Goal: Task Accomplishment & Management: Complete application form

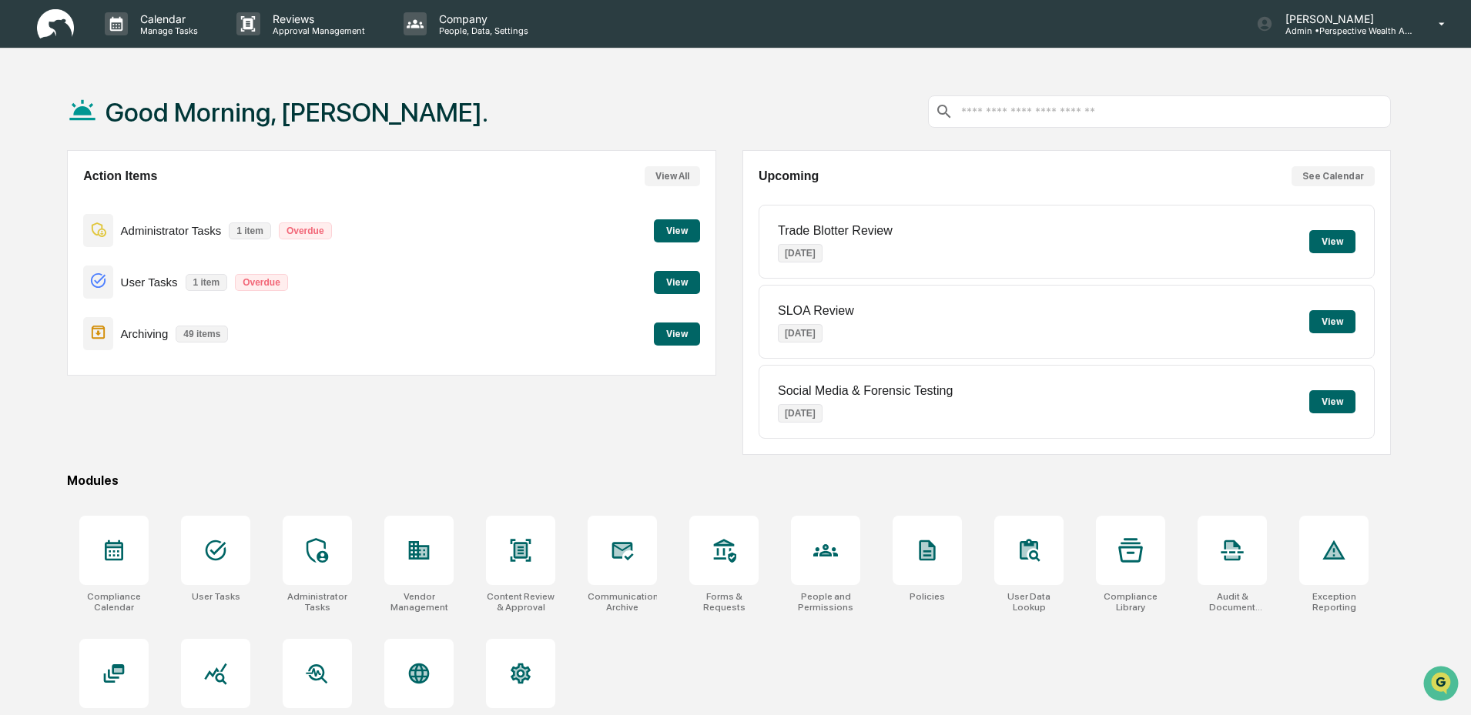
click at [677, 235] on button "View" at bounding box center [677, 230] width 46 height 23
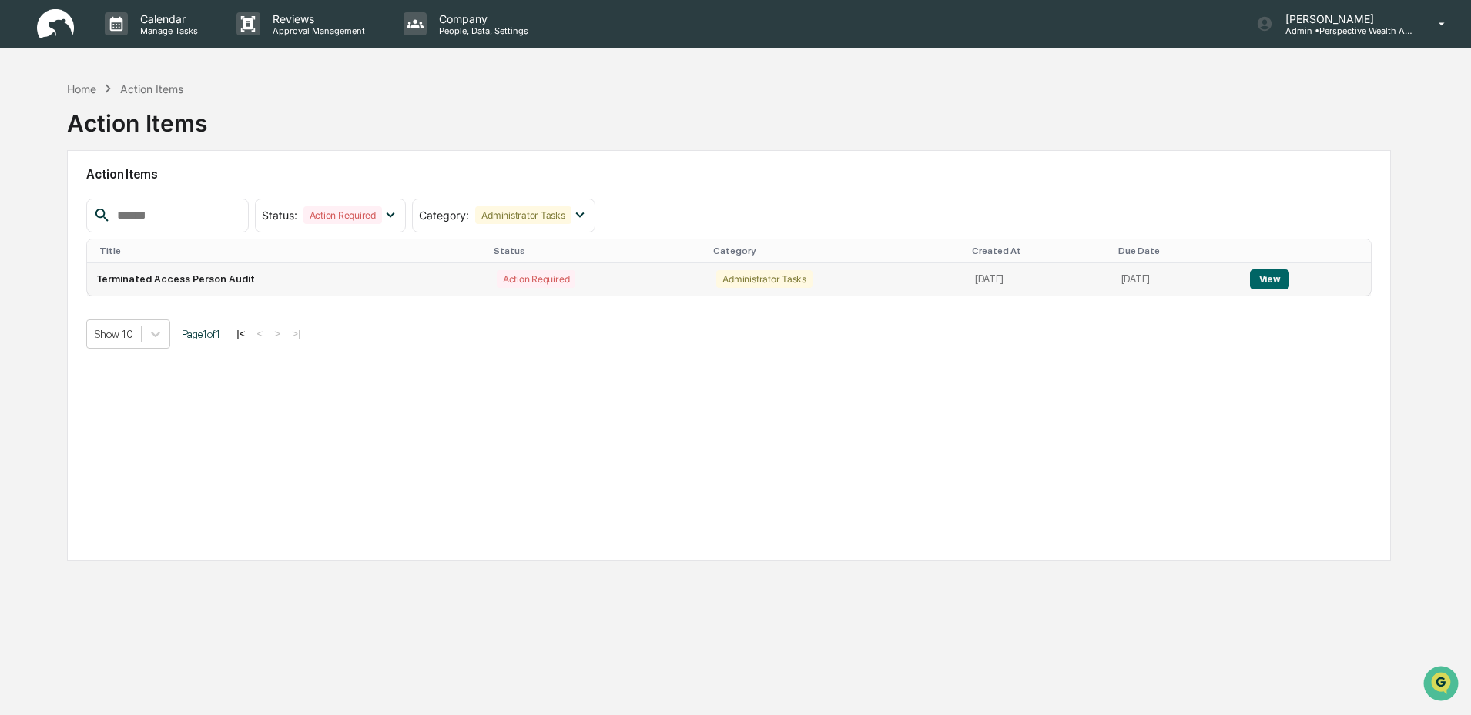
click at [1275, 277] on button "View" at bounding box center [1269, 280] width 39 height 20
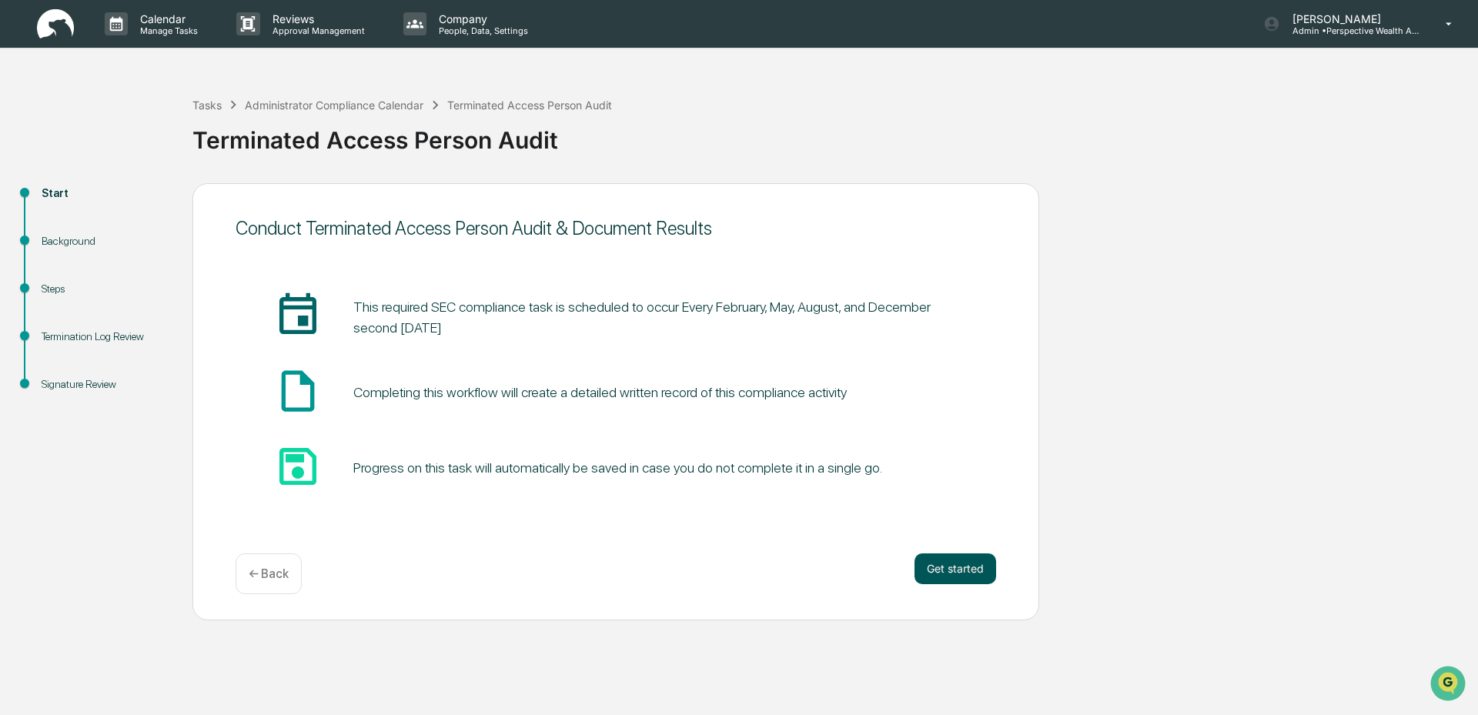
click at [969, 578] on button "Get started" at bounding box center [956, 569] width 82 height 31
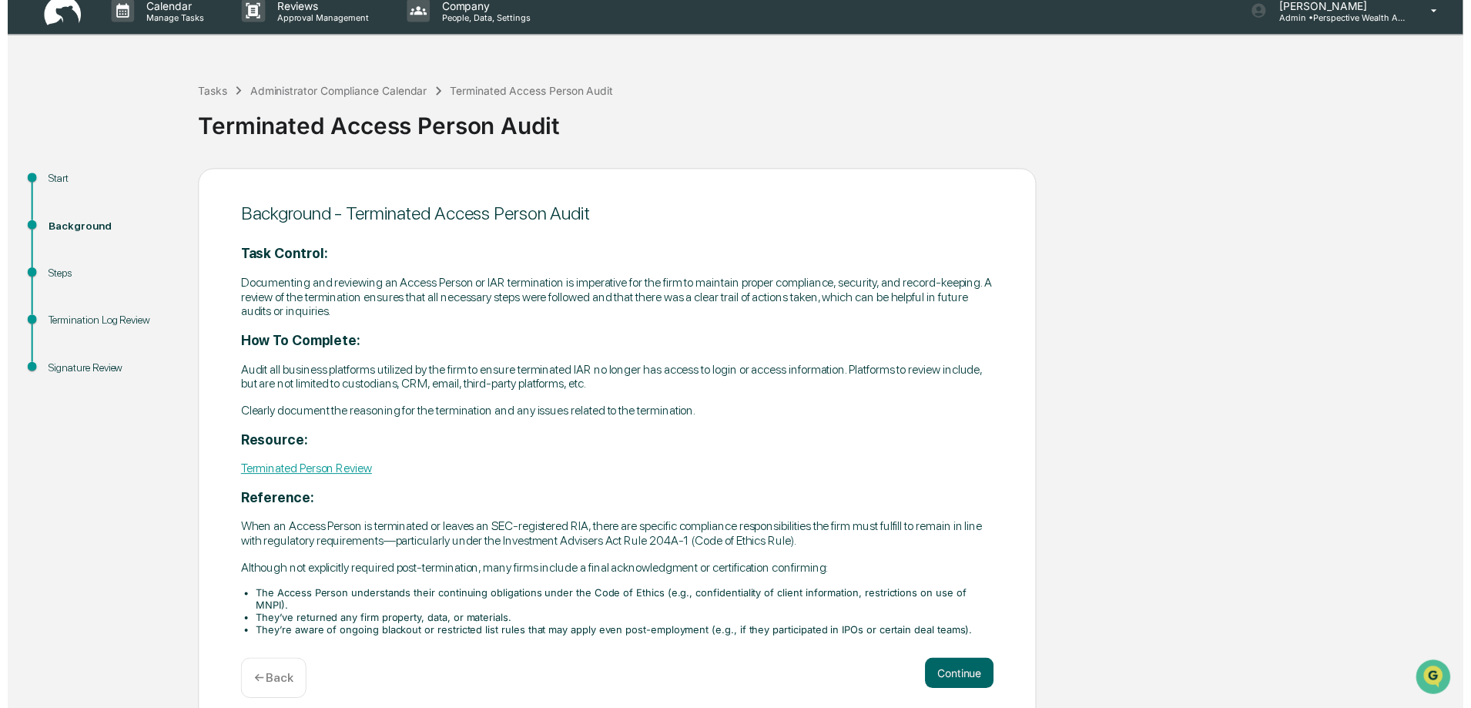
scroll to position [17, 0]
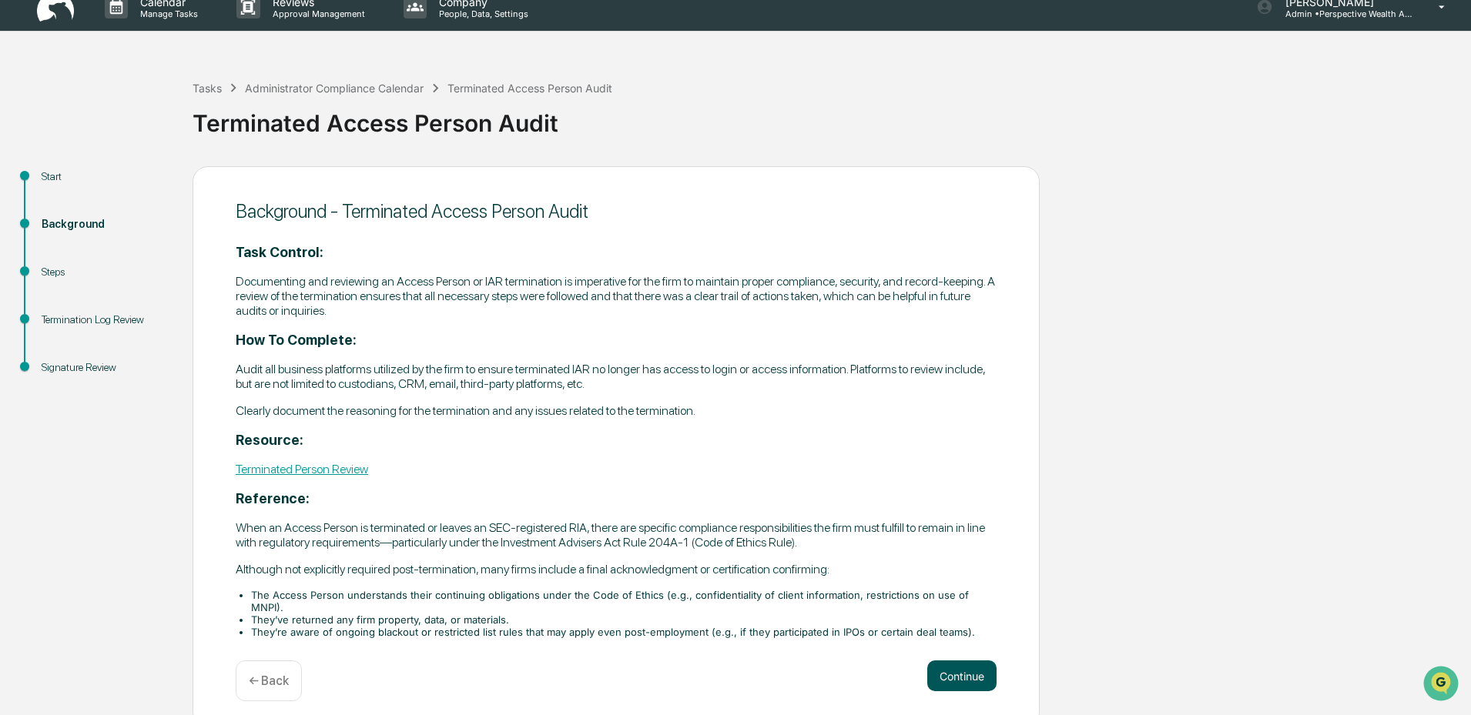
click at [966, 673] on button "Continue" at bounding box center [961, 676] width 69 height 31
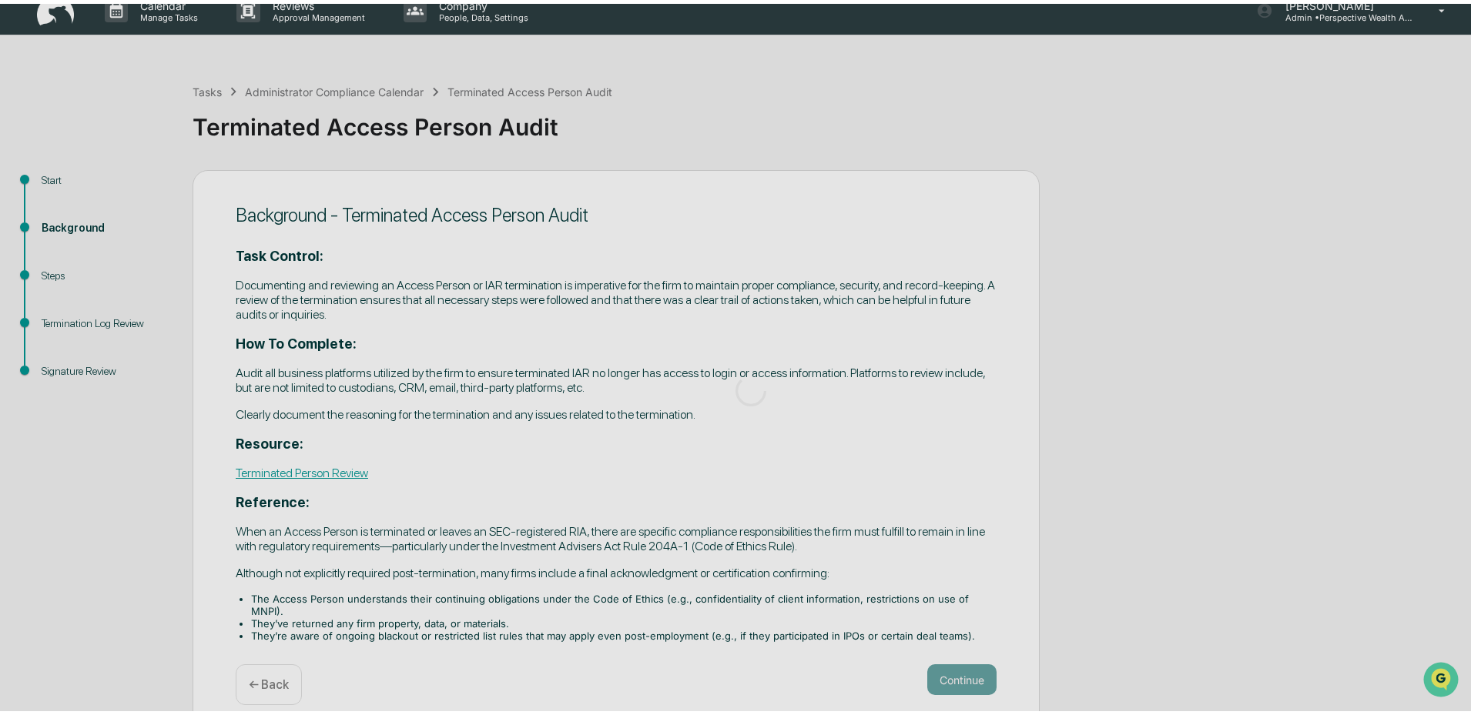
scroll to position [0, 0]
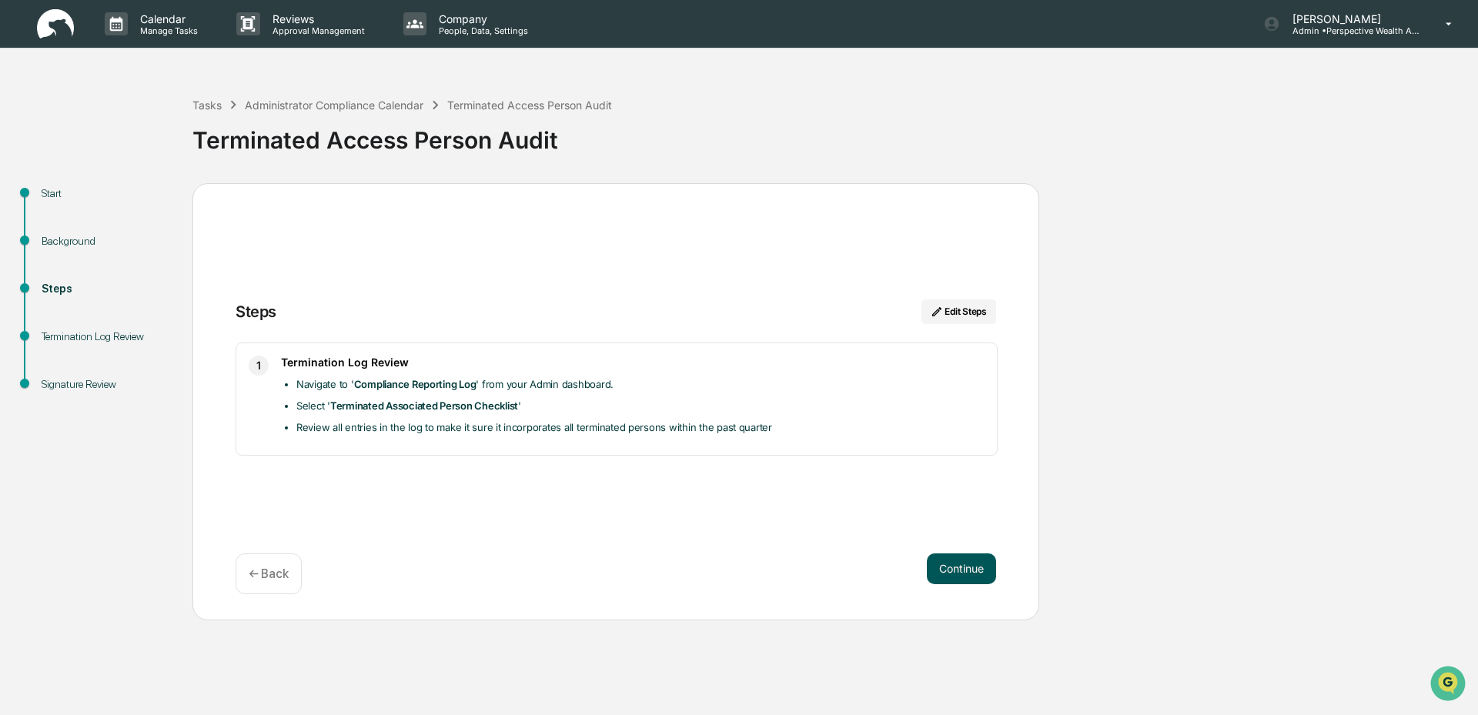
click at [949, 573] on button "Continue" at bounding box center [961, 569] width 69 height 31
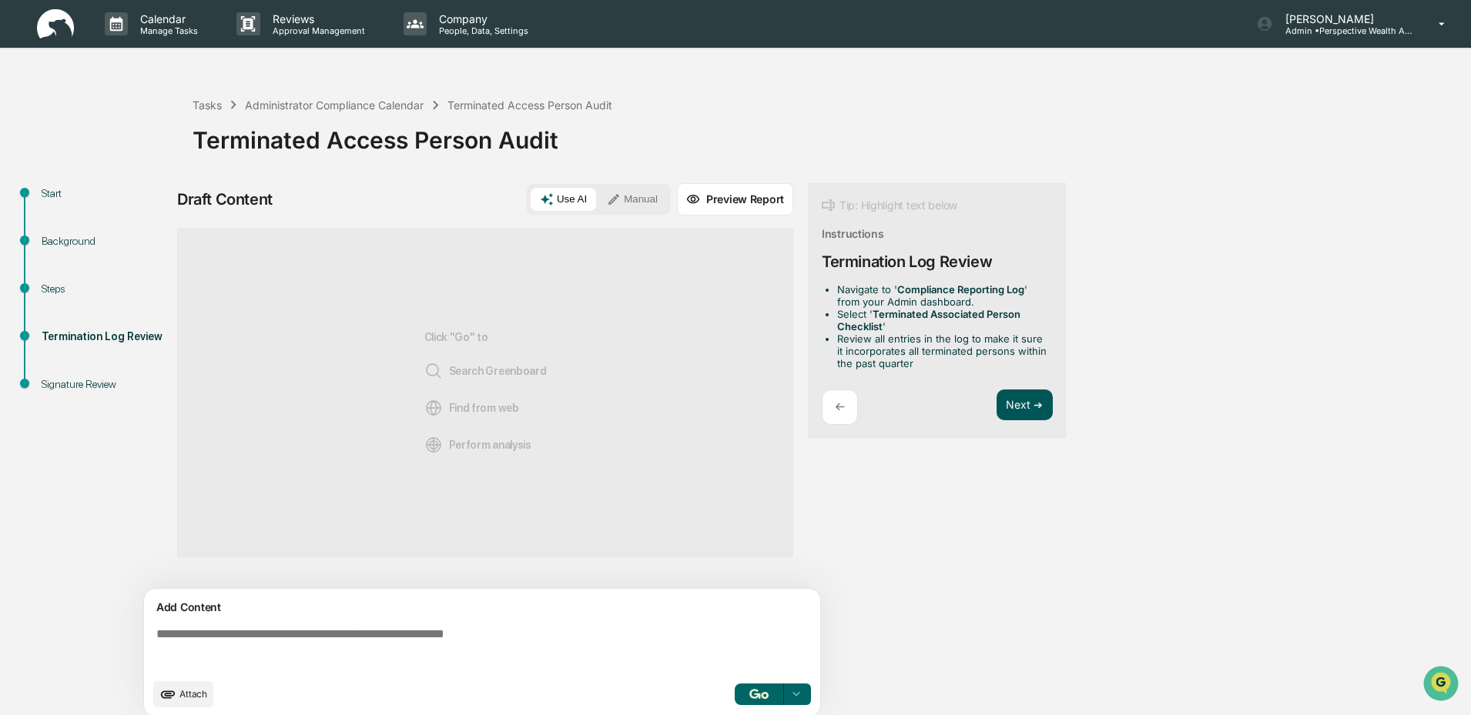
click at [1016, 414] on button "Next ➔" at bounding box center [1024, 406] width 56 height 32
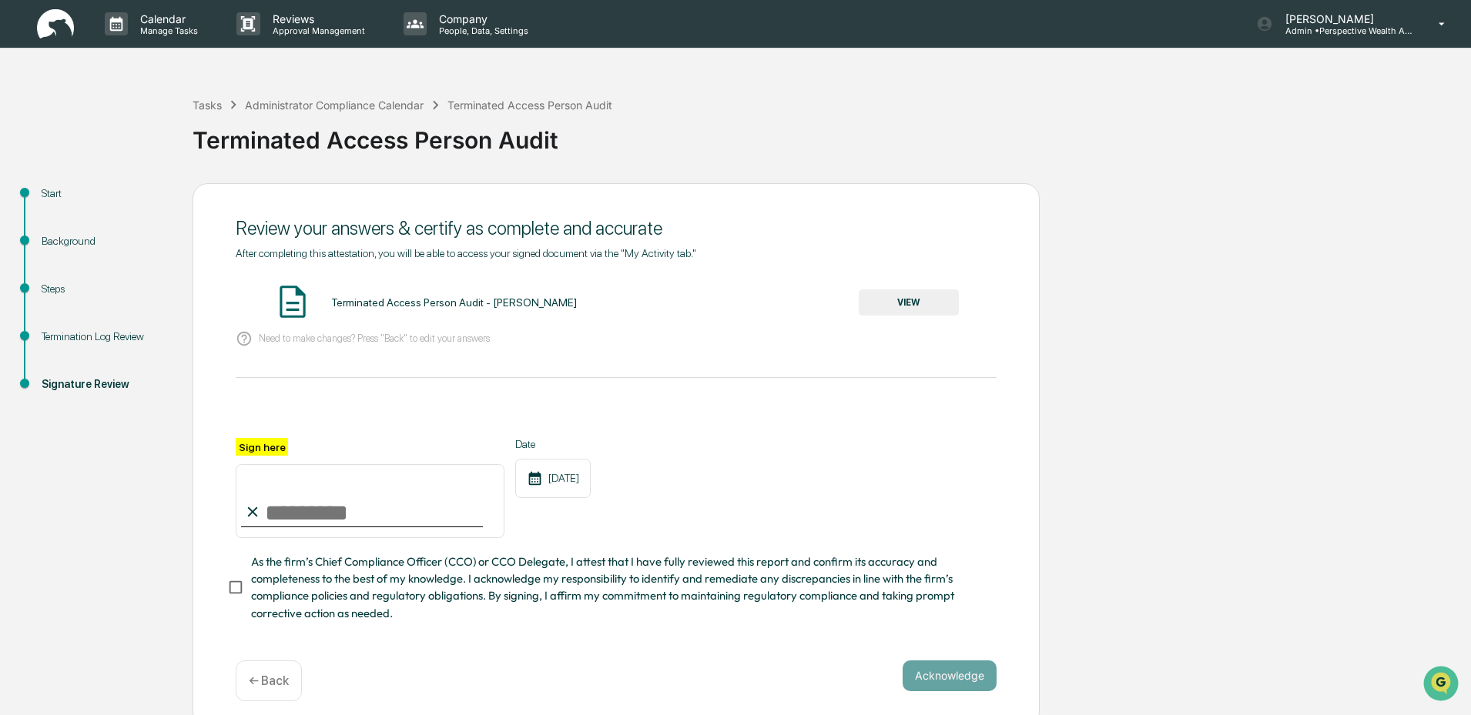
click at [255, 687] on p "← Back" at bounding box center [269, 681] width 40 height 15
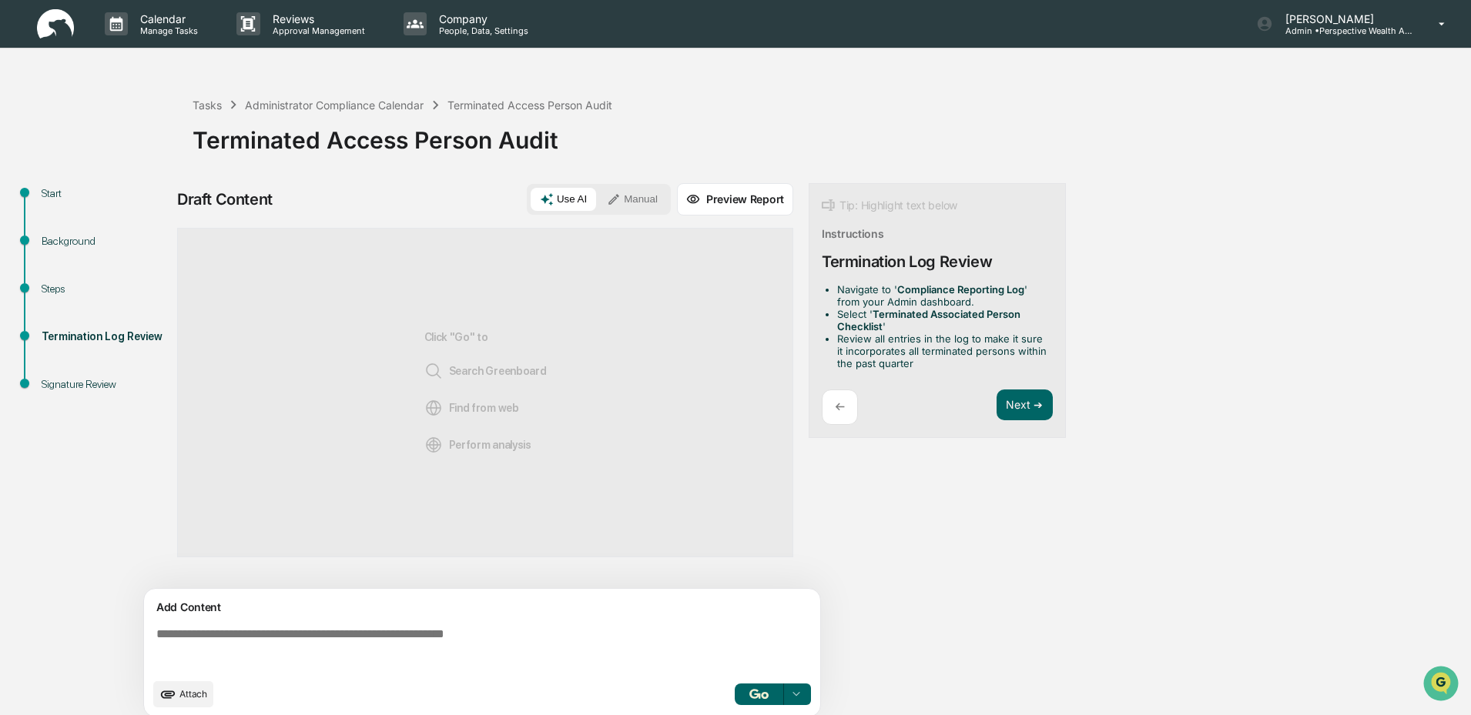
click at [239, 637] on textarea at bounding box center [485, 648] width 670 height 55
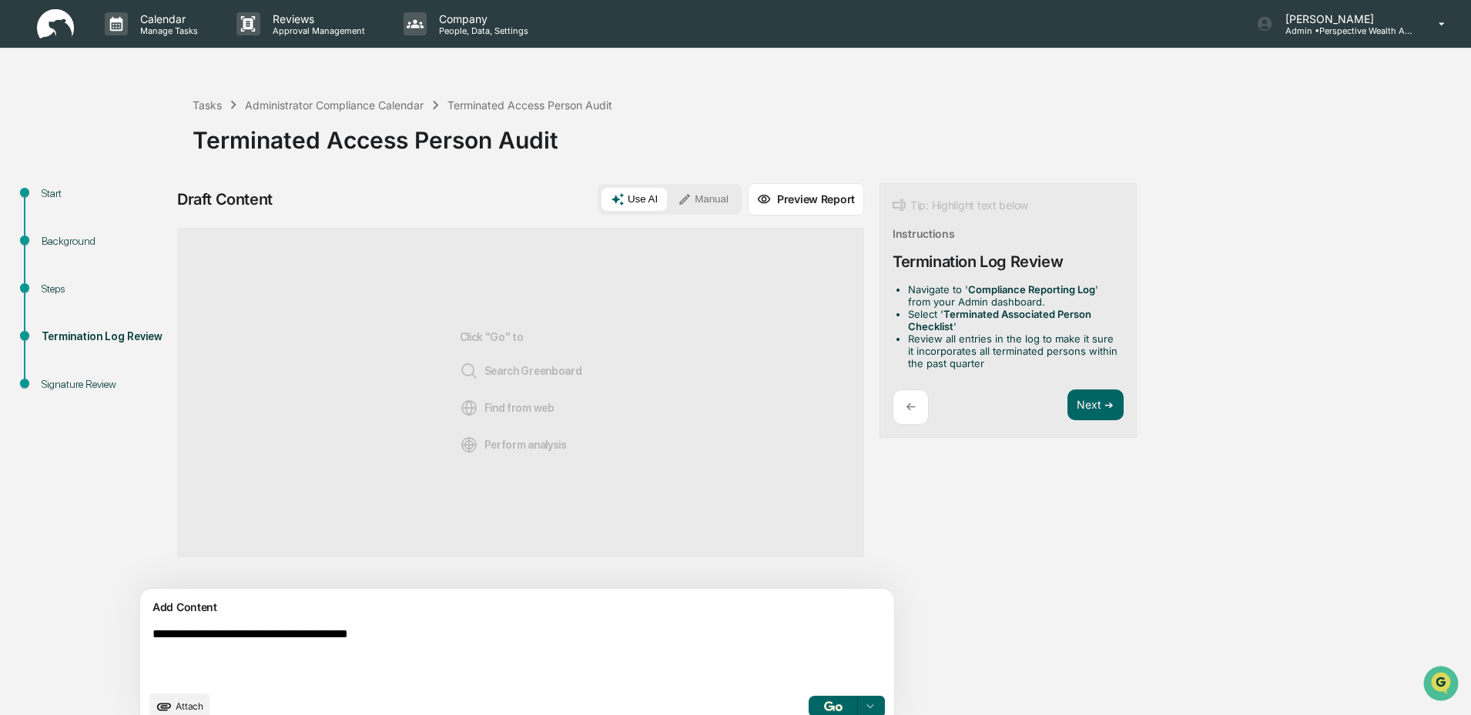
type textarea "**********"
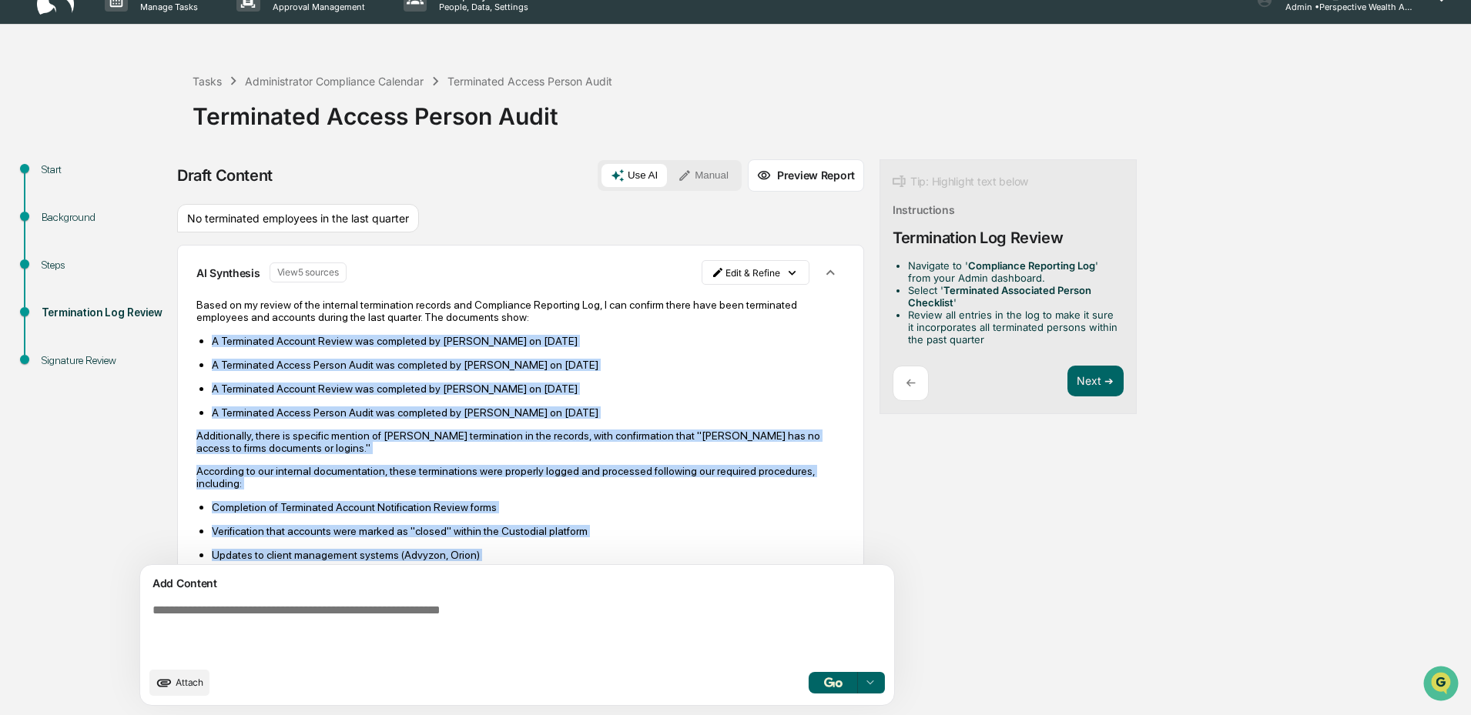
drag, startPoint x: 768, startPoint y: 524, endPoint x: 207, endPoint y: 329, distance: 593.7
click at [207, 329] on div "AI Synthesis View 5 sources Edit & Refine Based on my review of the internal te…" at bounding box center [520, 450] width 687 height 410
drag, startPoint x: 207, startPoint y: 329, endPoint x: 719, endPoint y: 412, distance: 518.8
click at [719, 412] on p "A Terminated Access Person Audit was completed by Katy Couperus on February 28,…" at bounding box center [528, 413] width 633 height 12
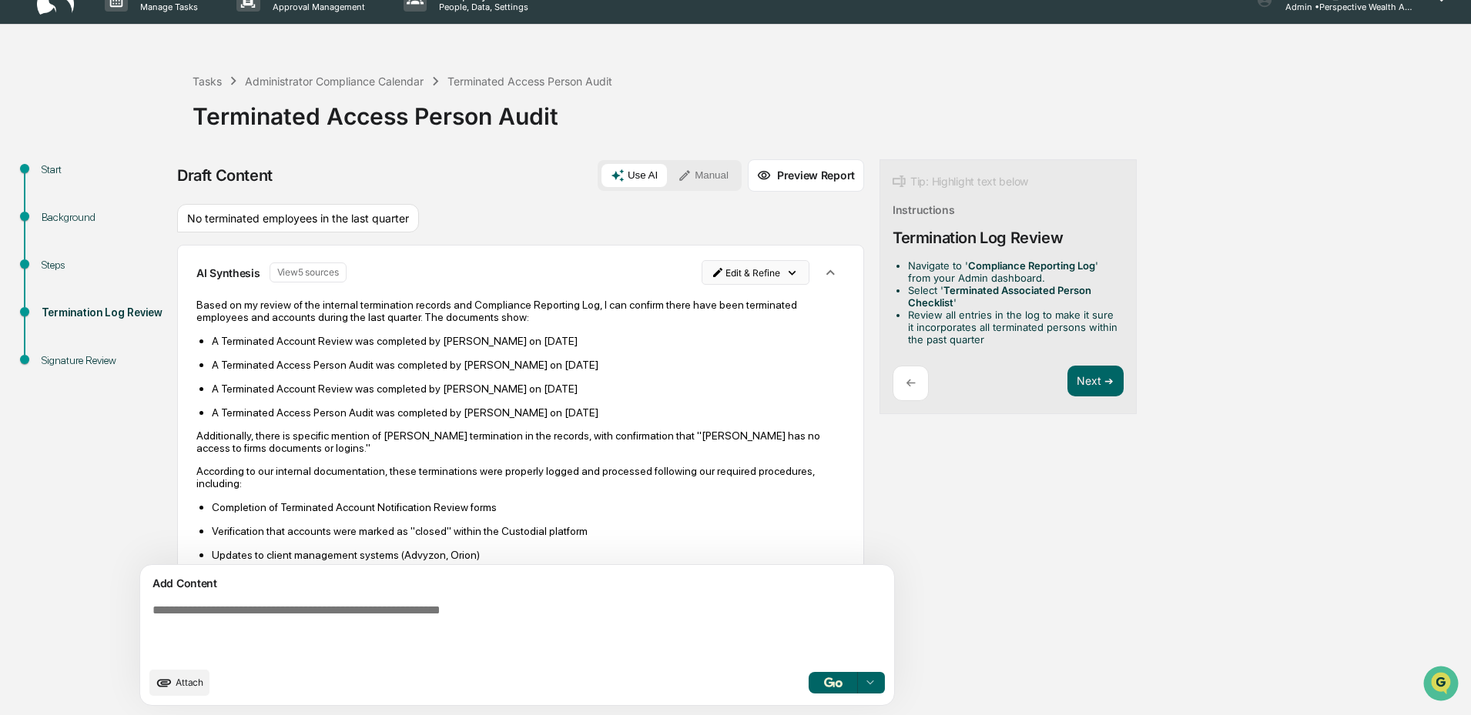
click at [719, 274] on html "Calendar Manage Tasks Reviews Approval Management Company People, Data, Setting…" at bounding box center [735, 333] width 1471 height 715
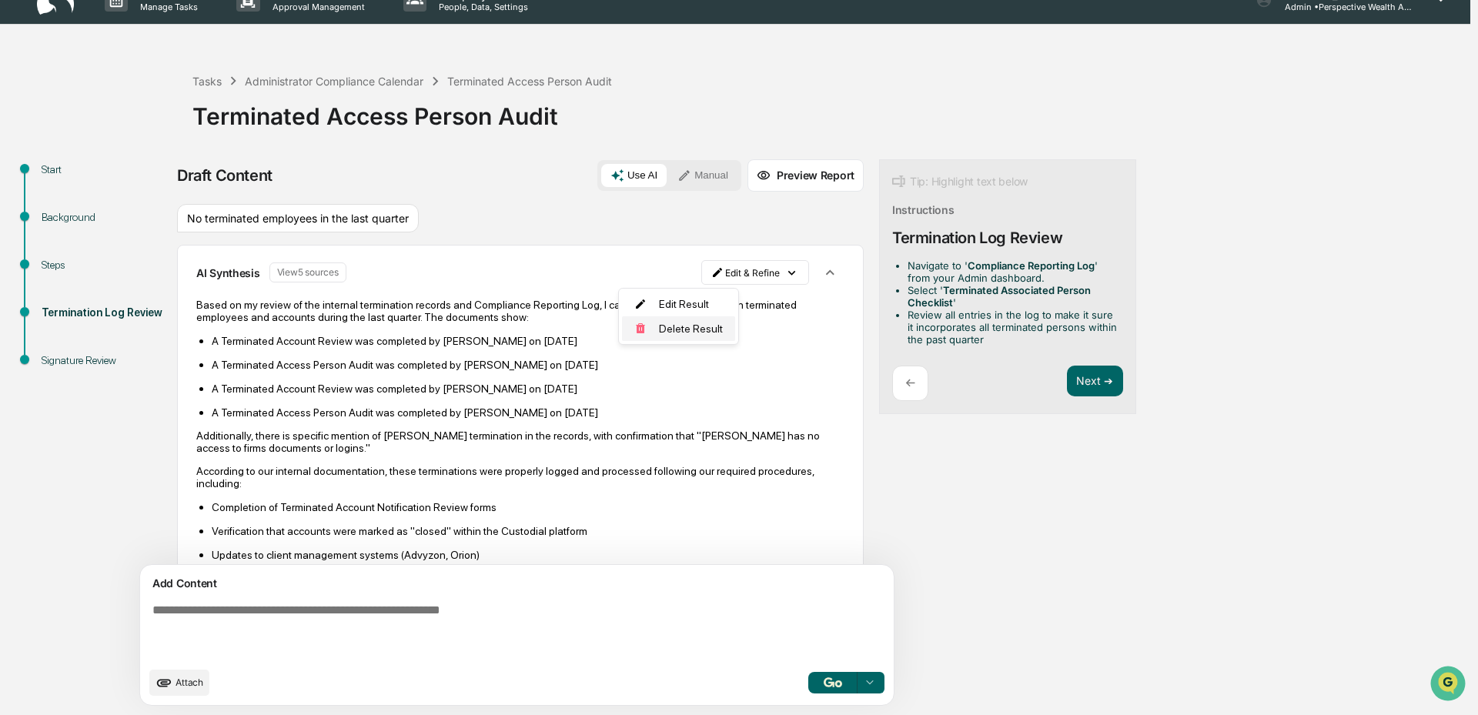
click at [708, 326] on div "Delete Result" at bounding box center [678, 328] width 113 height 25
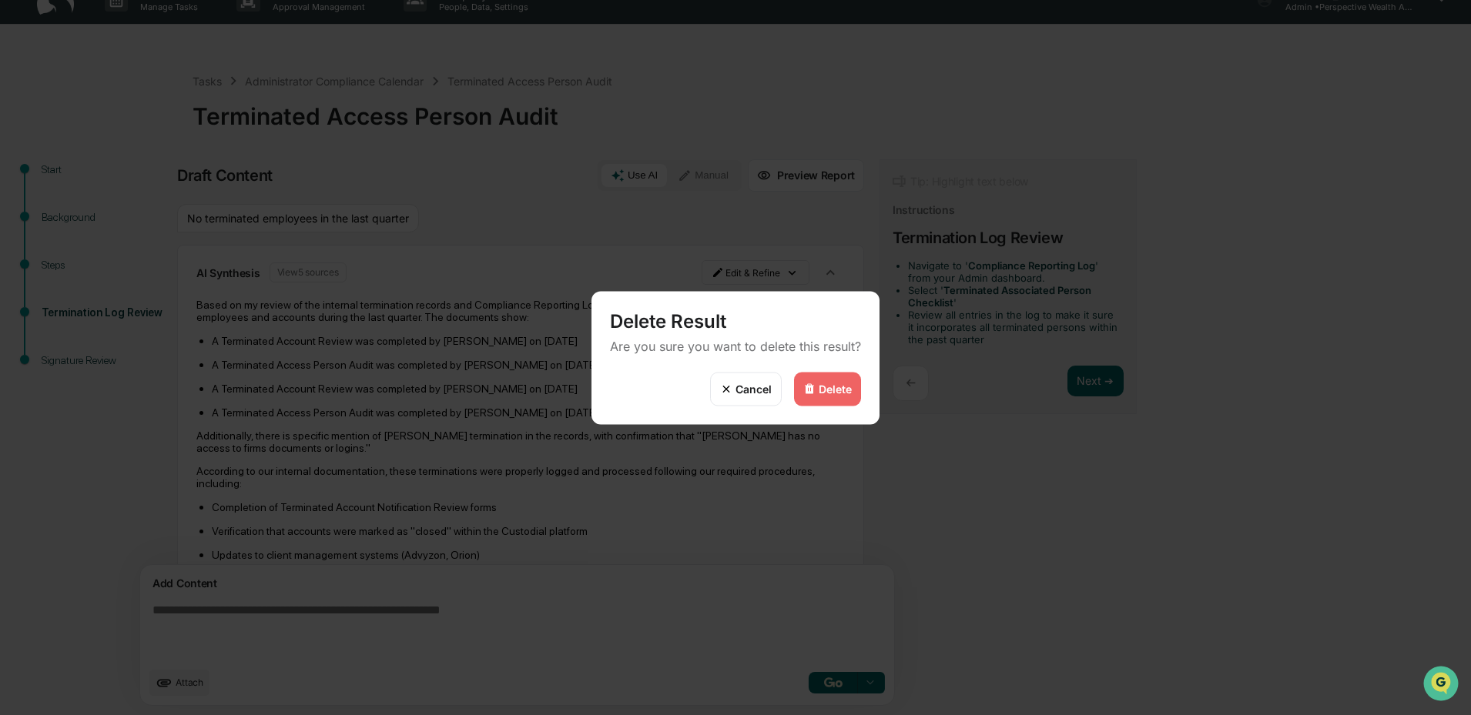
click at [807, 377] on div "Delete" at bounding box center [827, 389] width 67 height 34
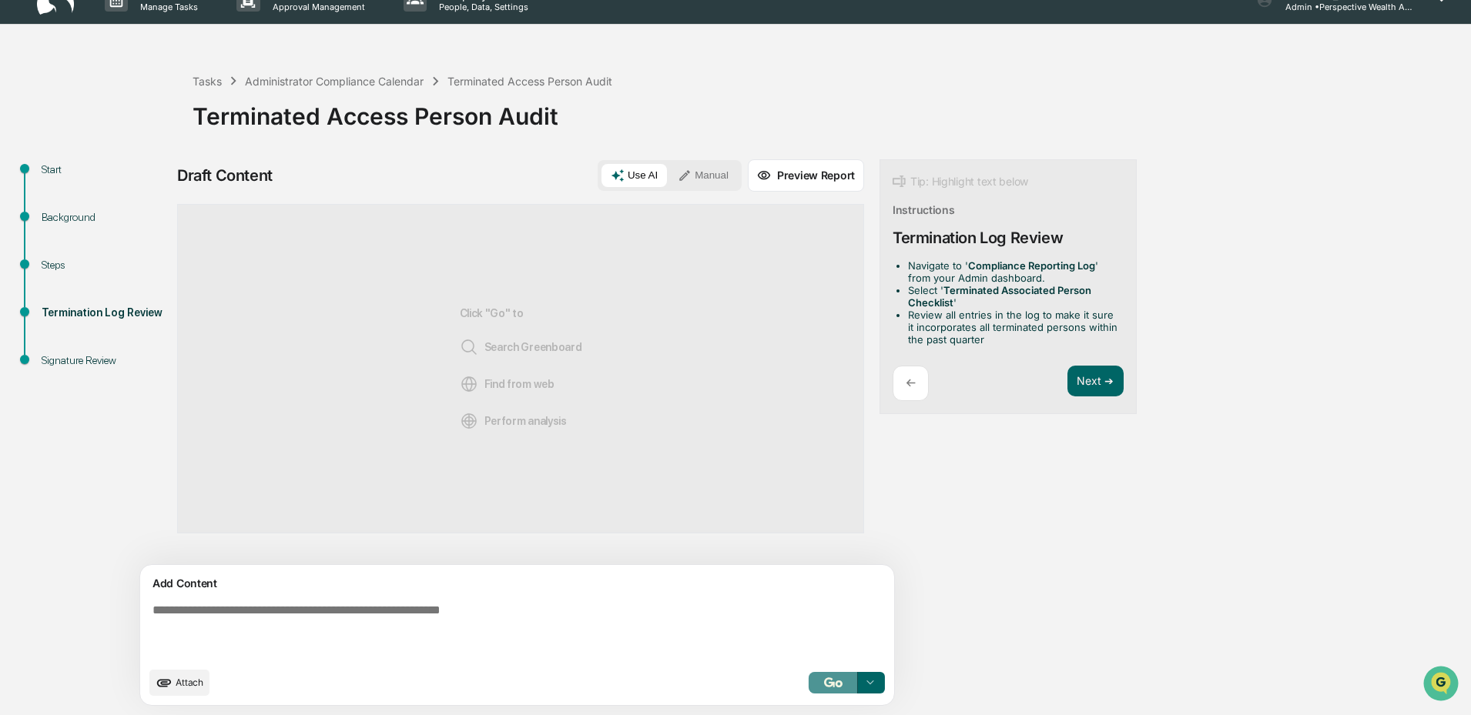
click at [824, 684] on img "button" at bounding box center [833, 683] width 18 height 10
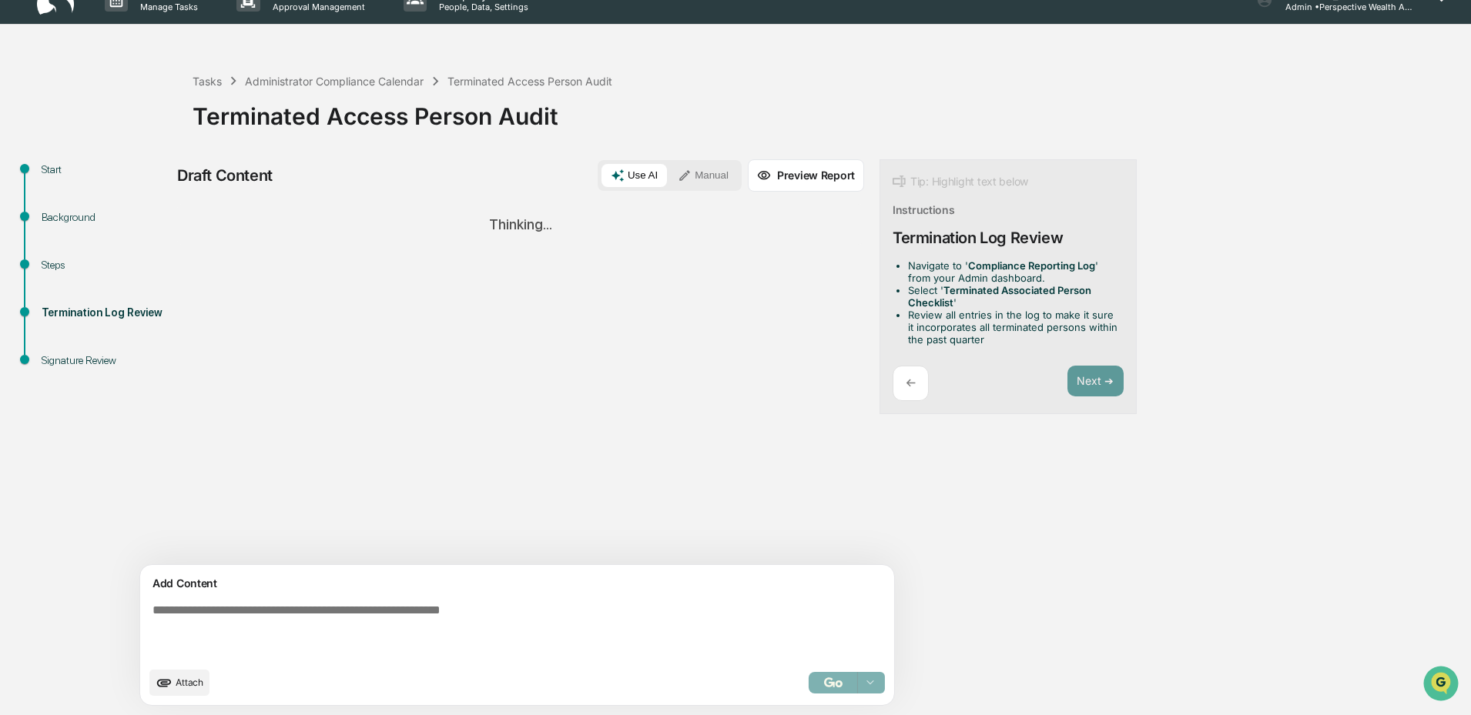
click at [892, 383] on div "←" at bounding box center [910, 384] width 36 height 36
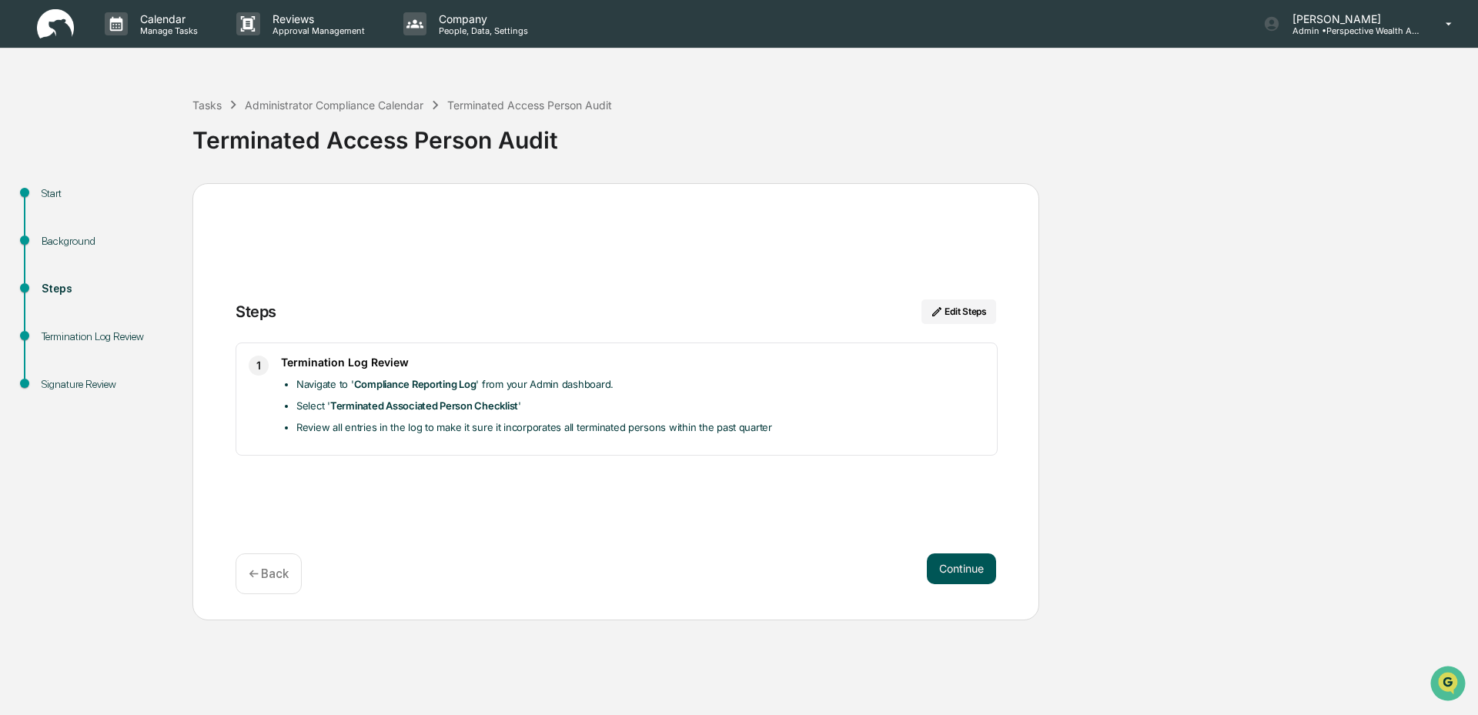
click at [959, 572] on button "Continue" at bounding box center [961, 569] width 69 height 31
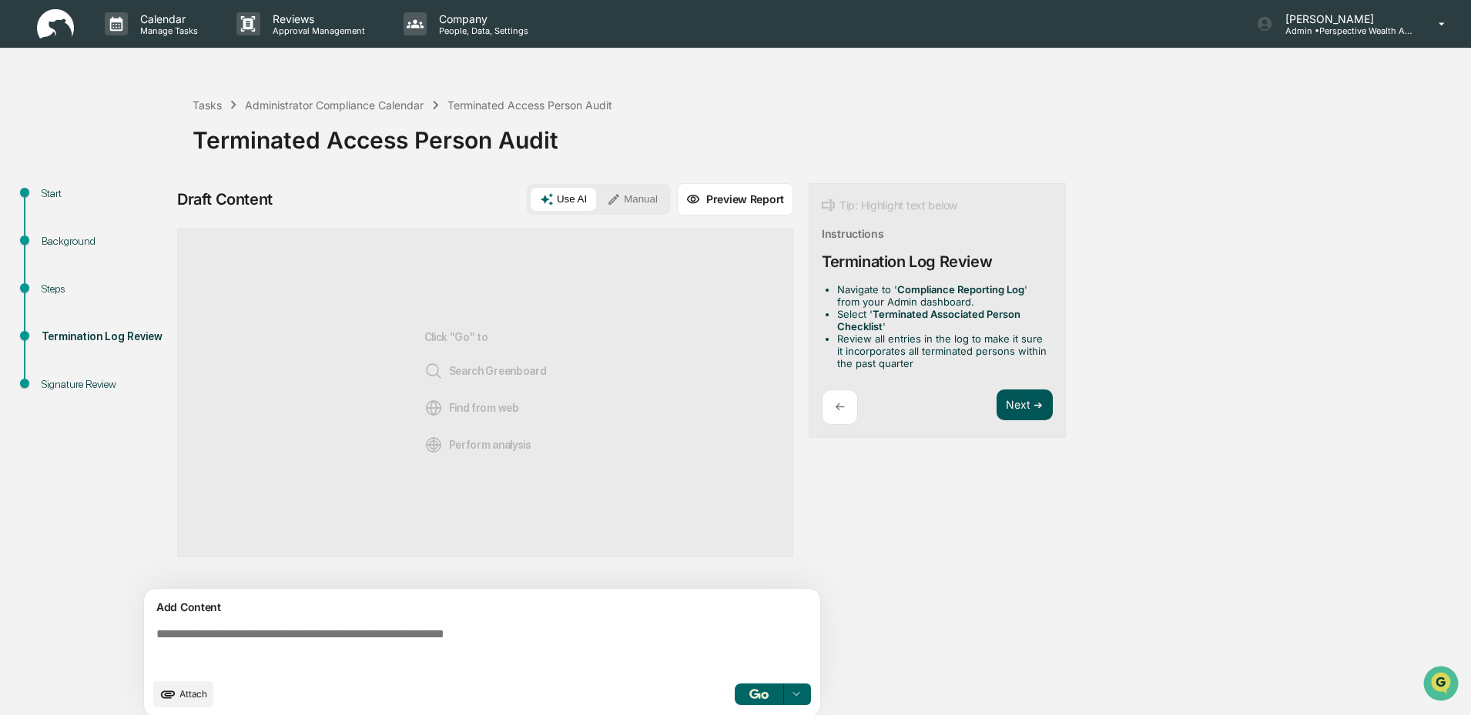
click at [1011, 405] on button "Next ➔" at bounding box center [1024, 406] width 56 height 32
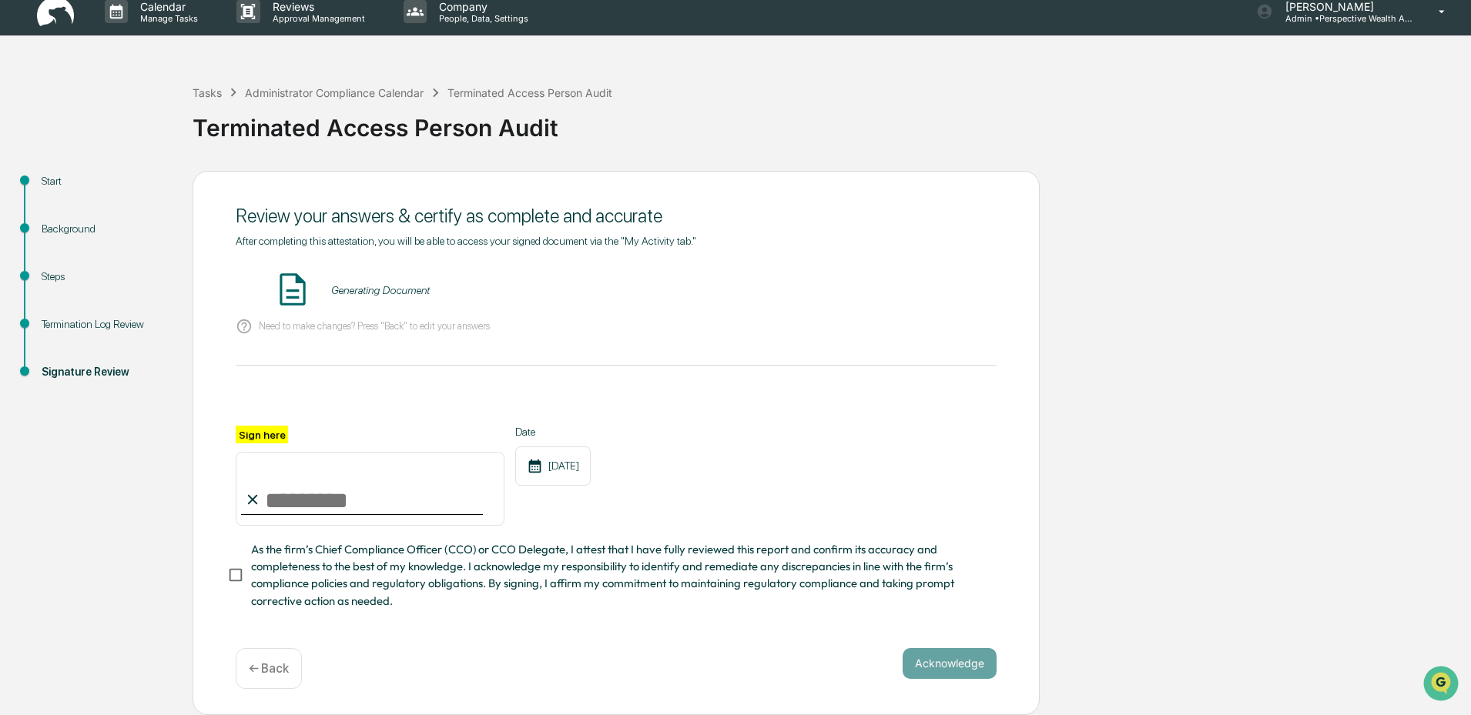
scroll to position [17, 0]
click at [289, 504] on input "Sign here" at bounding box center [370, 489] width 269 height 74
type input "**********"
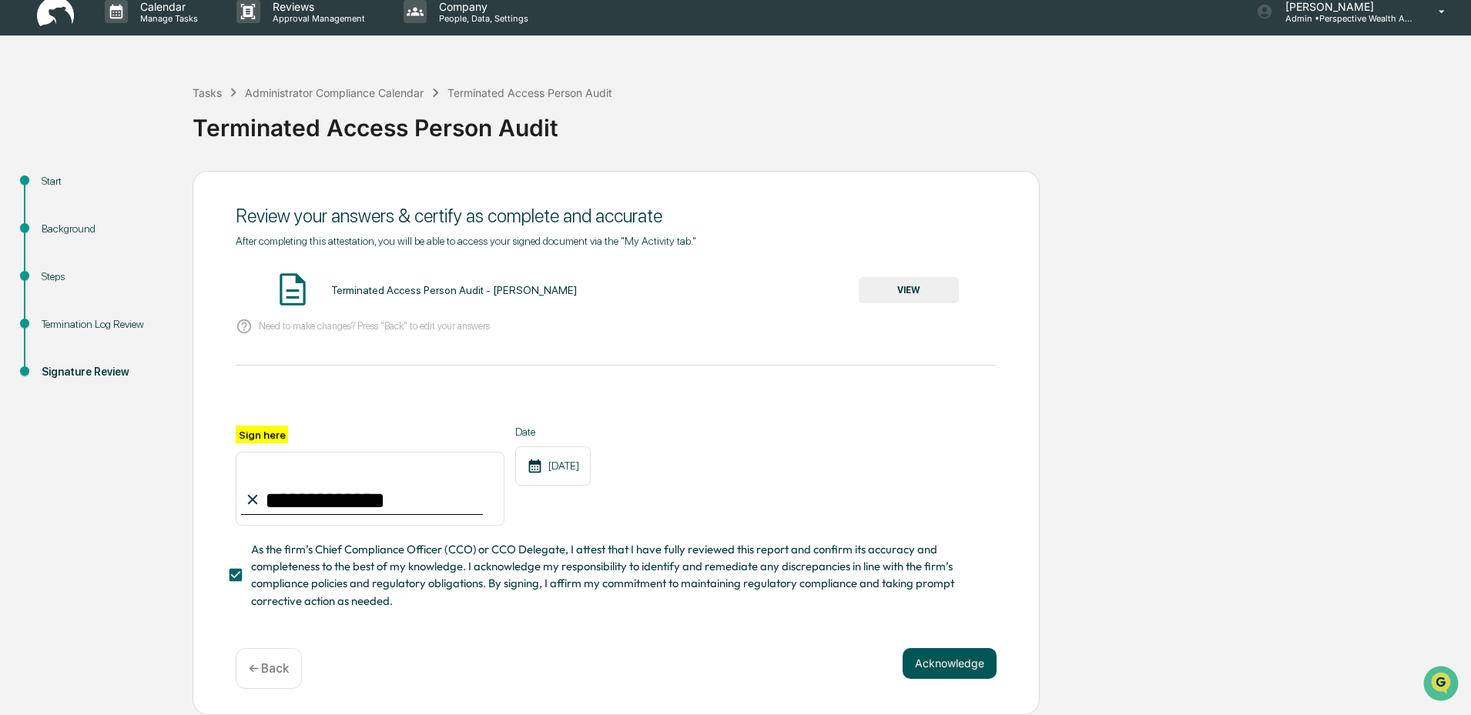
click at [958, 669] on button "Acknowledge" at bounding box center [949, 663] width 94 height 31
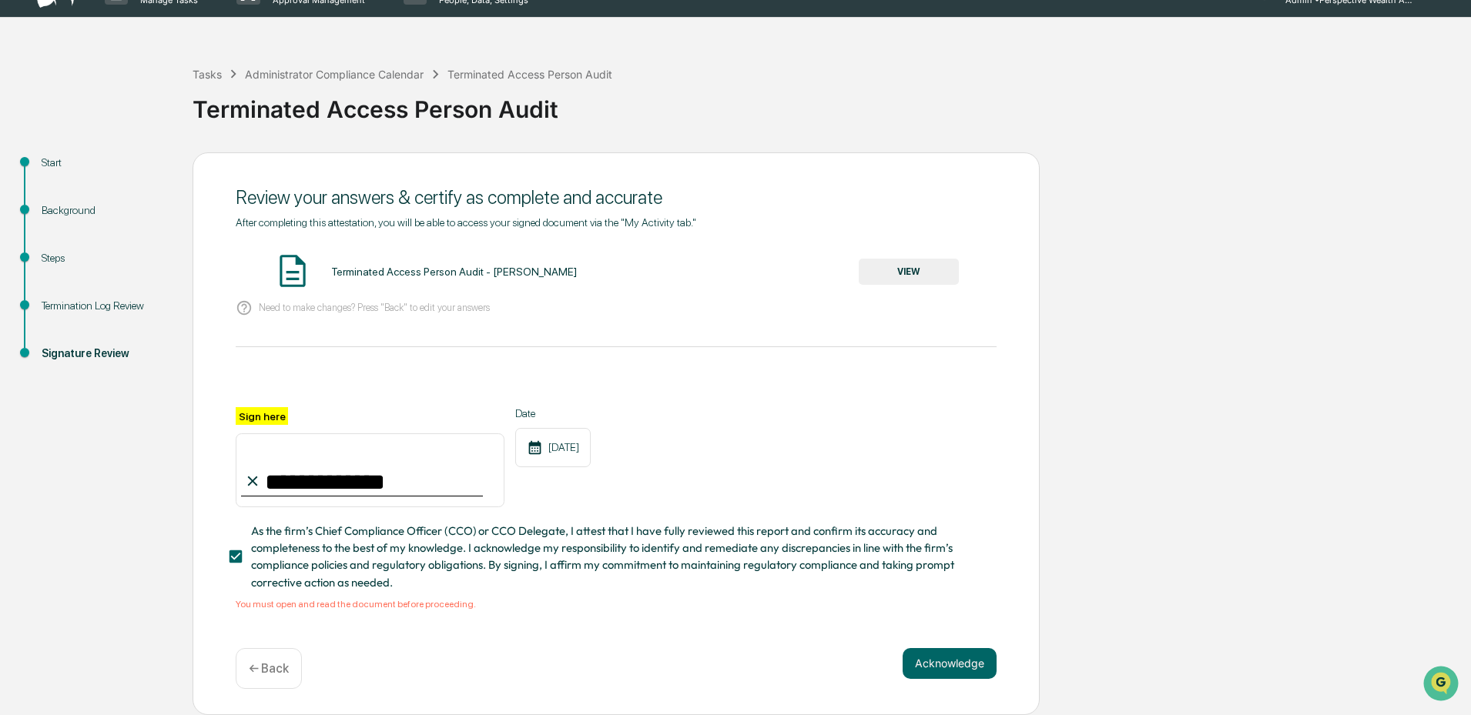
scroll to position [35, 0]
click at [395, 266] on div "Terminated Access Person Audit - Katy Couperus" at bounding box center [454, 272] width 246 height 12
click at [924, 259] on button "VIEW" at bounding box center [909, 272] width 100 height 26
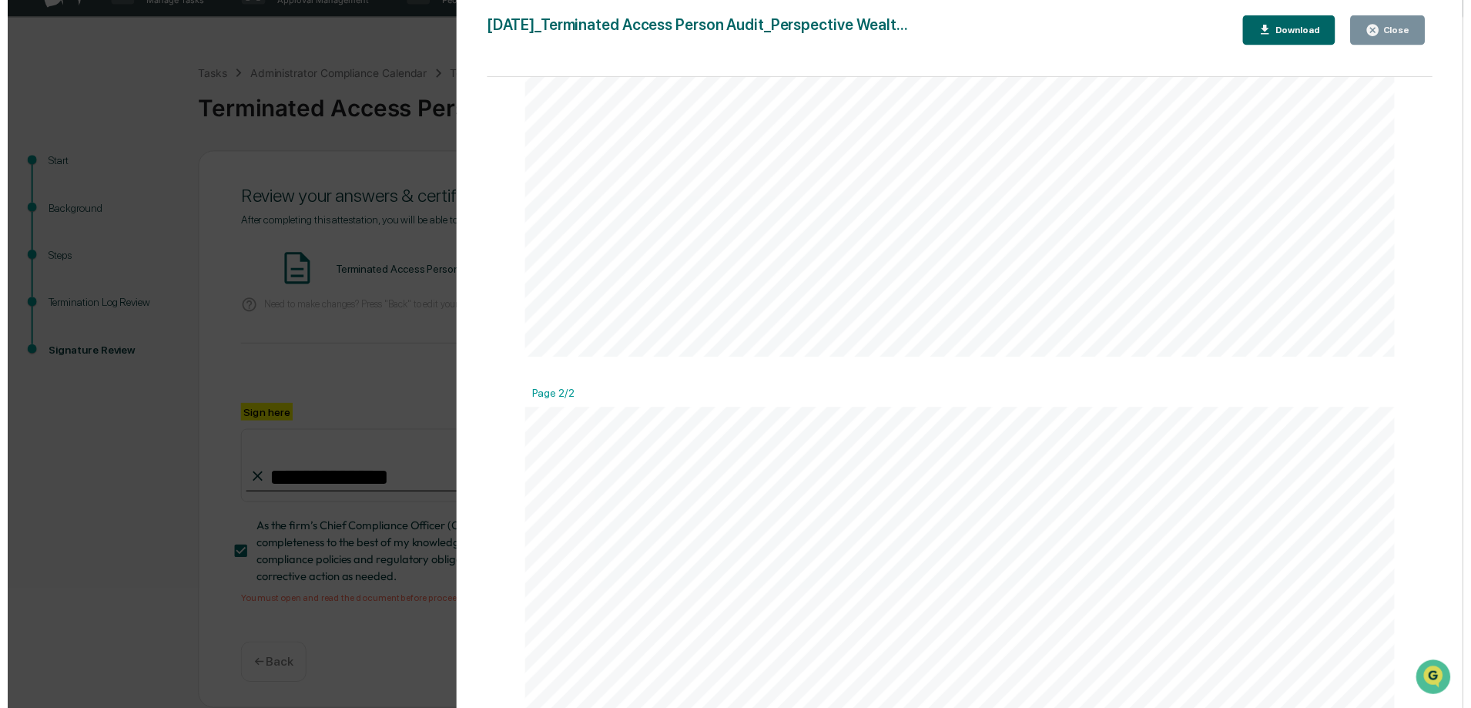
scroll to position [1078, 0]
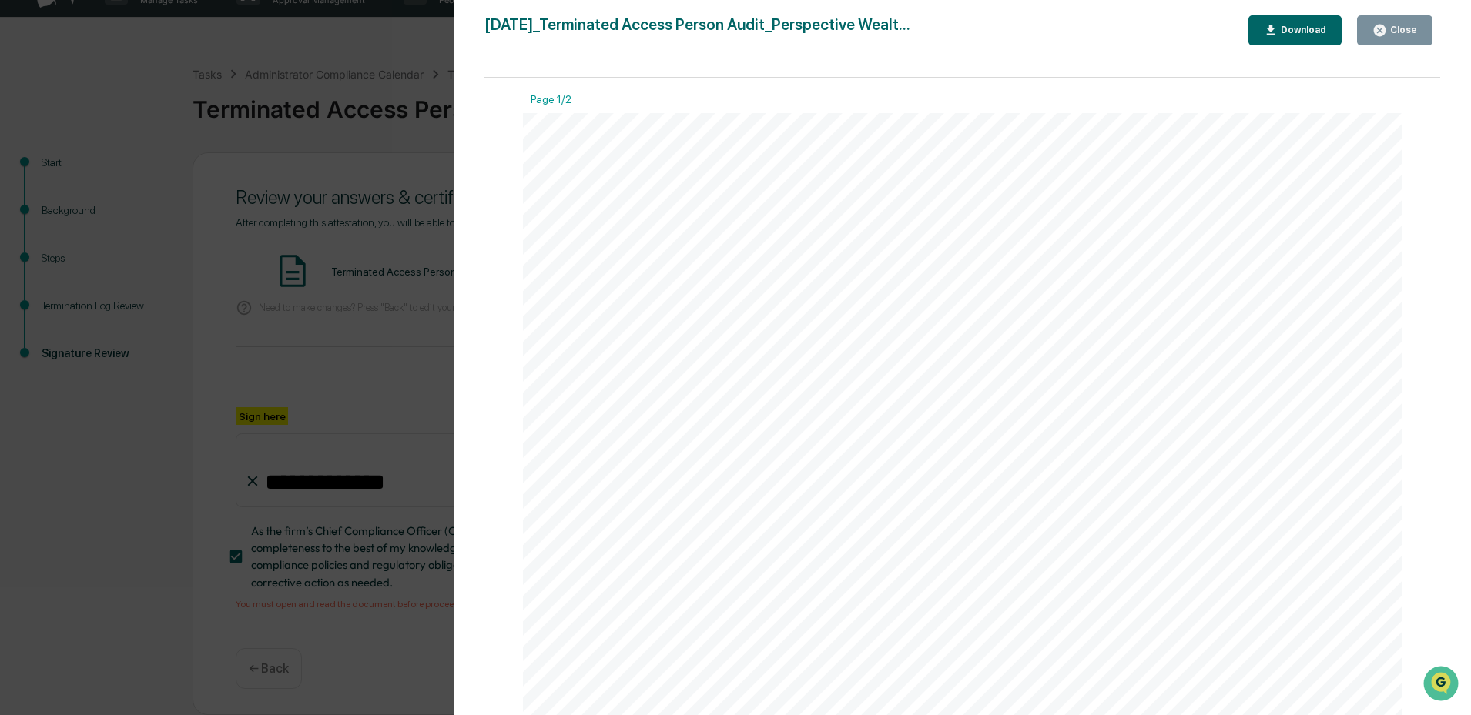
click at [1402, 31] on div "Close" at bounding box center [1402, 30] width 30 height 11
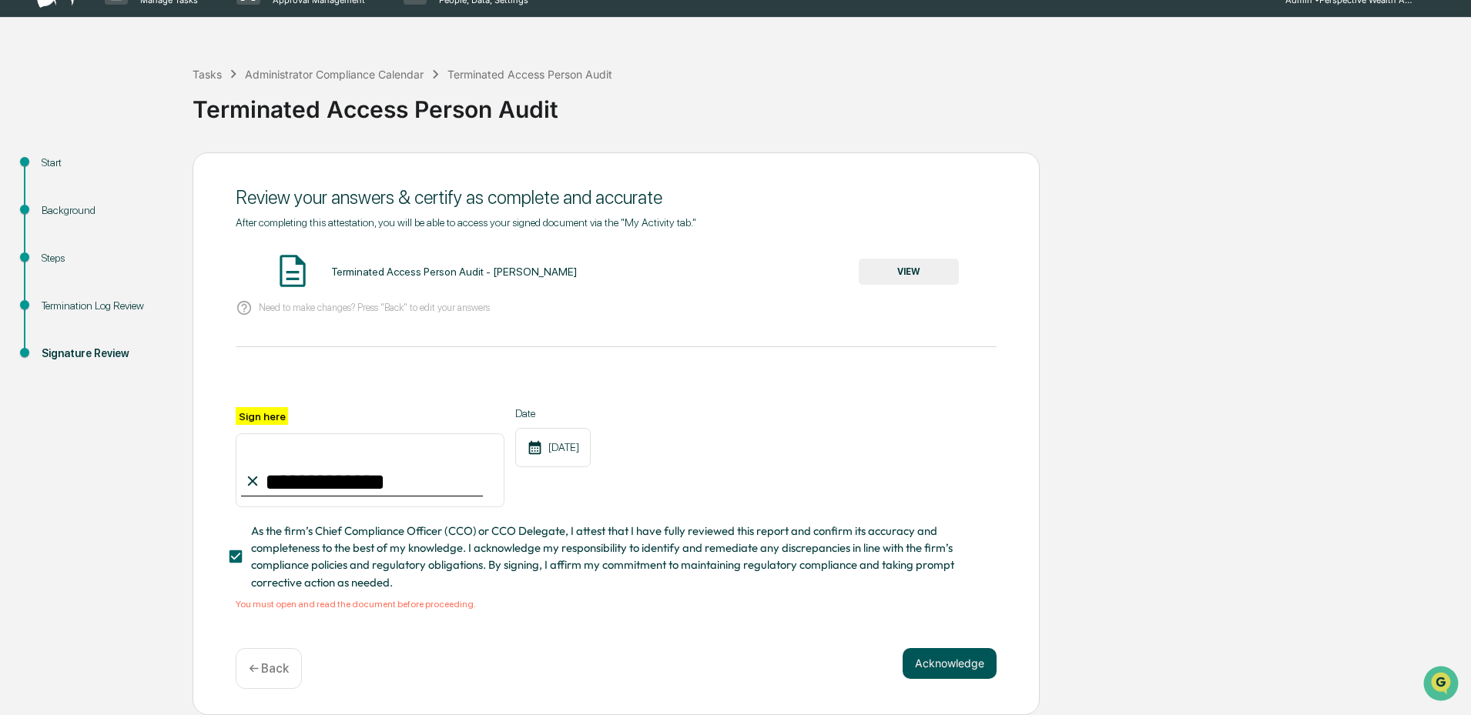
click at [946, 662] on button "Acknowledge" at bounding box center [949, 663] width 94 height 31
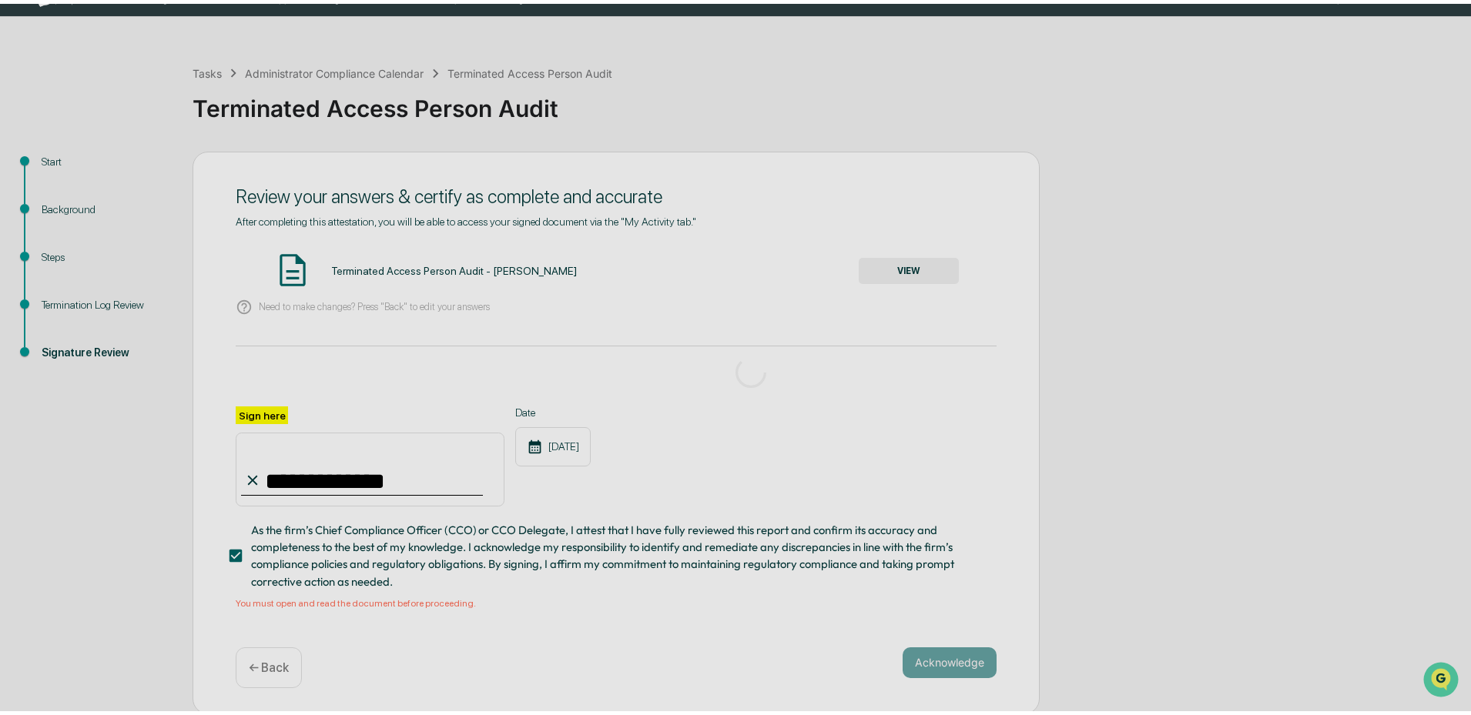
scroll to position [0, 0]
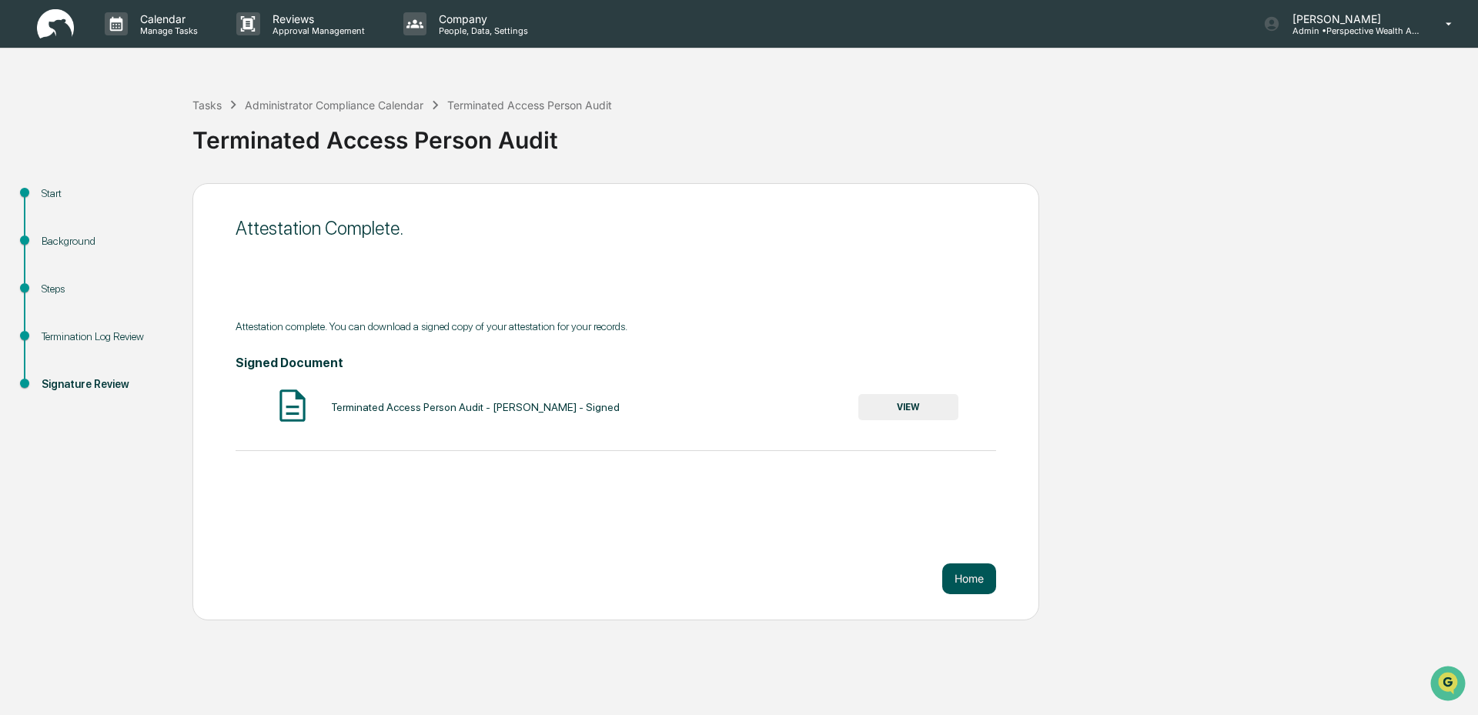
click at [974, 581] on button "Home" at bounding box center [970, 579] width 54 height 31
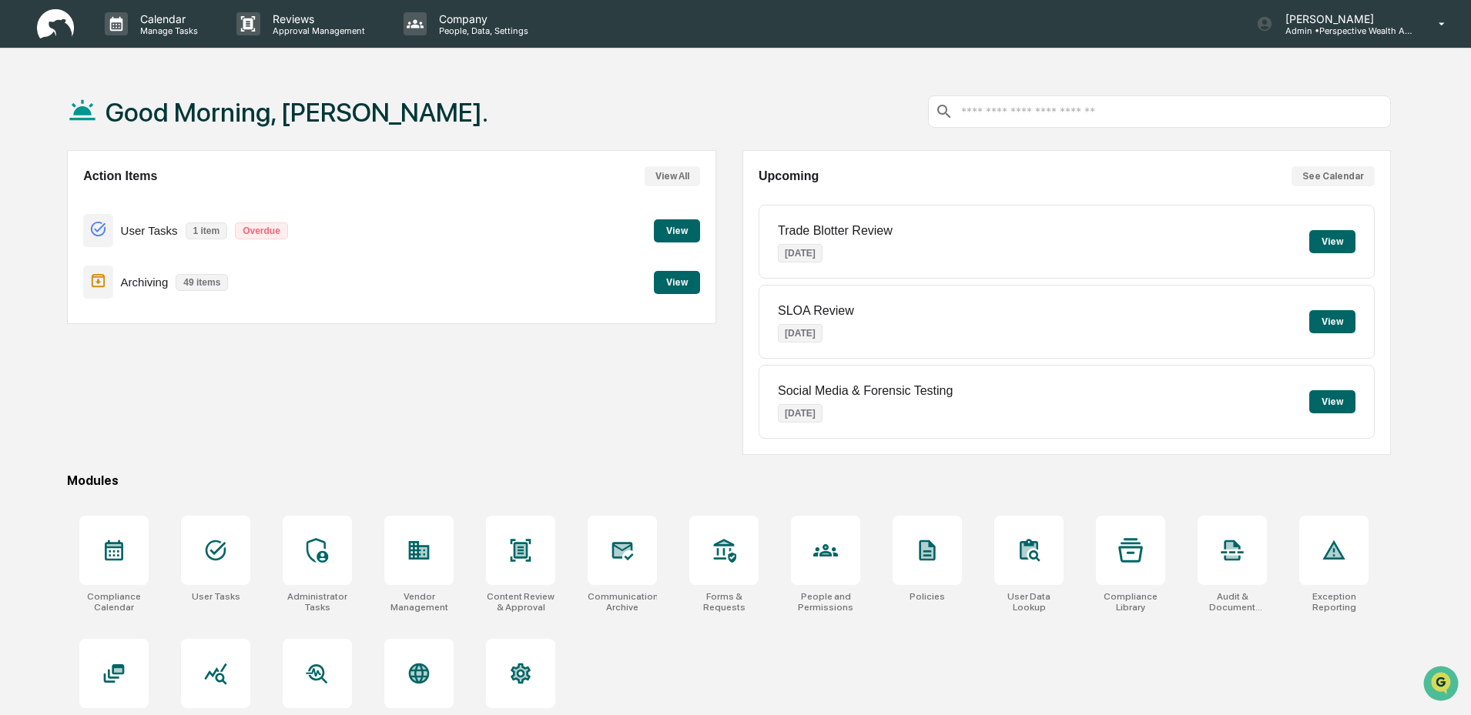
click at [691, 225] on button "View" at bounding box center [677, 230] width 46 height 23
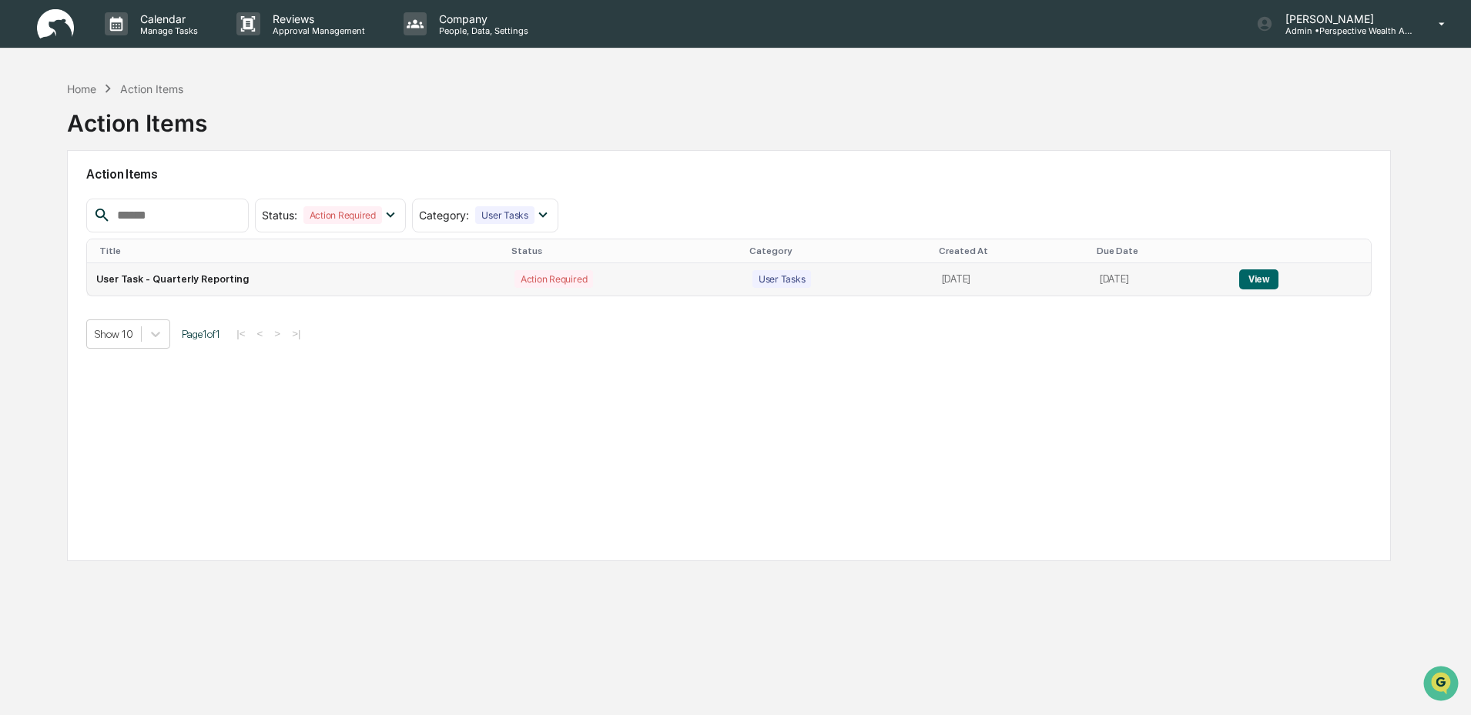
click at [380, 282] on td "User Task - Quarterly Reporting" at bounding box center [296, 279] width 418 height 32
click at [1248, 283] on button "View" at bounding box center [1258, 280] width 39 height 20
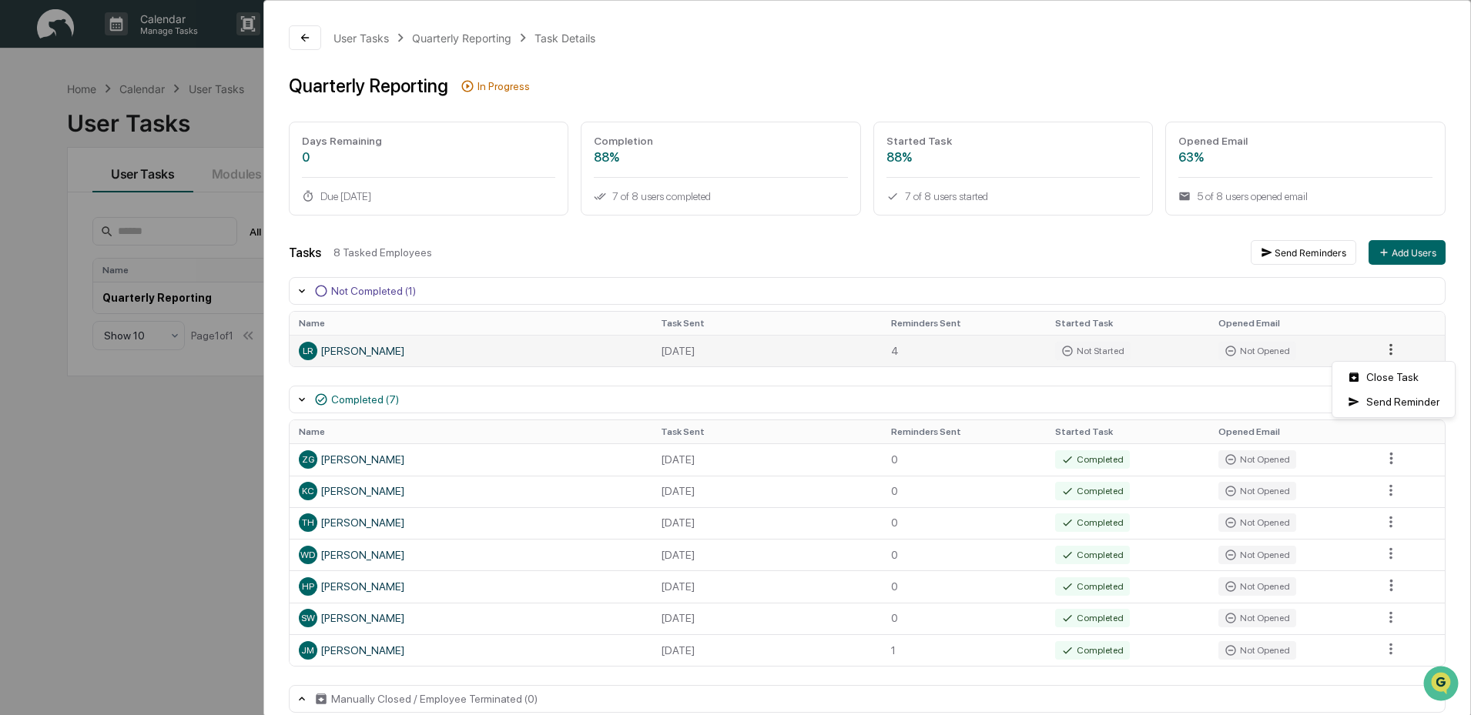
click at [1384, 350] on html "Calendar Manage Tasks Reviews Approval Management Company People, Data, Setting…" at bounding box center [735, 357] width 1471 height 715
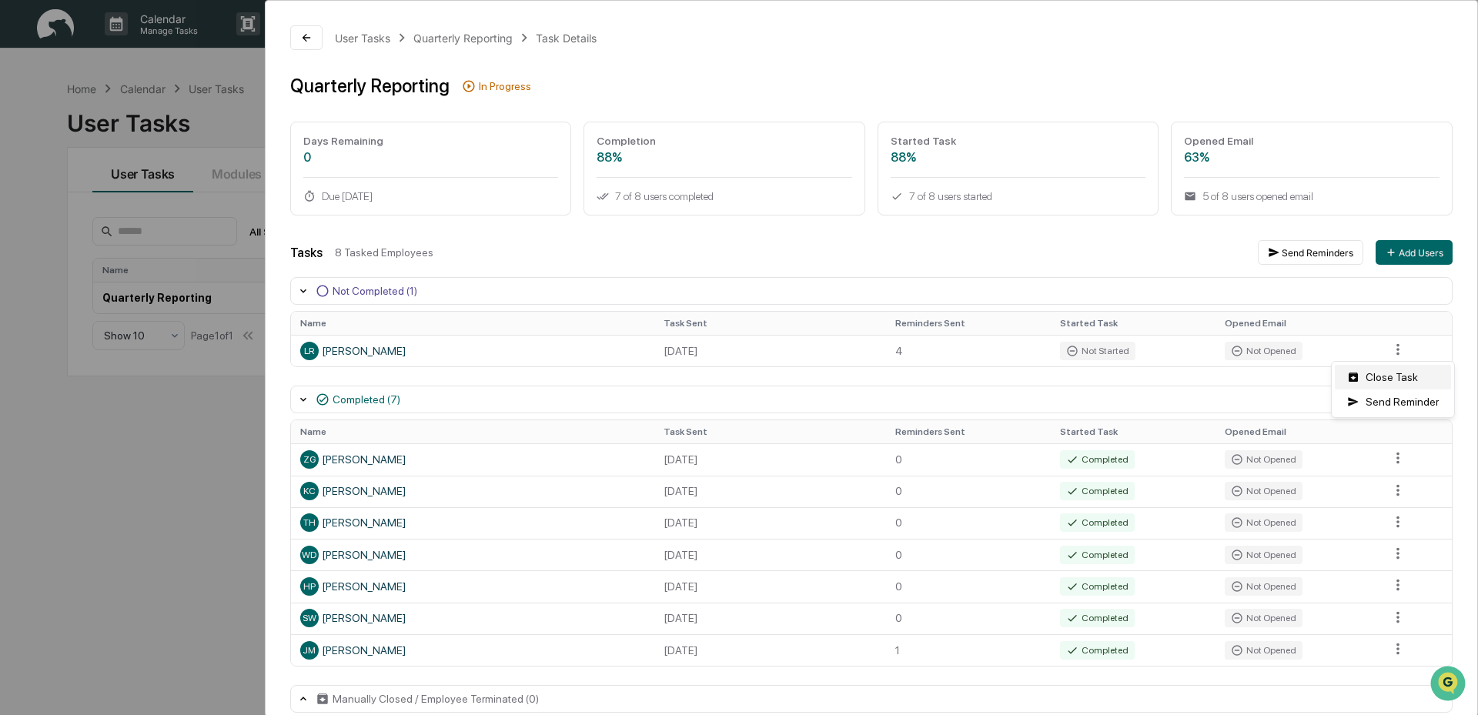
click at [1377, 380] on div "Close Task" at bounding box center [1393, 377] width 116 height 25
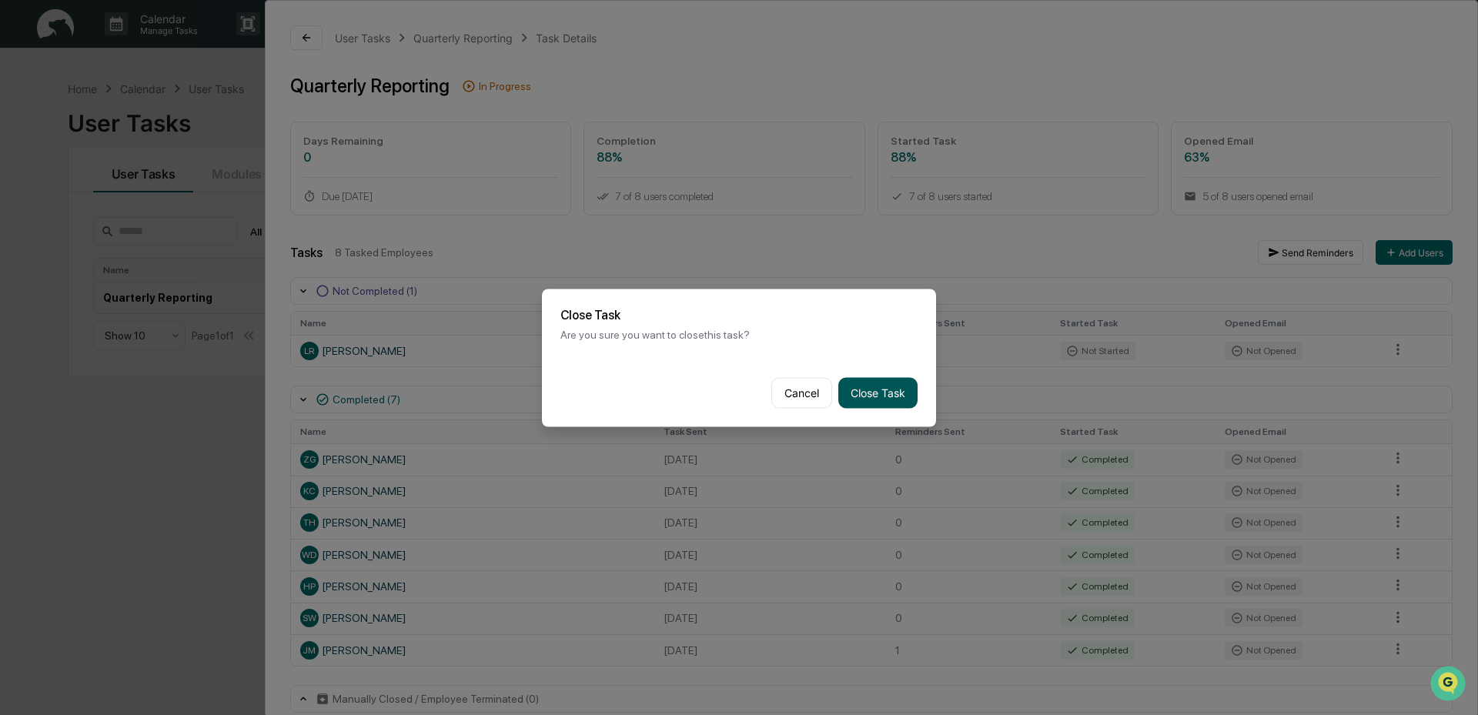
click at [871, 400] on button "Close Task" at bounding box center [878, 392] width 79 height 31
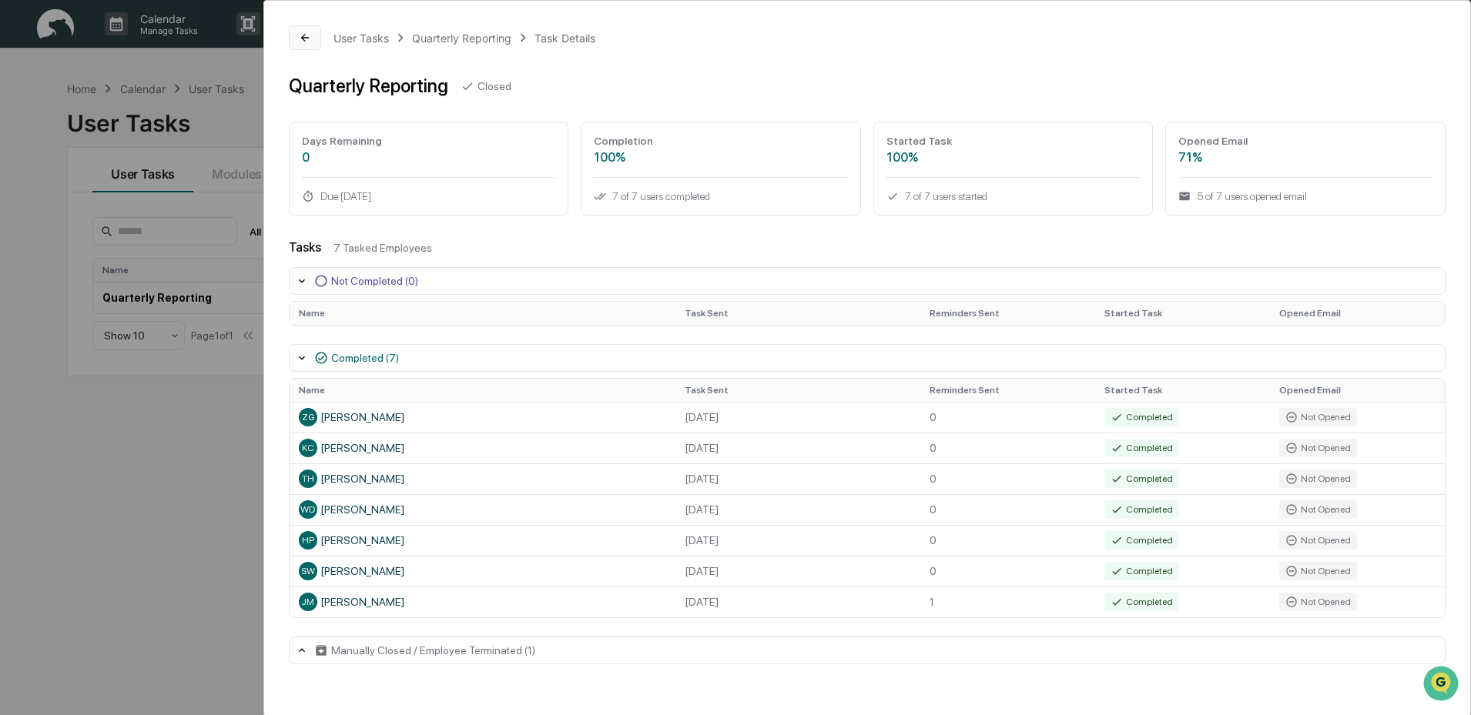
click at [310, 38] on icon at bounding box center [305, 38] width 12 height 12
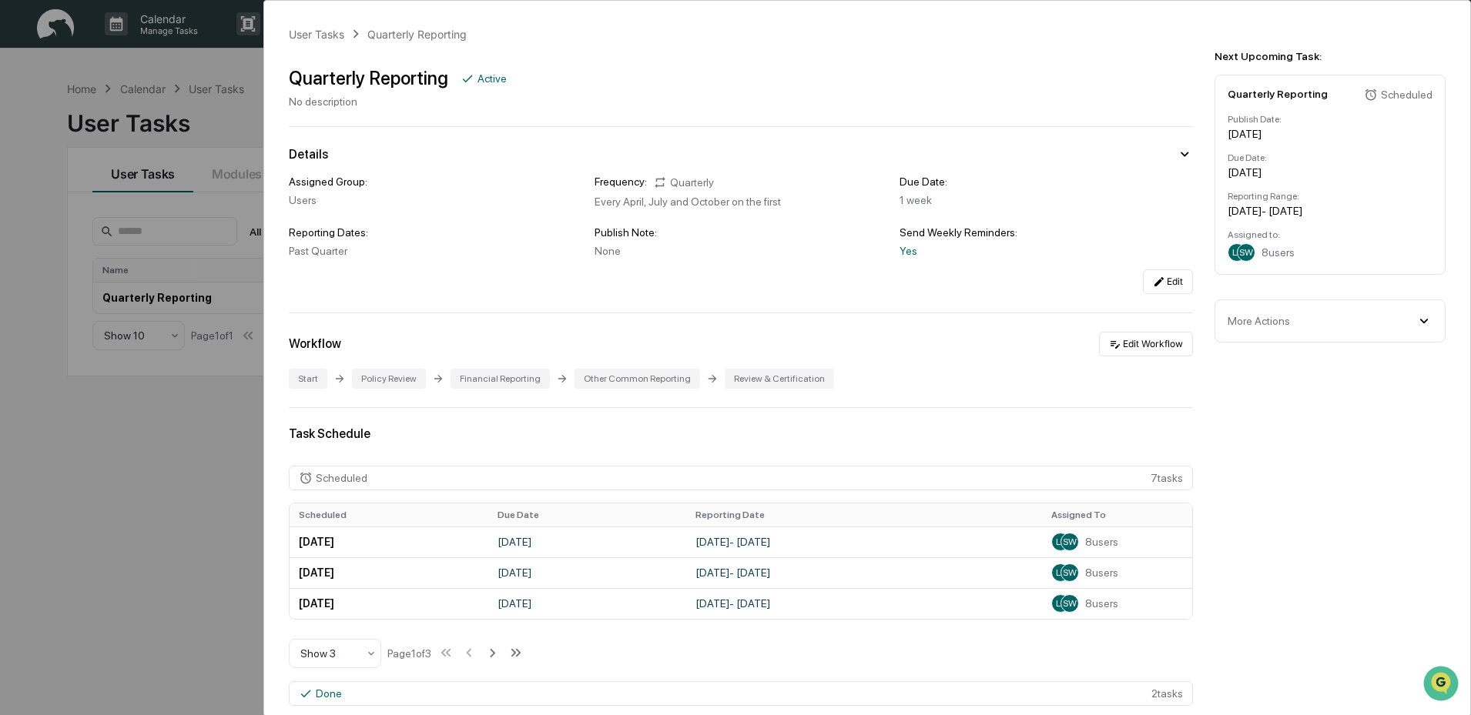
click at [134, 475] on div "User Tasks Quarterly Reporting Quarterly Reporting Active No description Detail…" at bounding box center [735, 357] width 1471 height 715
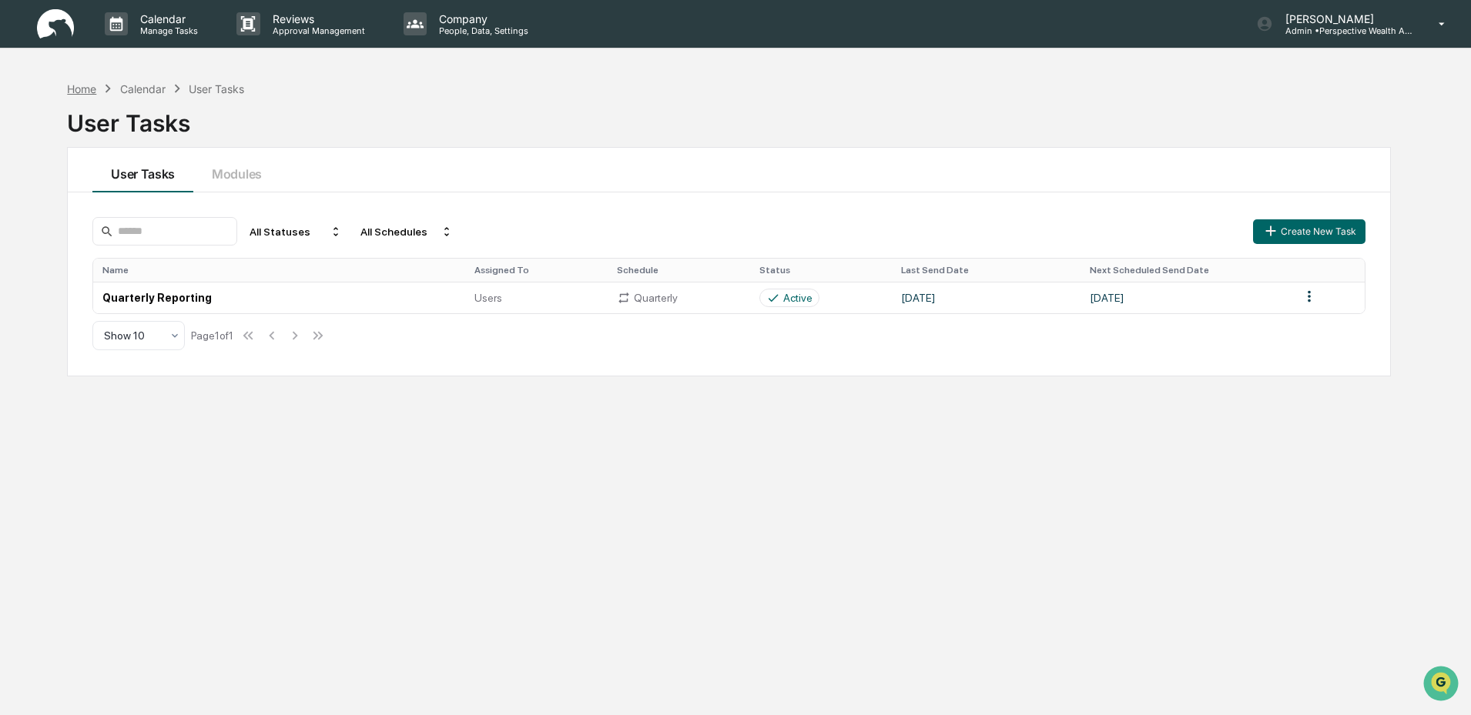
click at [87, 87] on div "Home" at bounding box center [81, 88] width 29 height 13
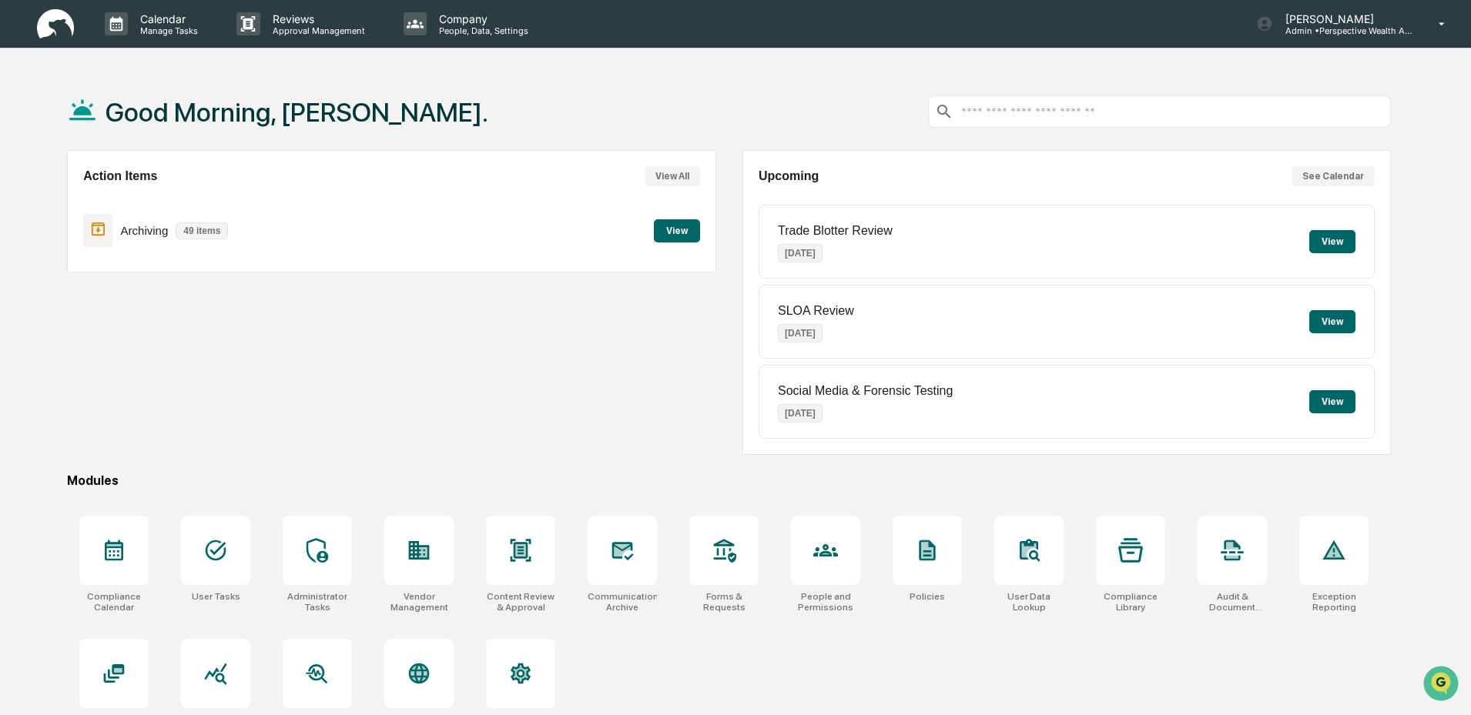
click at [679, 231] on button "View" at bounding box center [677, 230] width 46 height 23
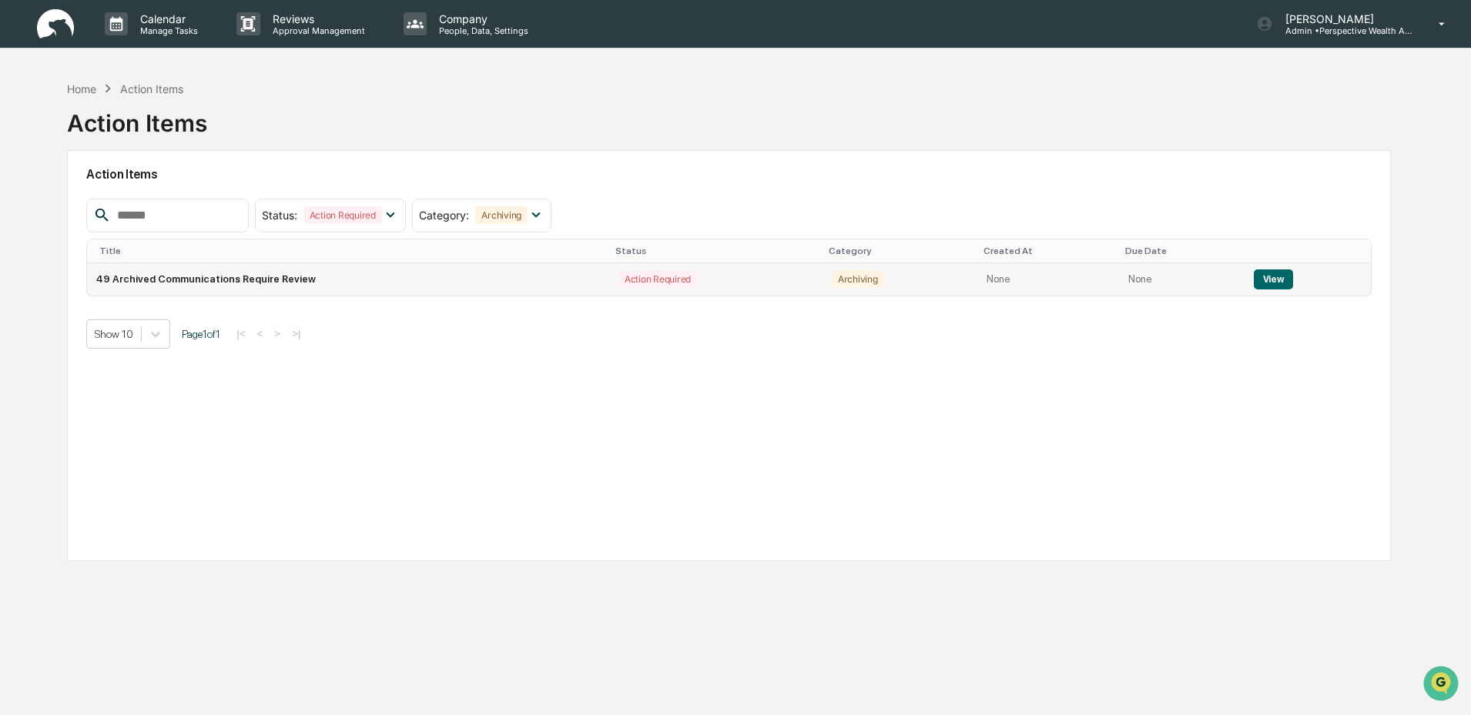
click at [391, 281] on td "49 Archived Communications Require Review" at bounding box center [348, 279] width 522 height 32
click at [1267, 276] on button "View" at bounding box center [1273, 280] width 39 height 20
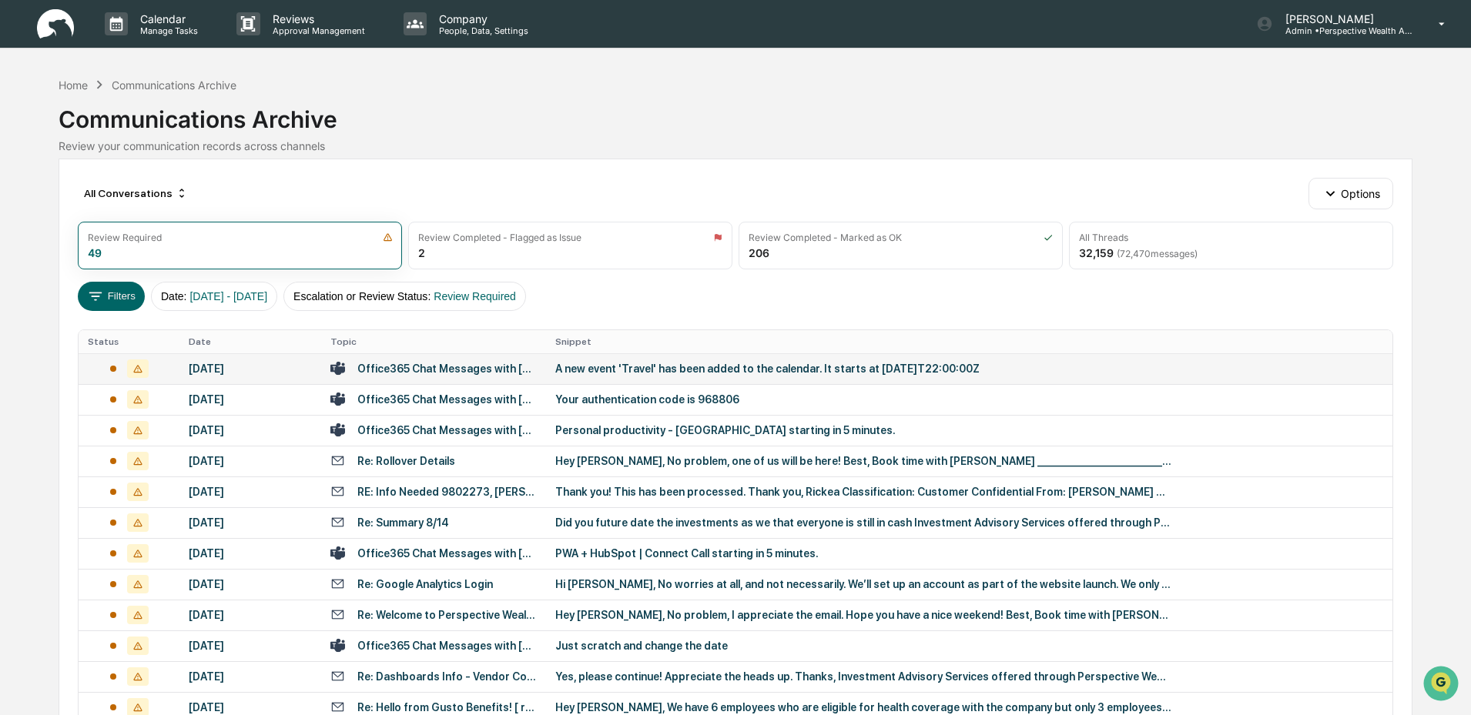
click at [616, 365] on div "A new event 'Travel' has been added to the calendar. It starts at 2025-08-18T22…" at bounding box center [863, 369] width 616 height 12
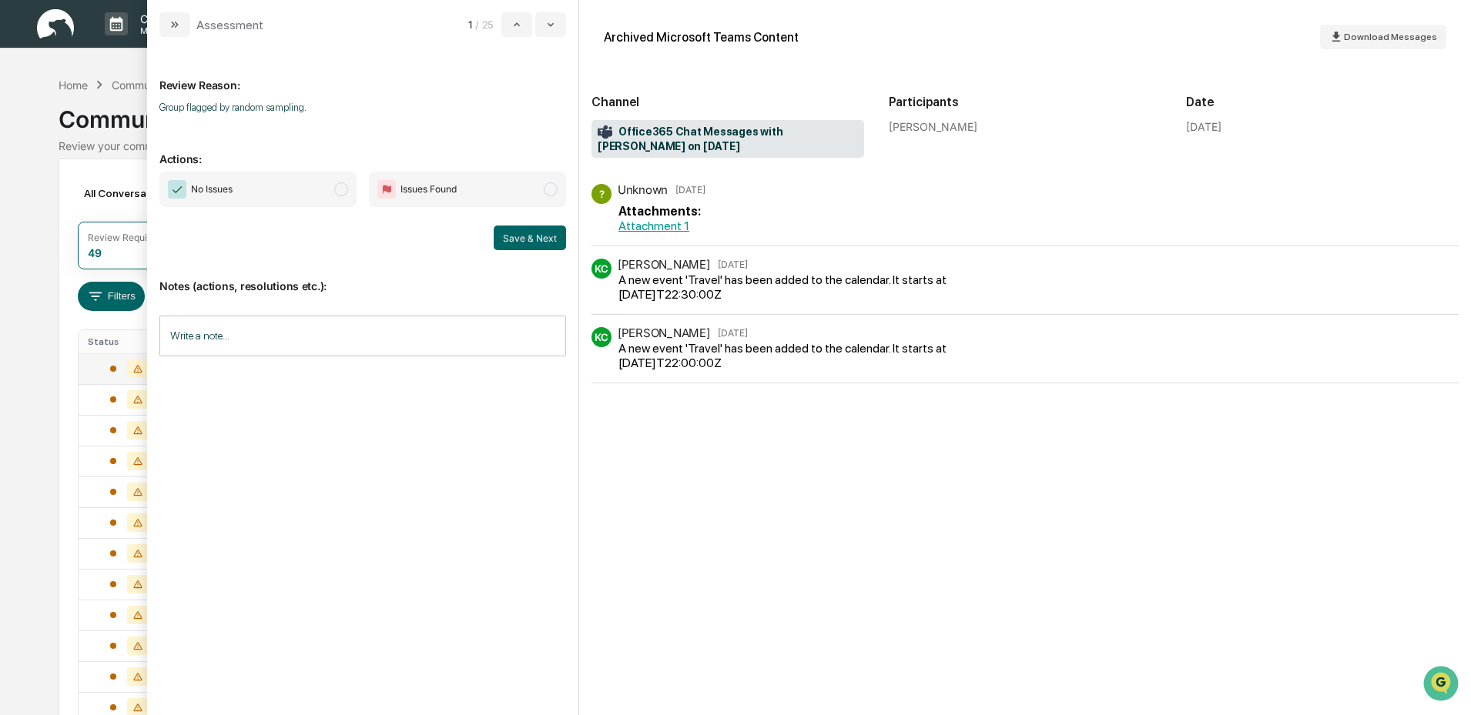
click at [667, 226] on link "Attachment 1" at bounding box center [653, 226] width 71 height 15
click at [193, 24] on div "Assessment" at bounding box center [211, 24] width 104 height 25
click at [184, 20] on button "modal" at bounding box center [174, 24] width 31 height 25
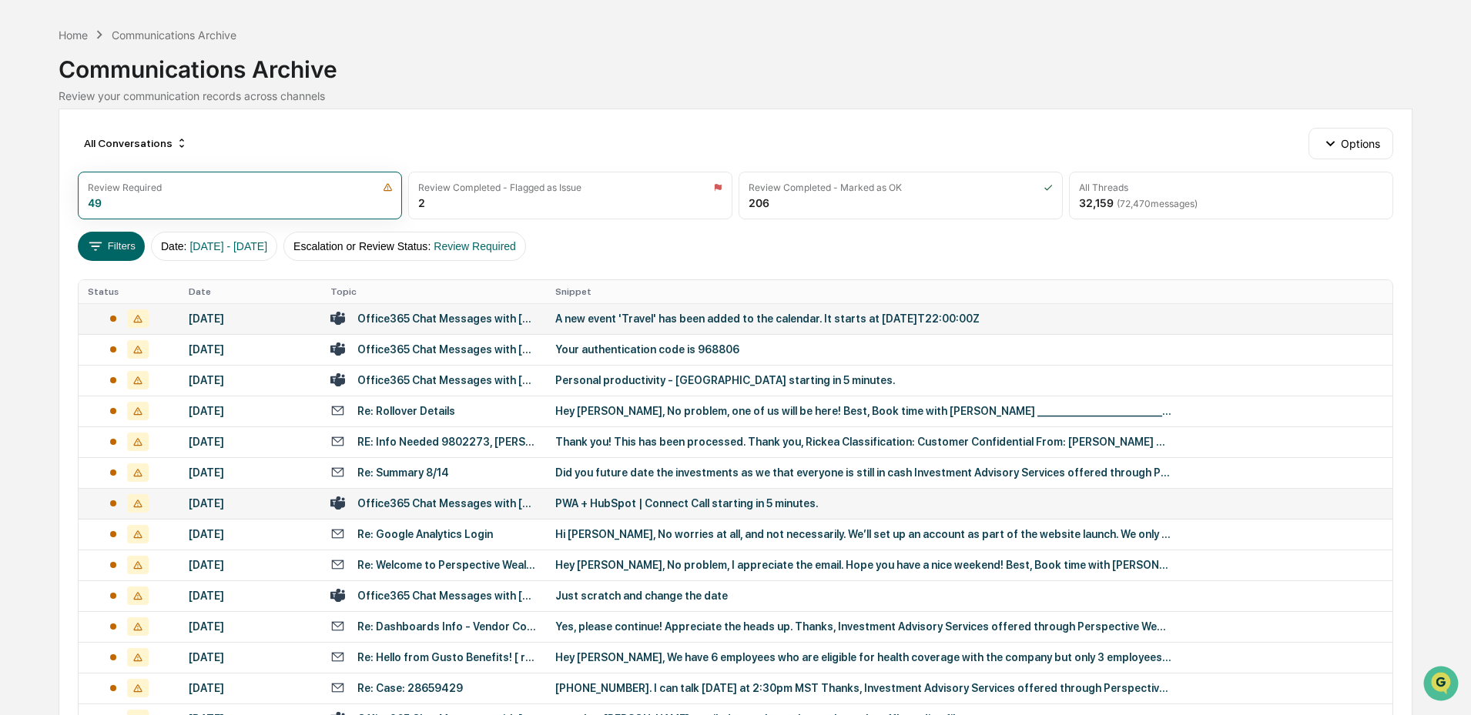
scroll to position [77, 0]
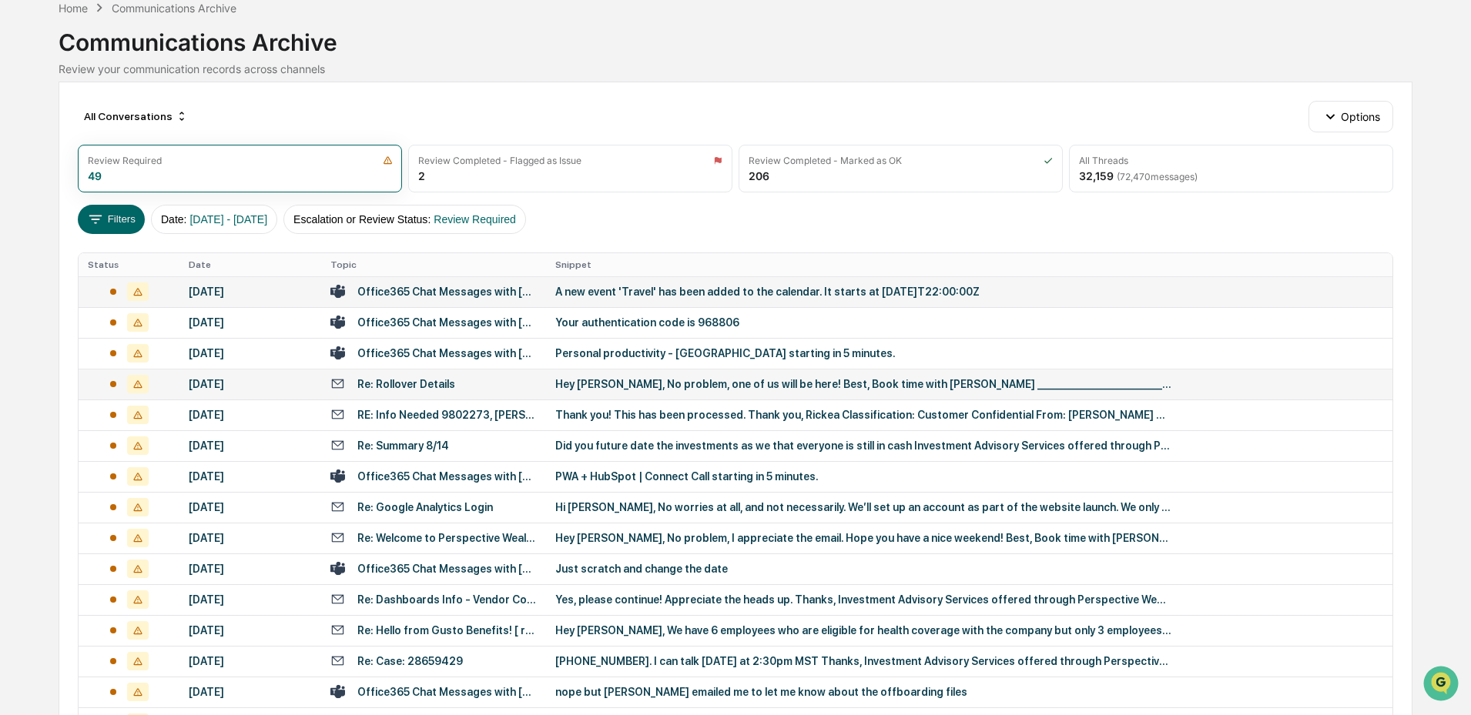
click at [461, 387] on div "Re: Rollover Details" at bounding box center [433, 384] width 206 height 15
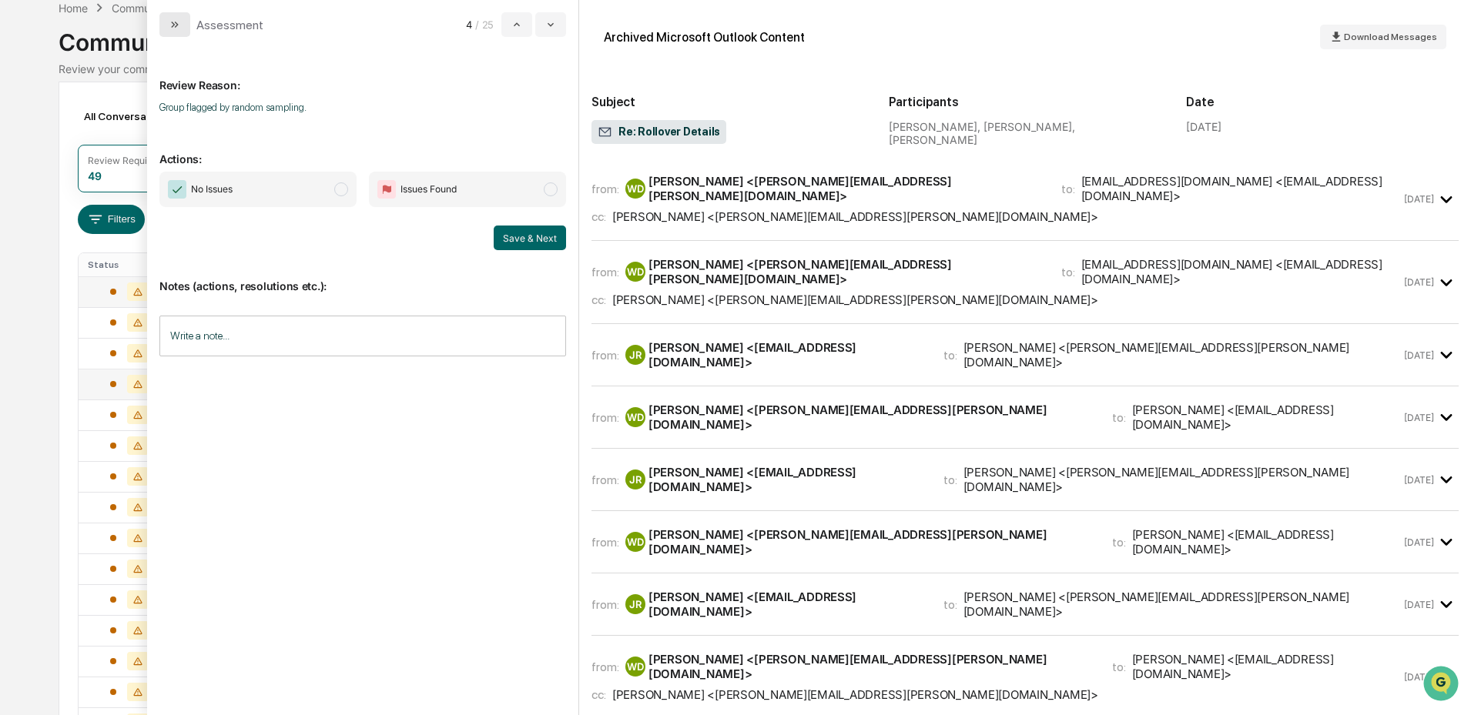
click at [173, 25] on icon "modal" at bounding box center [175, 24] width 12 height 12
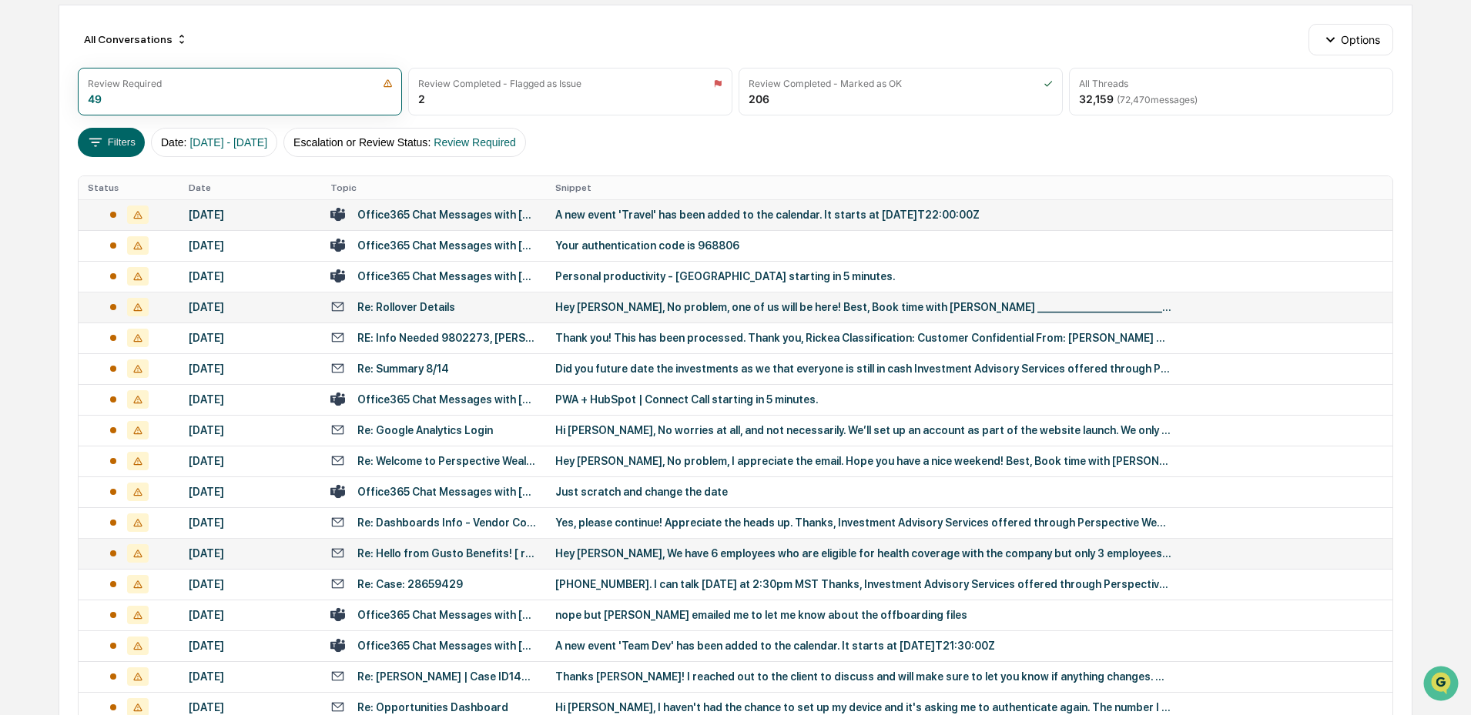
scroll to position [231, 0]
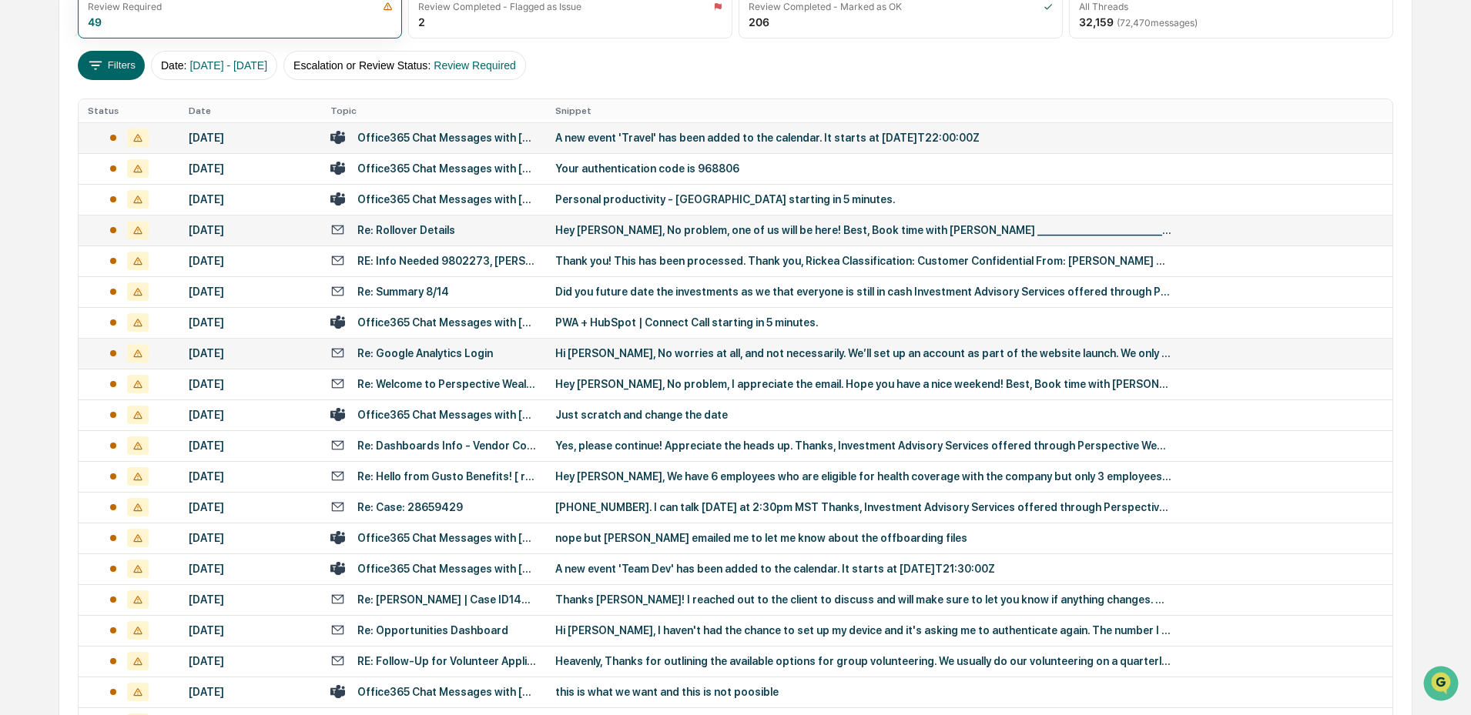
click at [519, 353] on div "Re: Google Analytics Login" at bounding box center [433, 353] width 206 height 15
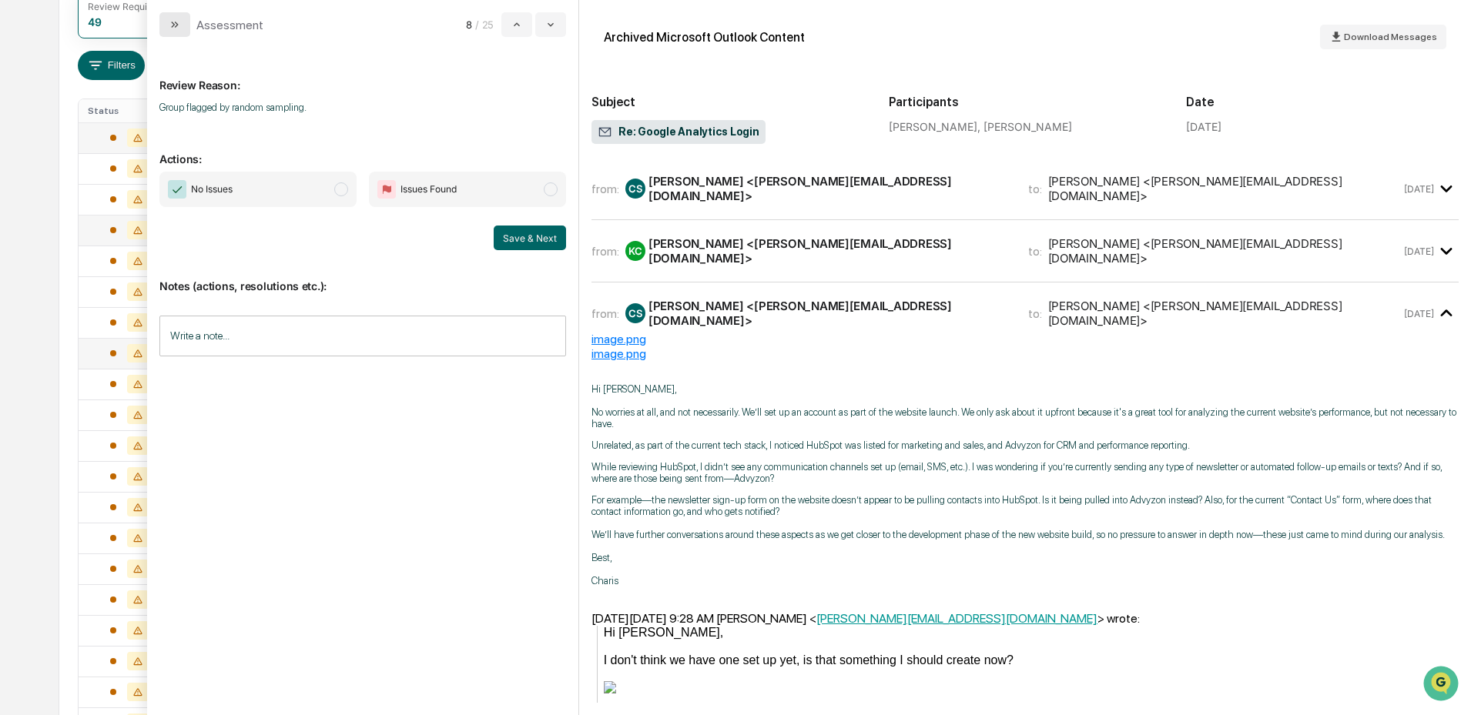
click at [178, 29] on icon "modal" at bounding box center [175, 24] width 12 height 12
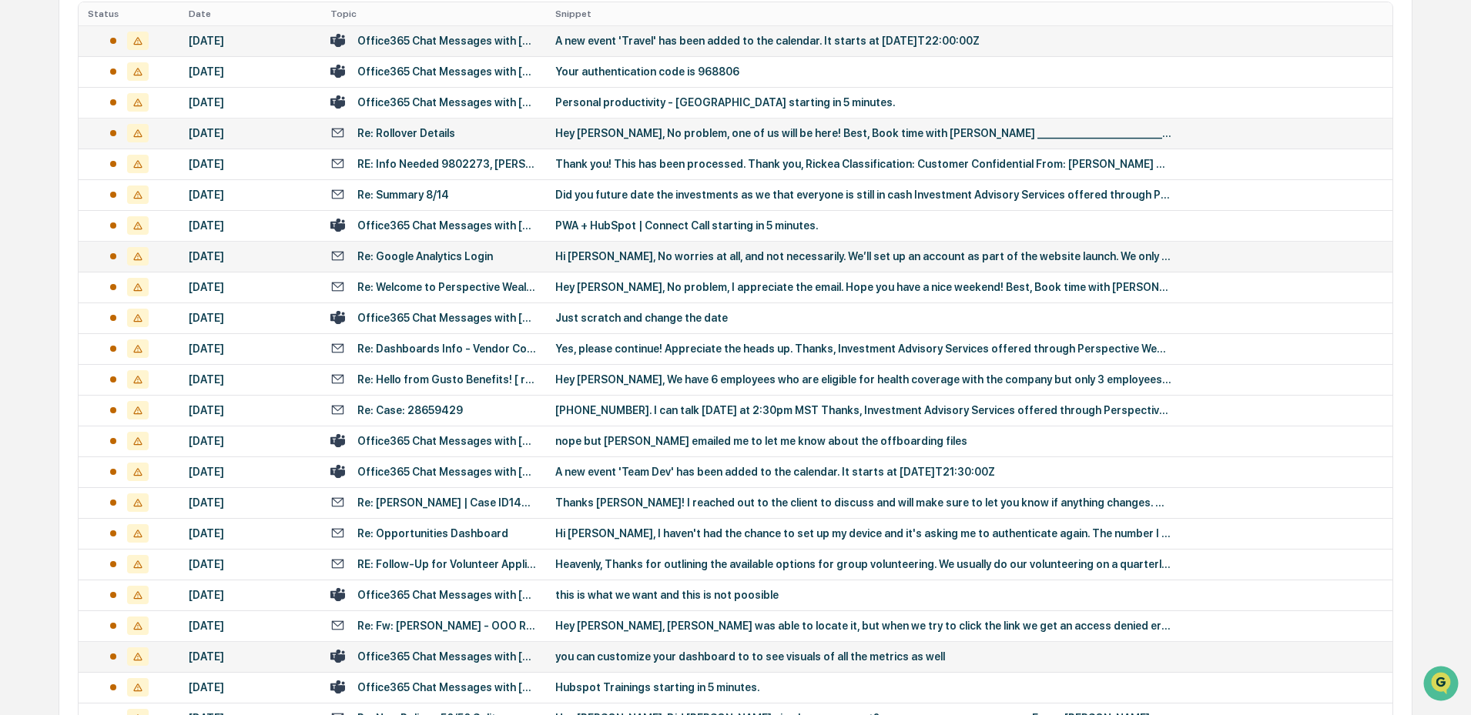
scroll to position [496, 0]
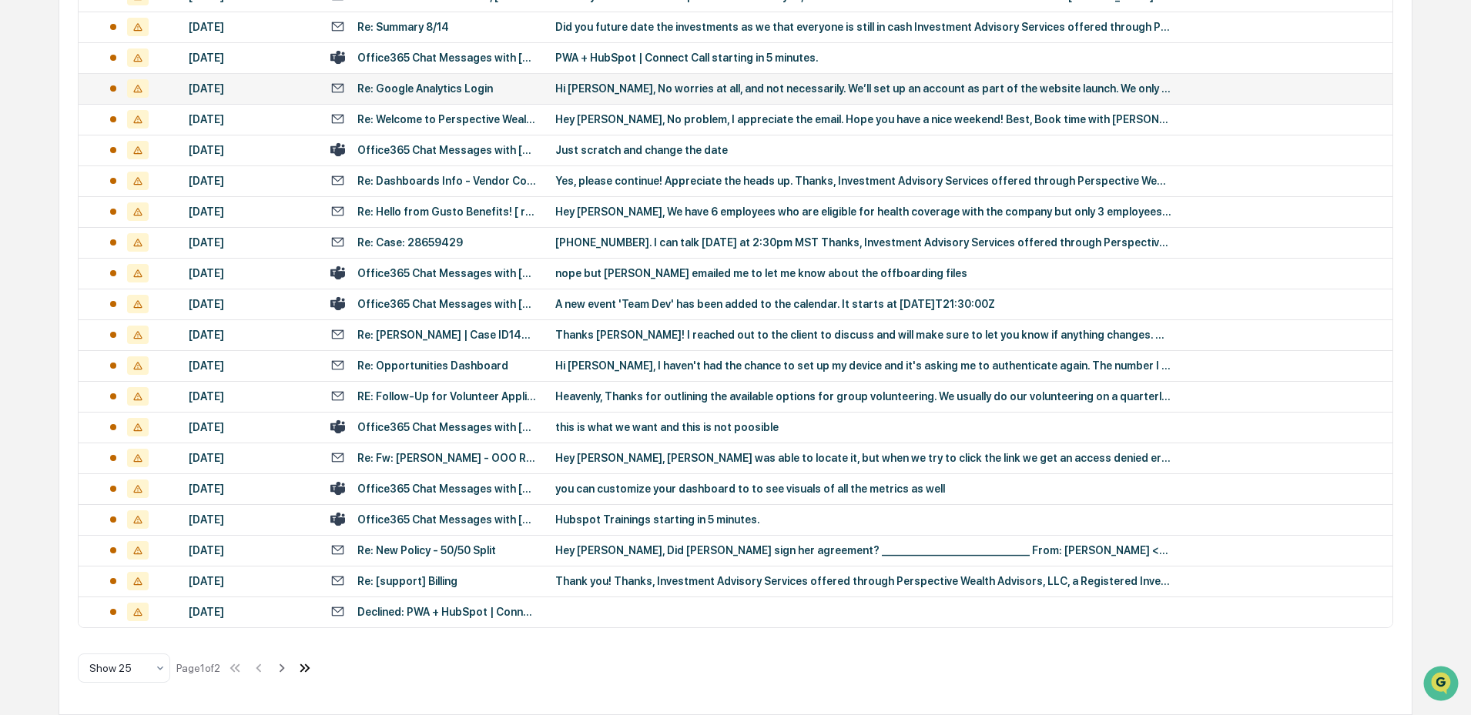
click at [308, 665] on icon at bounding box center [304, 668] width 17 height 17
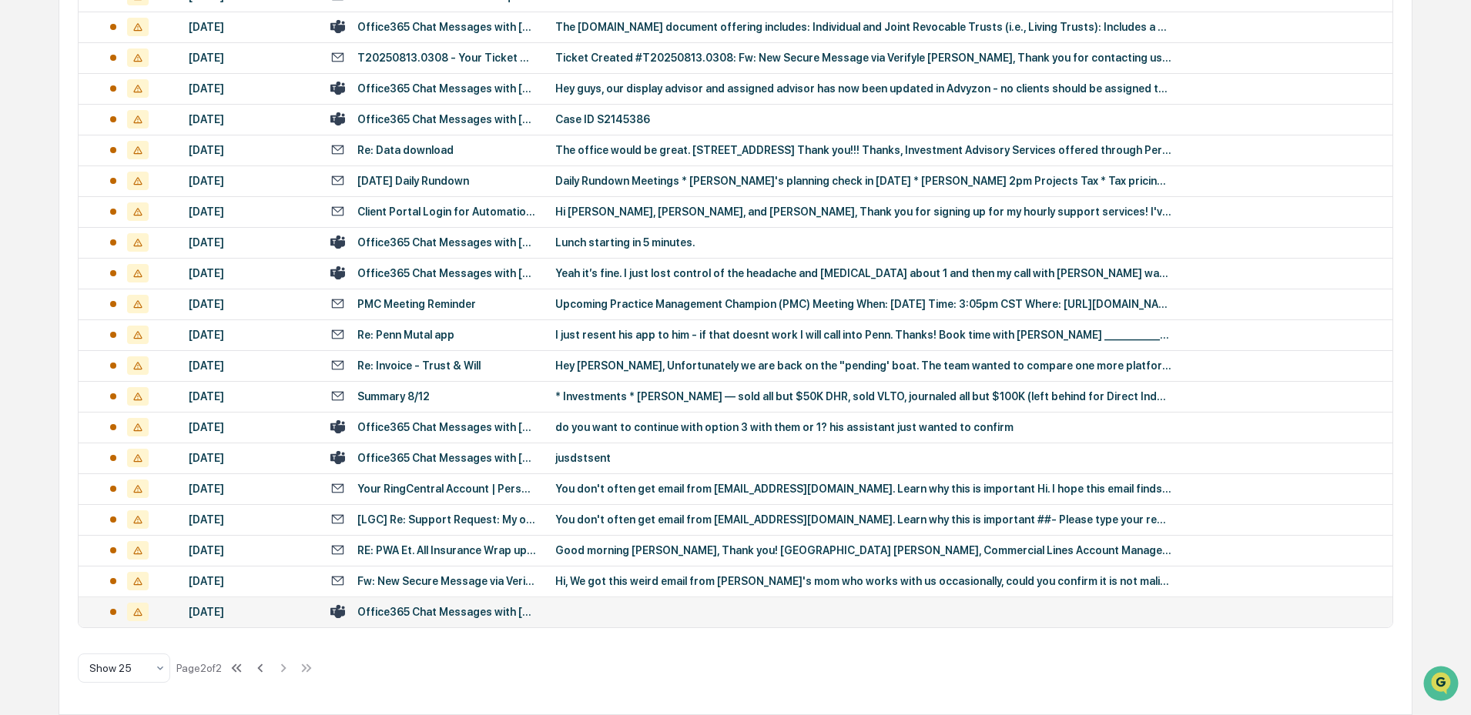
scroll to position [465, 0]
click at [278, 670] on div "Show 25 Page 2 of 2" at bounding box center [196, 668] width 237 height 31
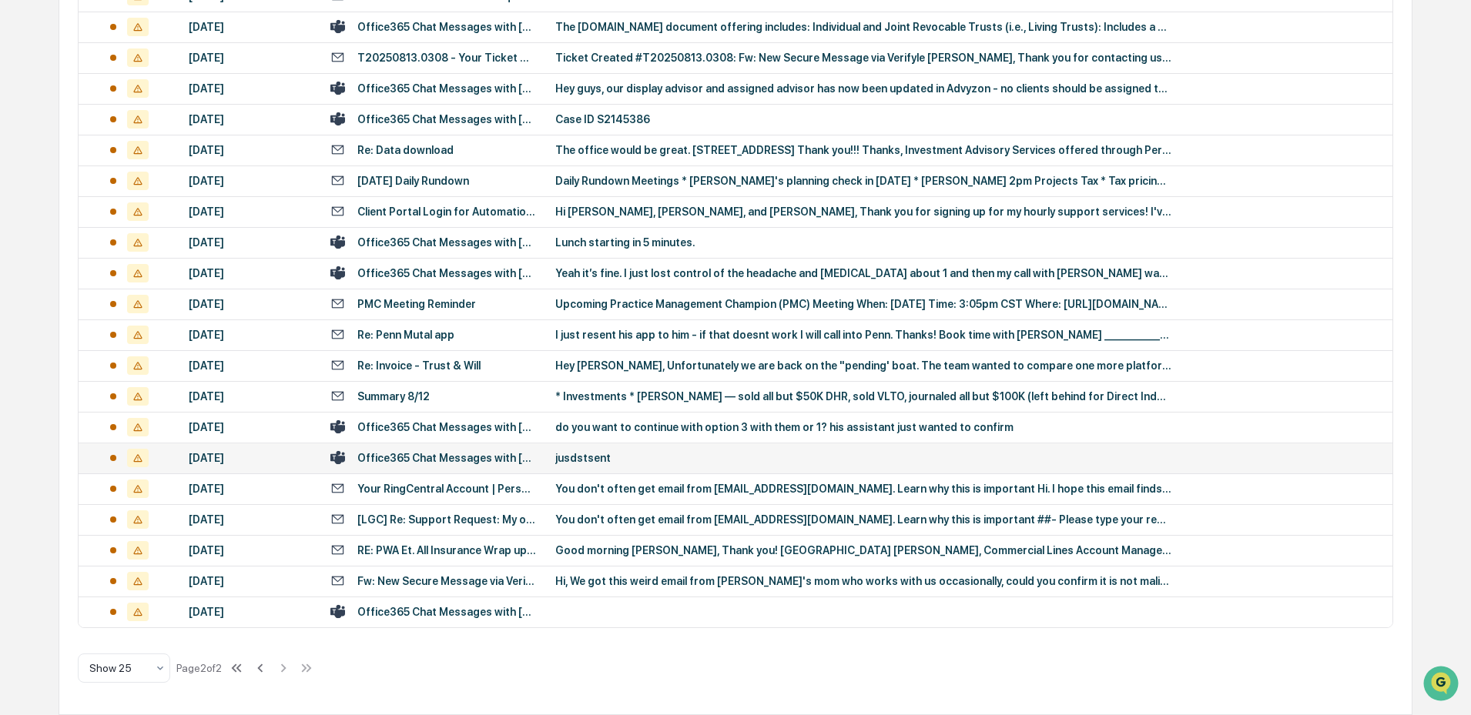
click at [512, 450] on td "Office365 Chat Messages with Katy Couperus, Tyler Hensen on 2025-08-13" at bounding box center [433, 458] width 225 height 31
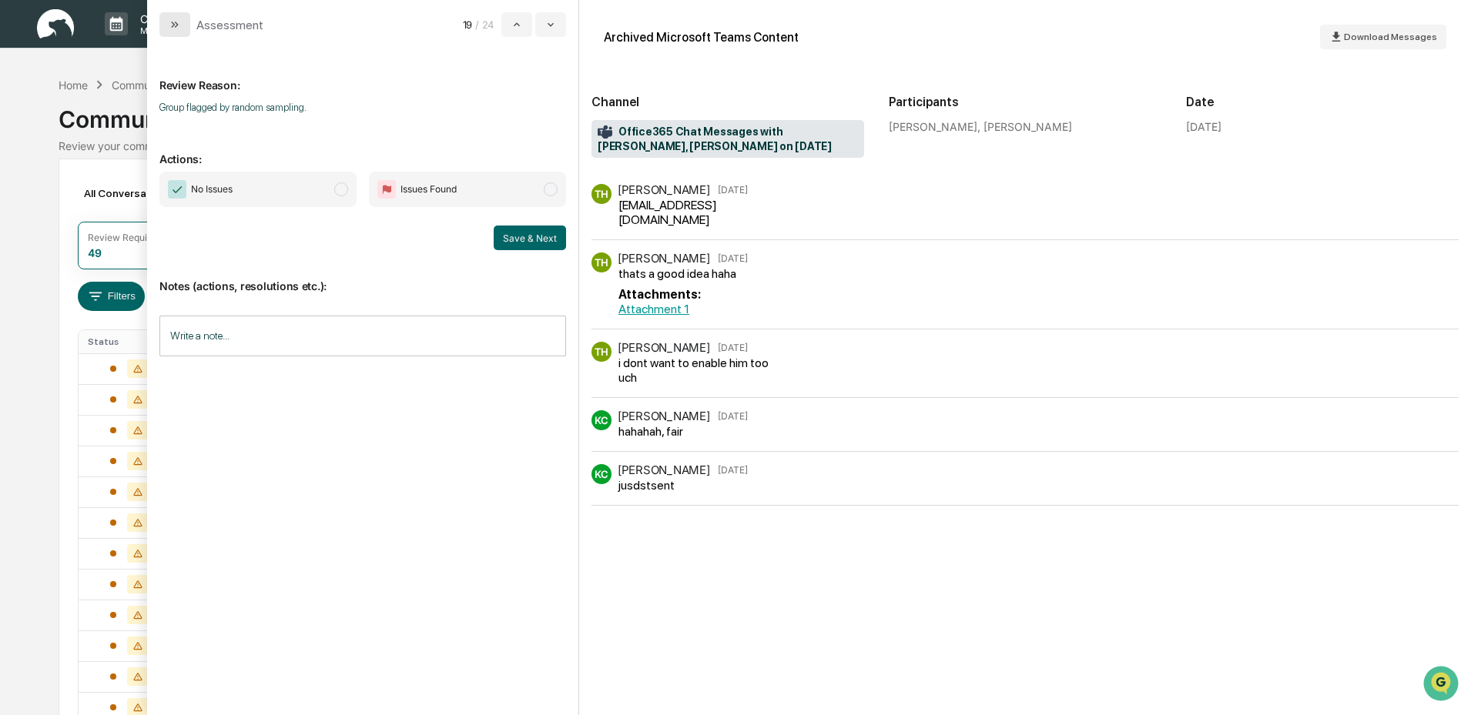
click at [182, 33] on button "modal" at bounding box center [174, 24] width 31 height 25
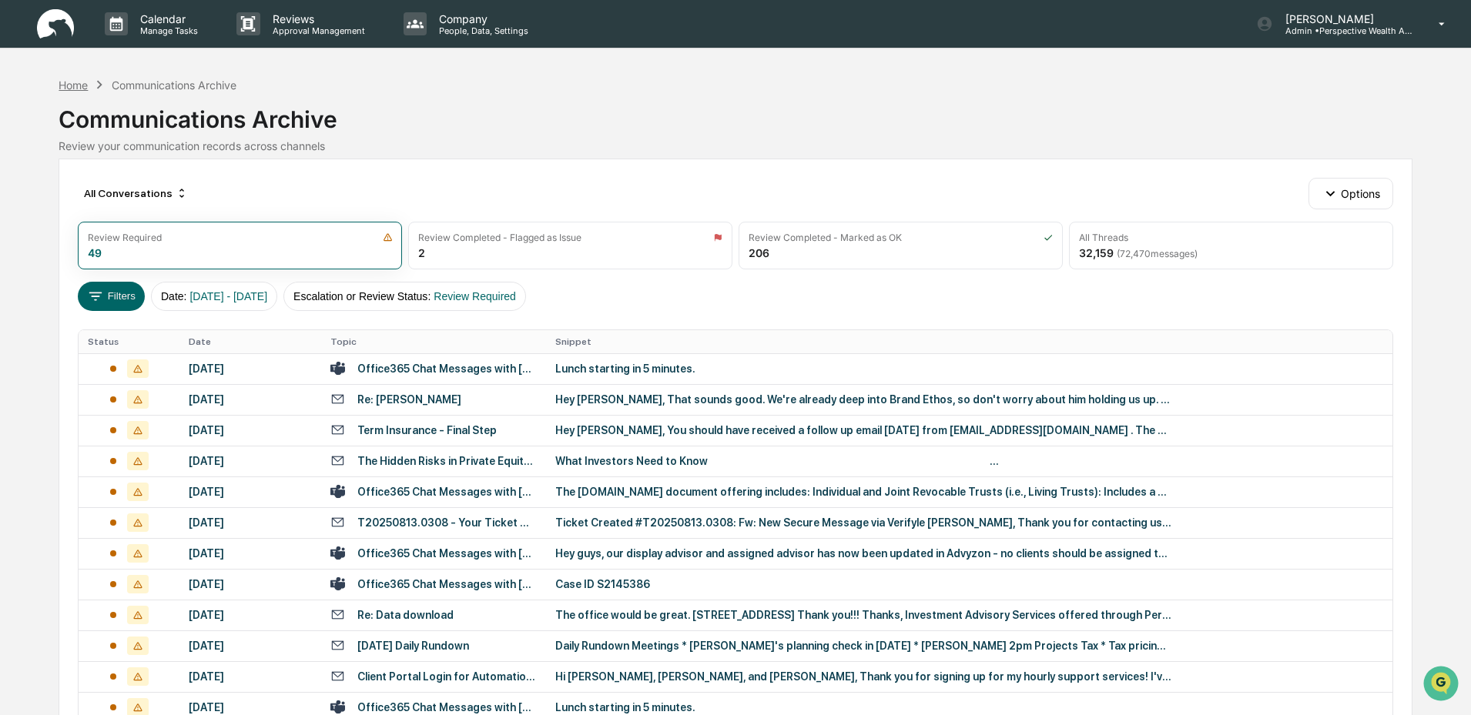
click at [75, 85] on div "Home" at bounding box center [73, 85] width 29 height 13
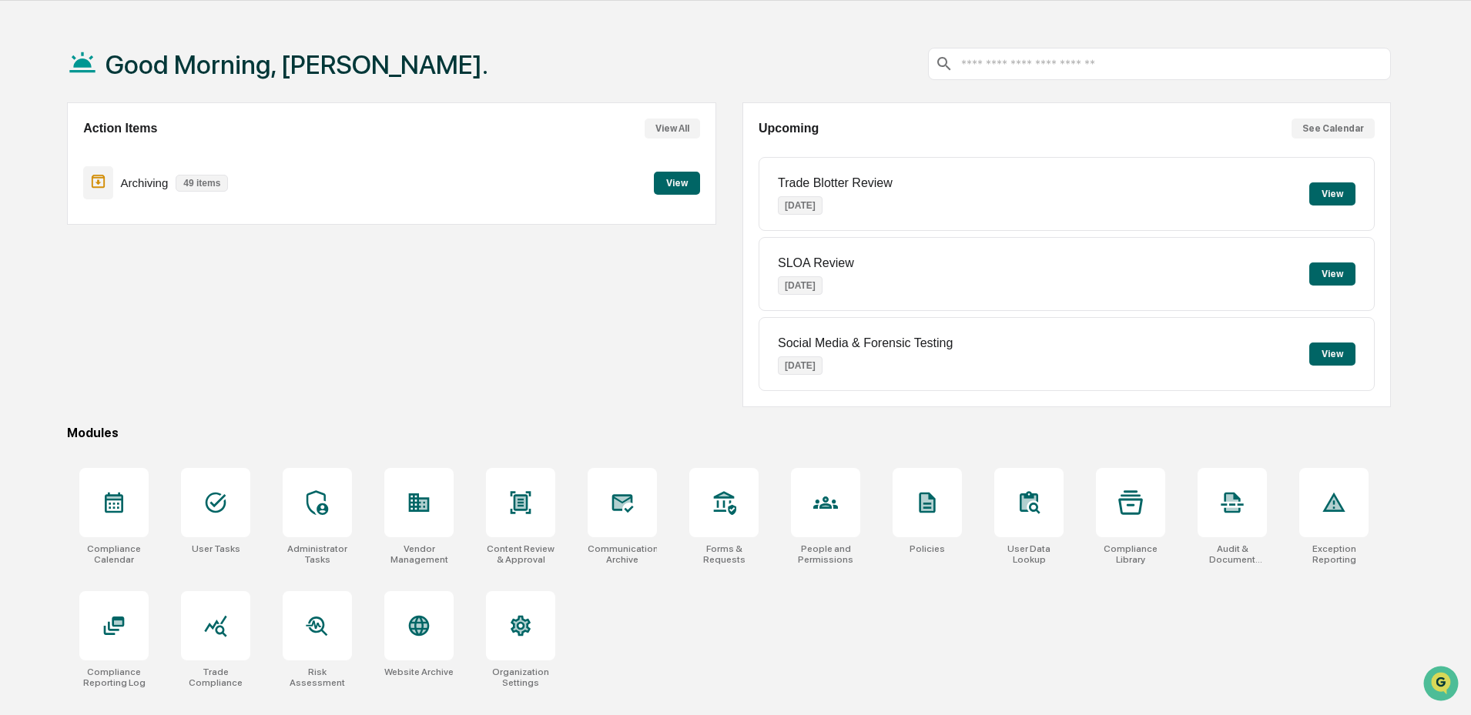
scroll to position [73, 0]
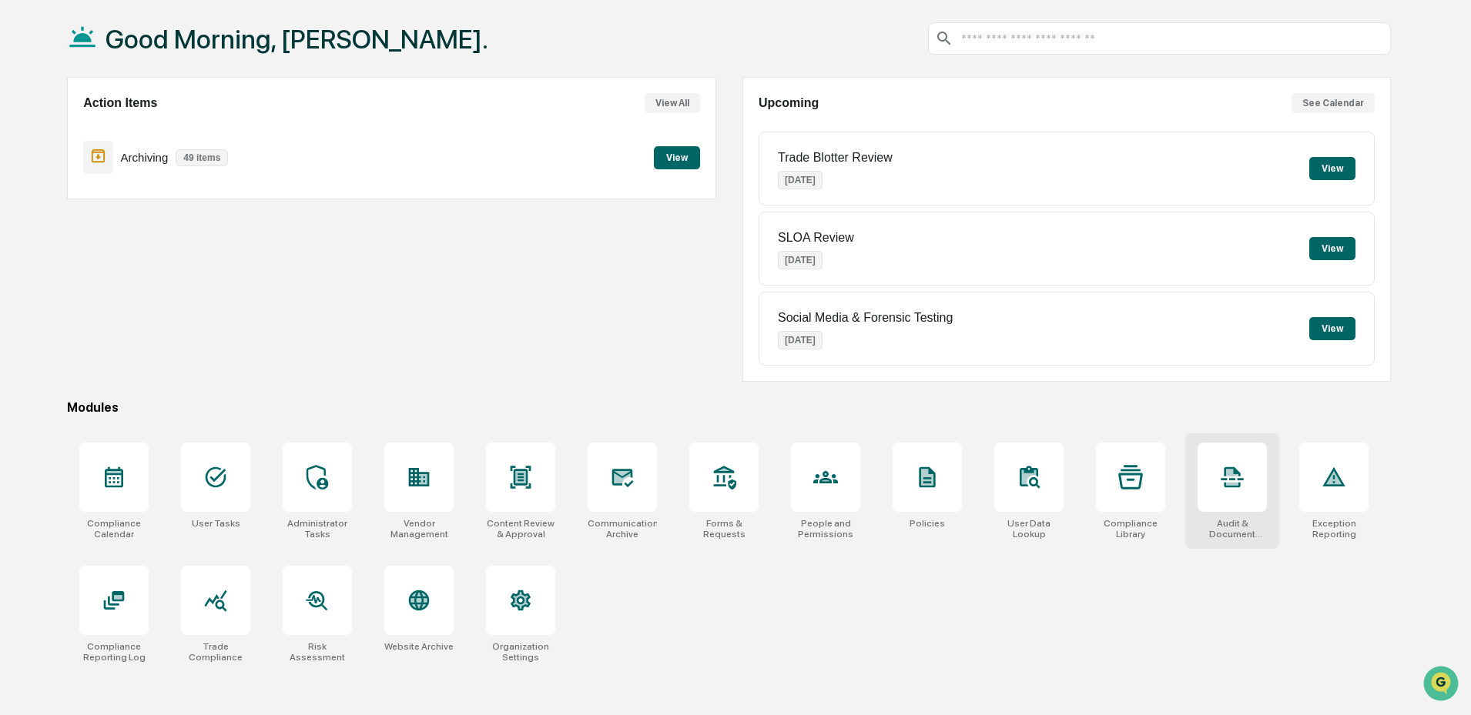
click at [1227, 491] on div at bounding box center [1231, 477] width 69 height 69
click at [132, 630] on div at bounding box center [113, 600] width 69 height 69
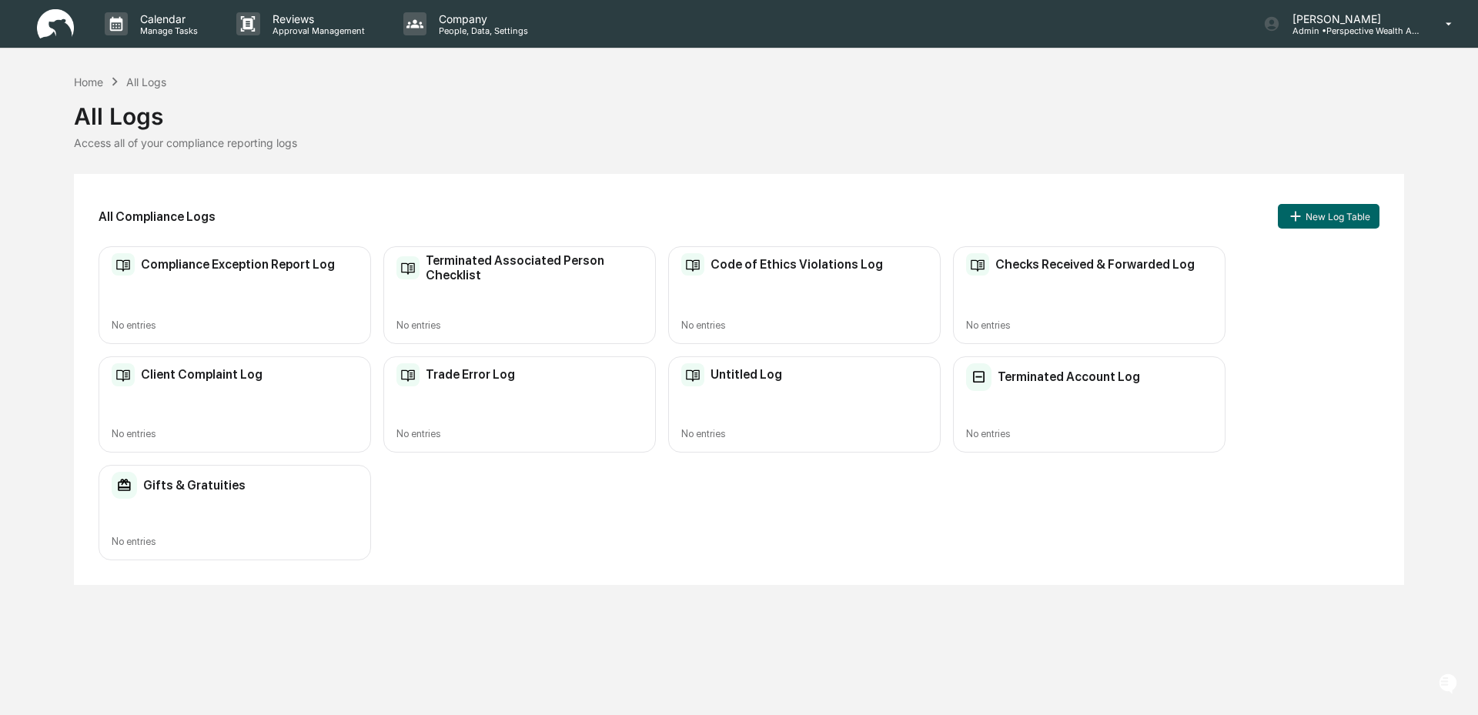
click at [1138, 301] on div "Checks Received & Forwarded Log No entries" at bounding box center [1089, 295] width 273 height 98
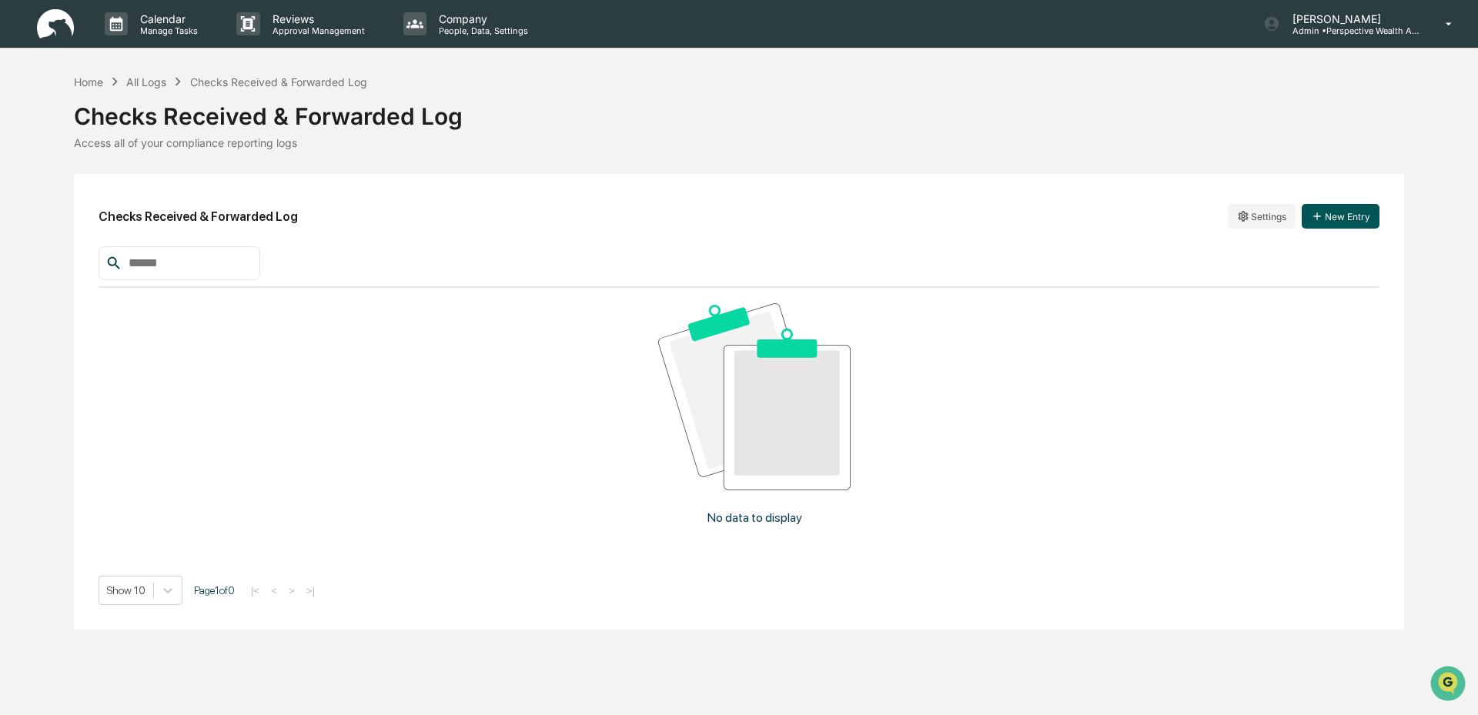
click at [1348, 222] on button "New Entry" at bounding box center [1341, 216] width 78 height 25
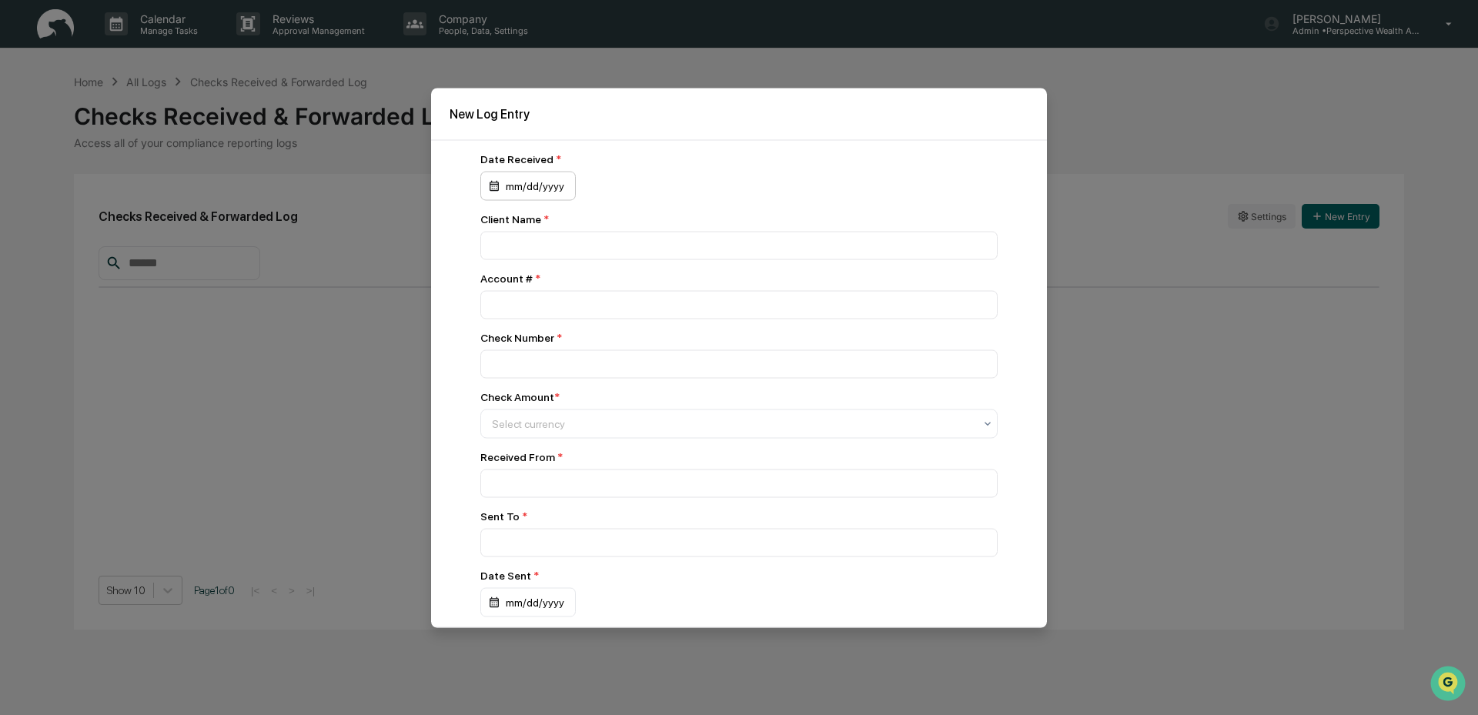
click at [514, 186] on div "mm/dd/yyyy" at bounding box center [527, 185] width 95 height 29
click at [664, 347] on button "15" at bounding box center [665, 347] width 28 height 28
click at [523, 249] on input at bounding box center [738, 245] width 517 height 28
type input "**********"
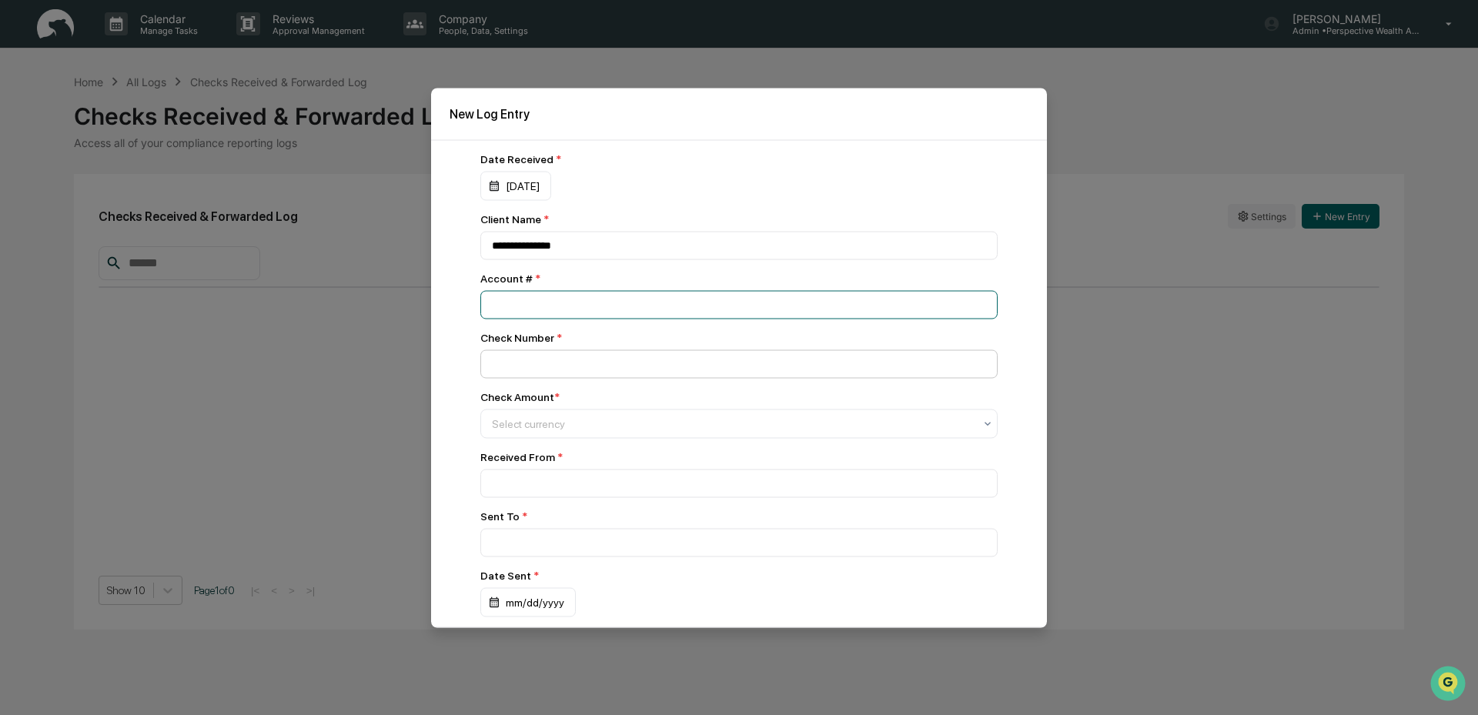
type input "********"
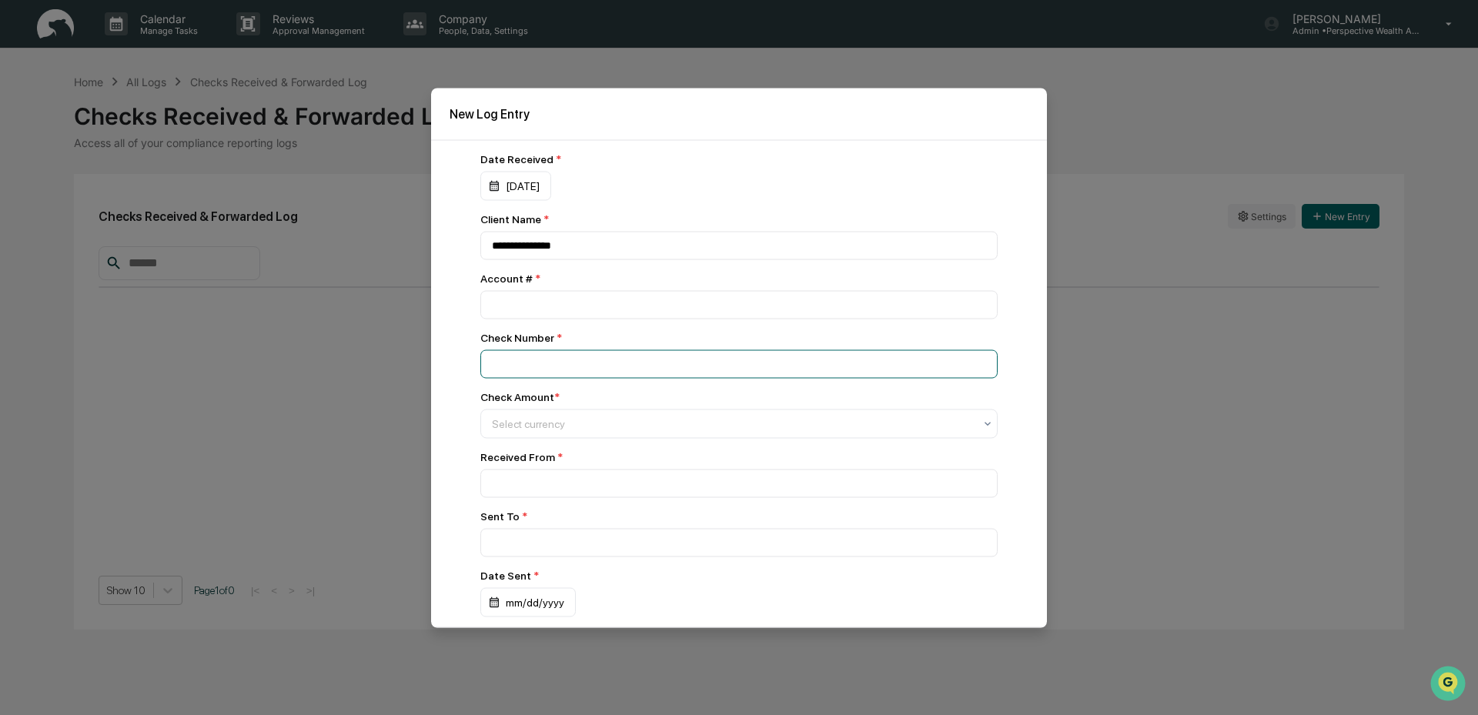
click at [554, 363] on input at bounding box center [738, 364] width 517 height 28
type input "**********"
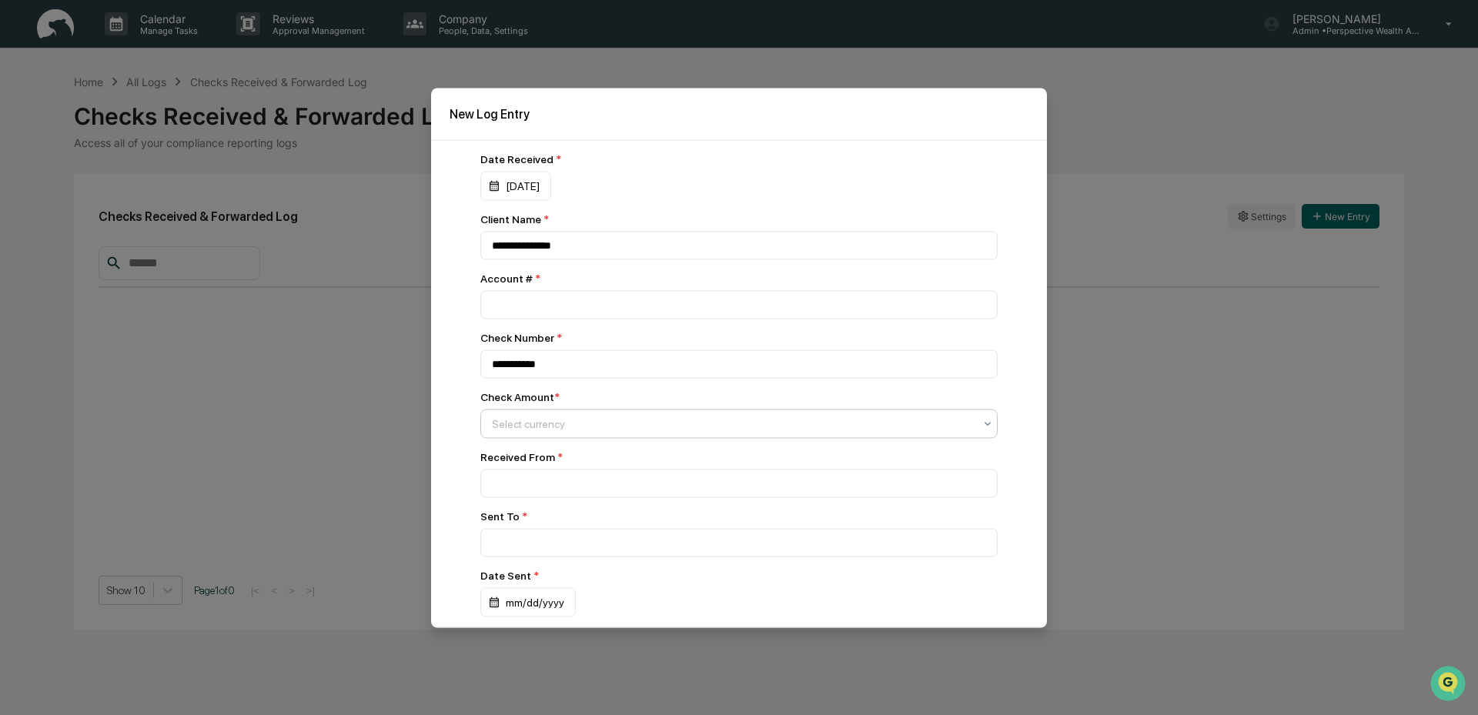
click at [558, 424] on div at bounding box center [733, 423] width 482 height 15
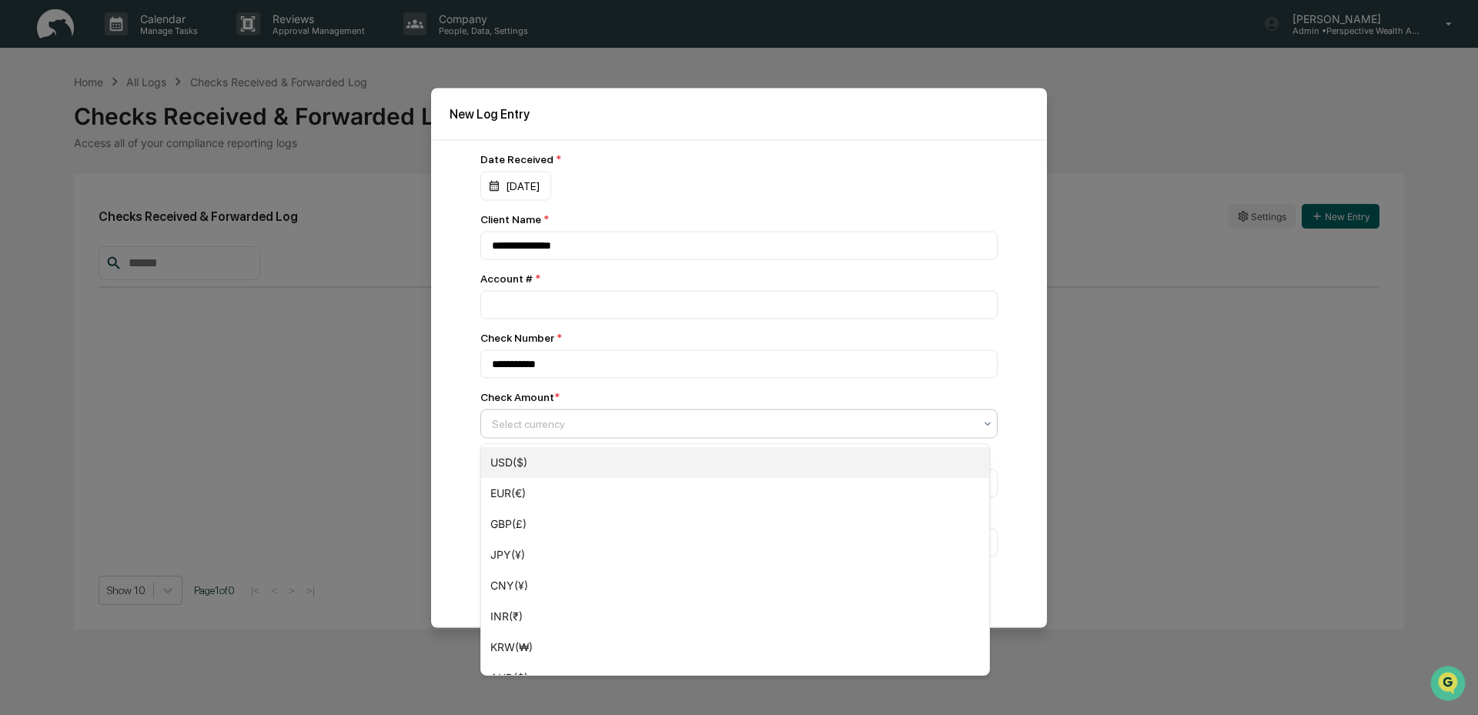
click at [559, 462] on div "USD($)" at bounding box center [735, 462] width 508 height 31
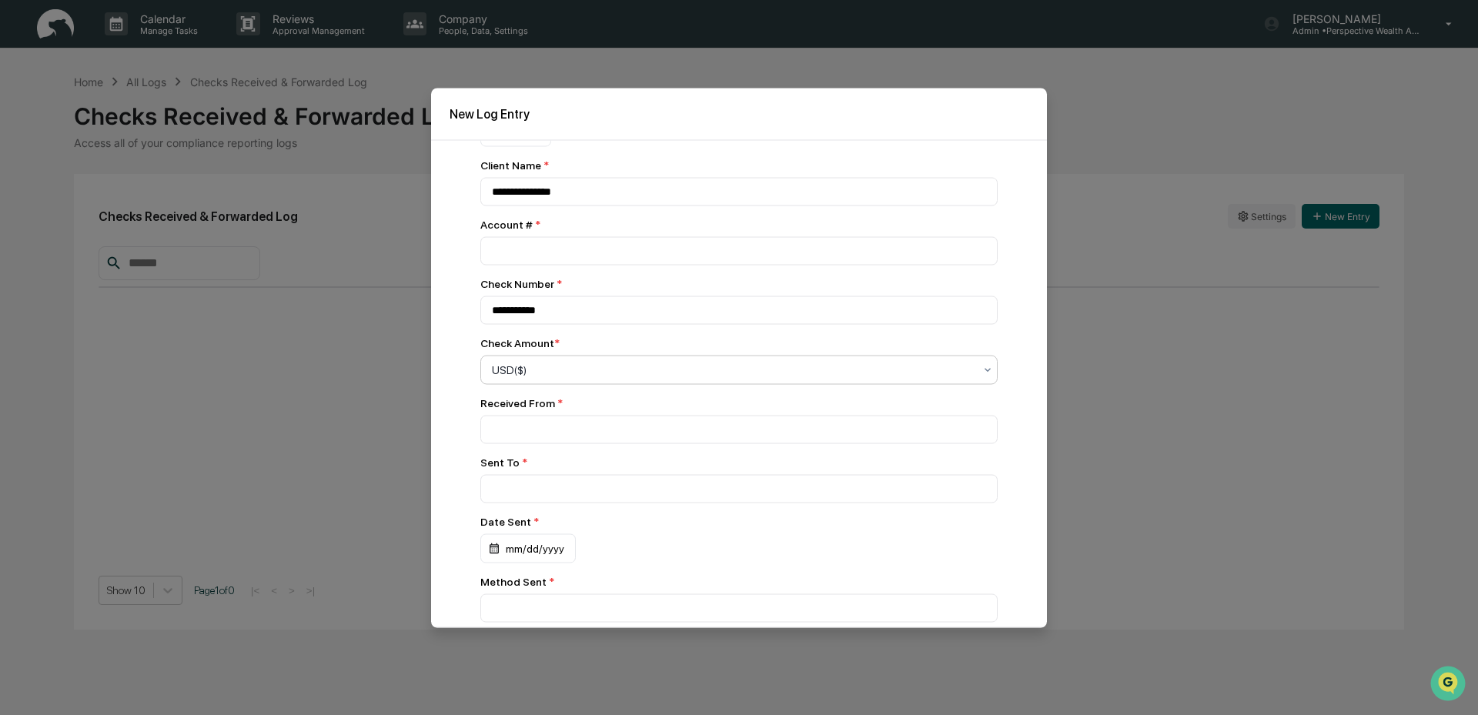
scroll to position [116, 0]
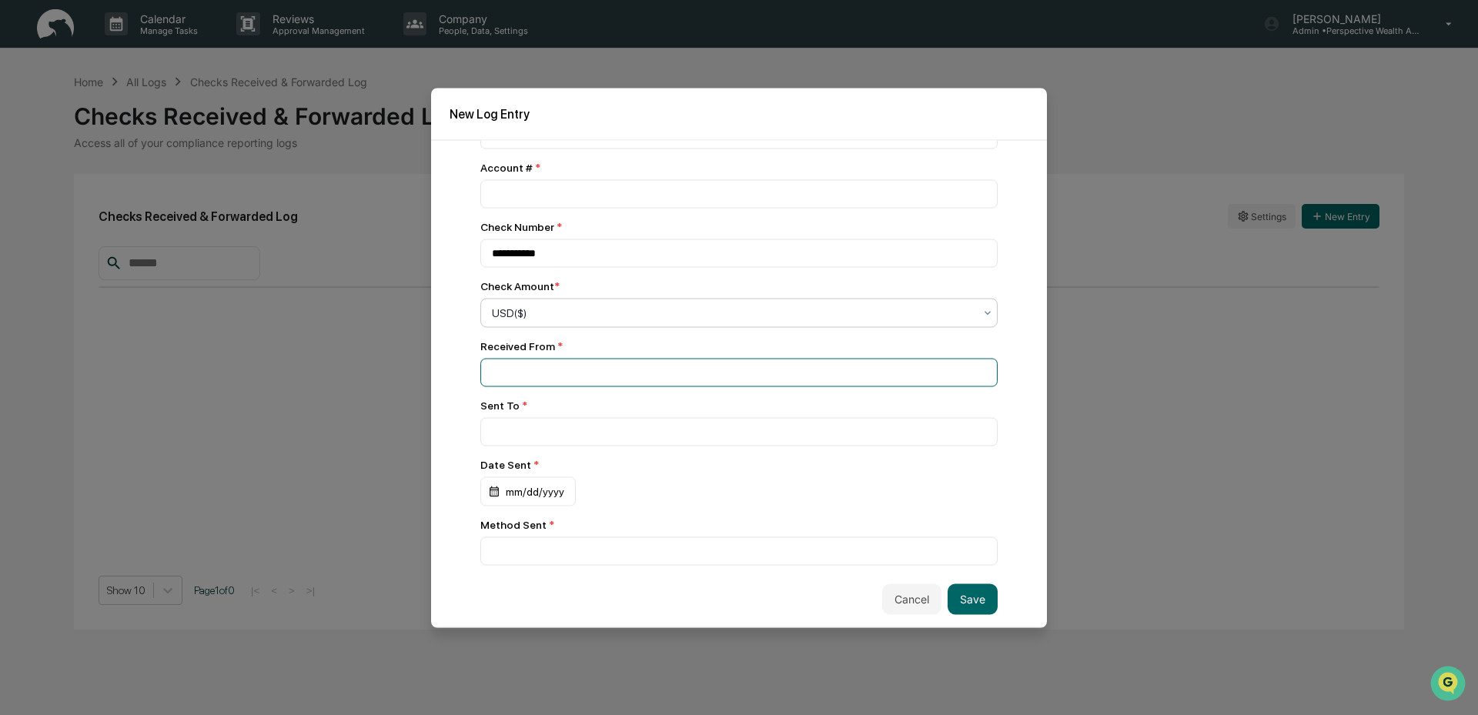
click at [523, 149] on input at bounding box center [738, 134] width 517 height 28
type input "********"
type input "******"
click at [524, 89] on div "mm/dd/yyyy" at bounding box center [515, 74] width 71 height 29
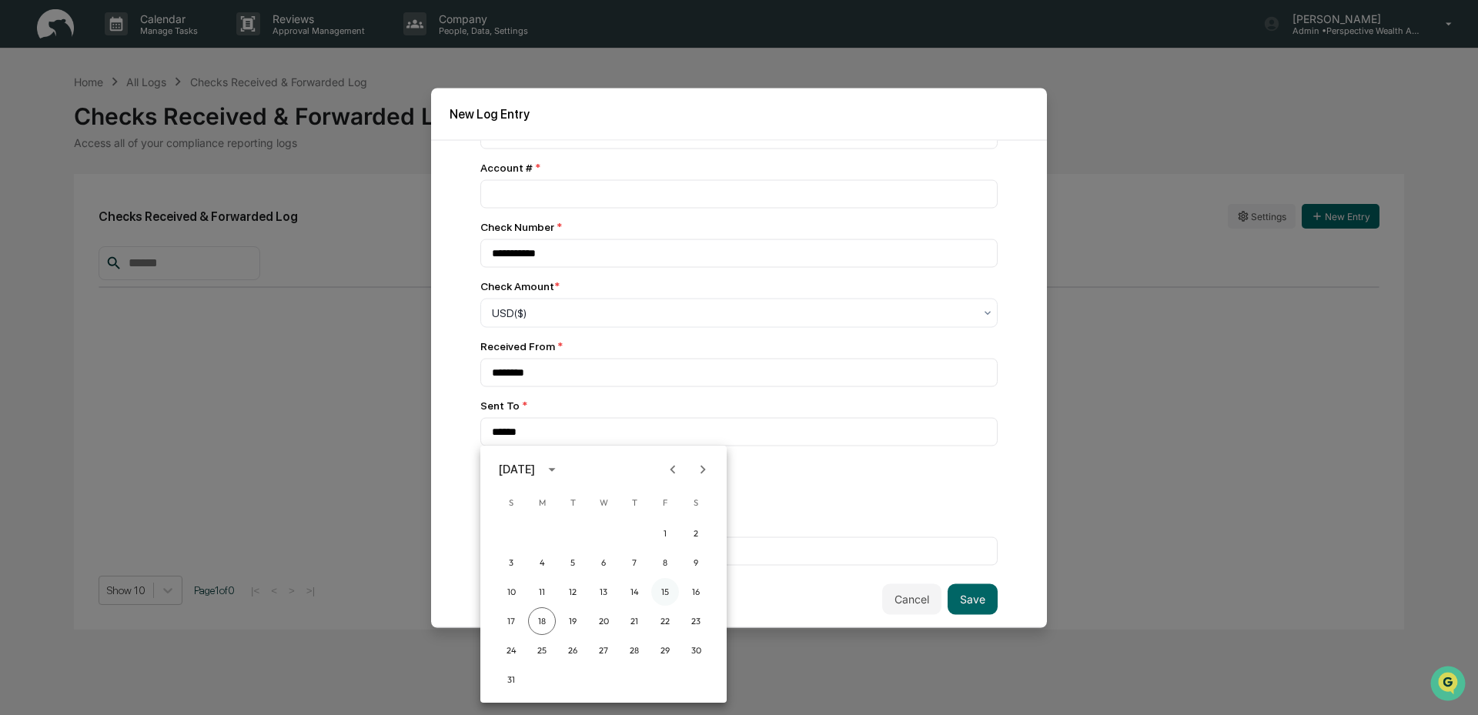
click at [664, 591] on button "15" at bounding box center [665, 592] width 28 height 28
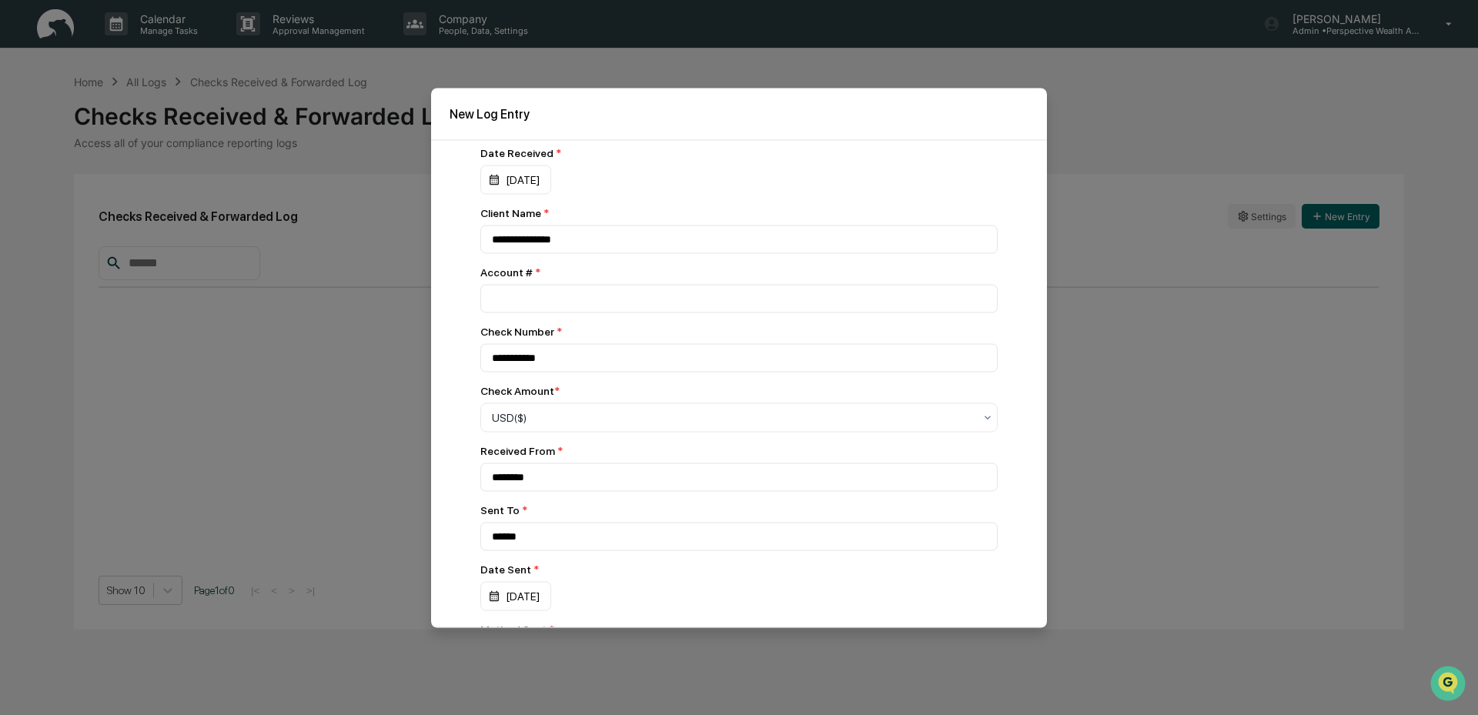
scroll to position [0, 0]
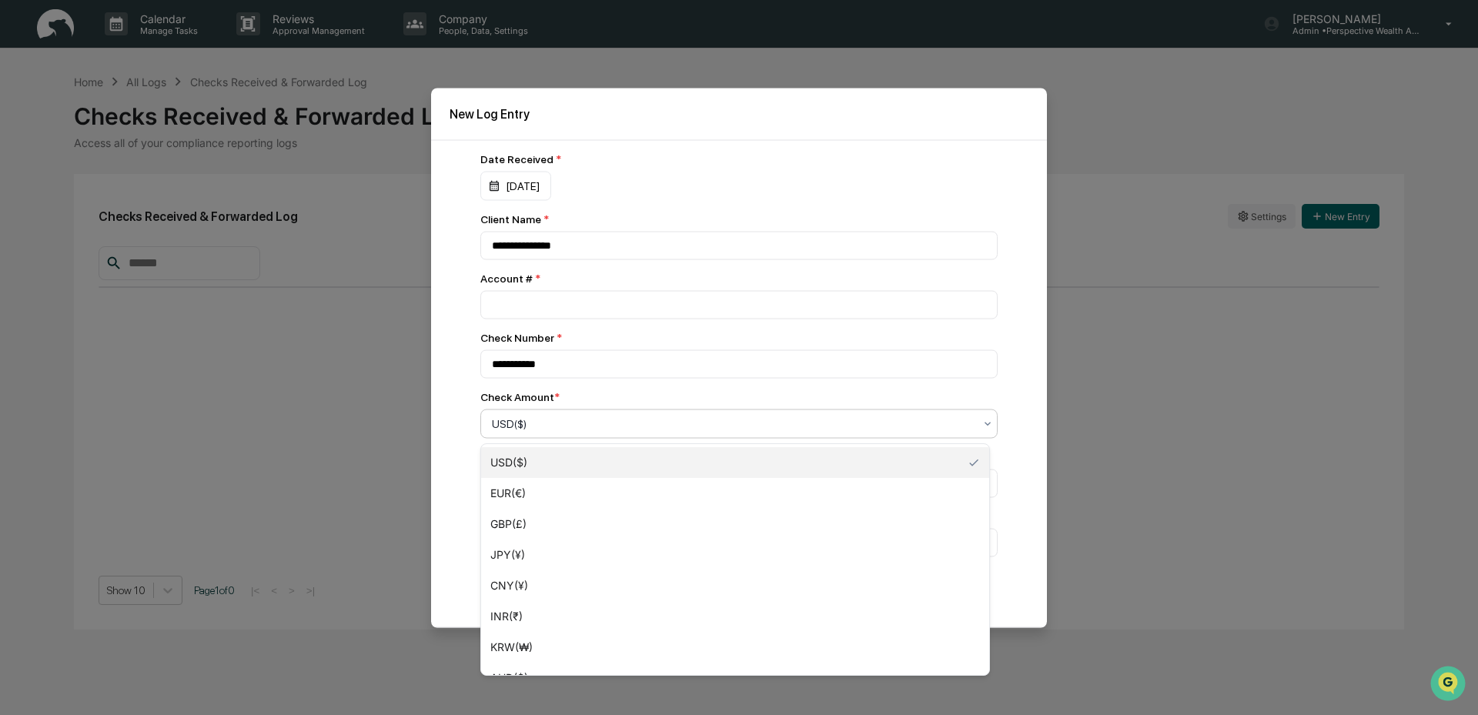
click at [721, 427] on div at bounding box center [733, 423] width 482 height 15
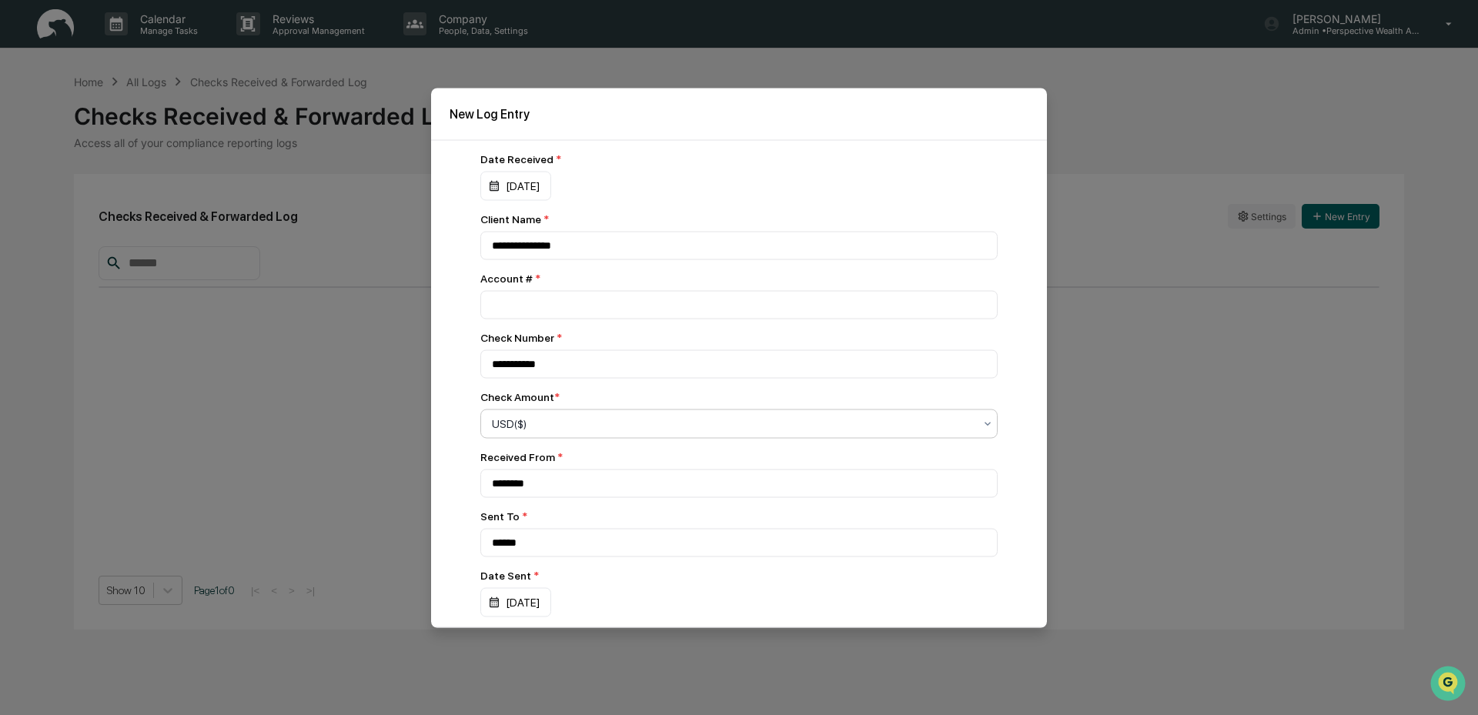
click at [721, 427] on div at bounding box center [733, 423] width 482 height 15
click at [616, 427] on div at bounding box center [733, 423] width 482 height 15
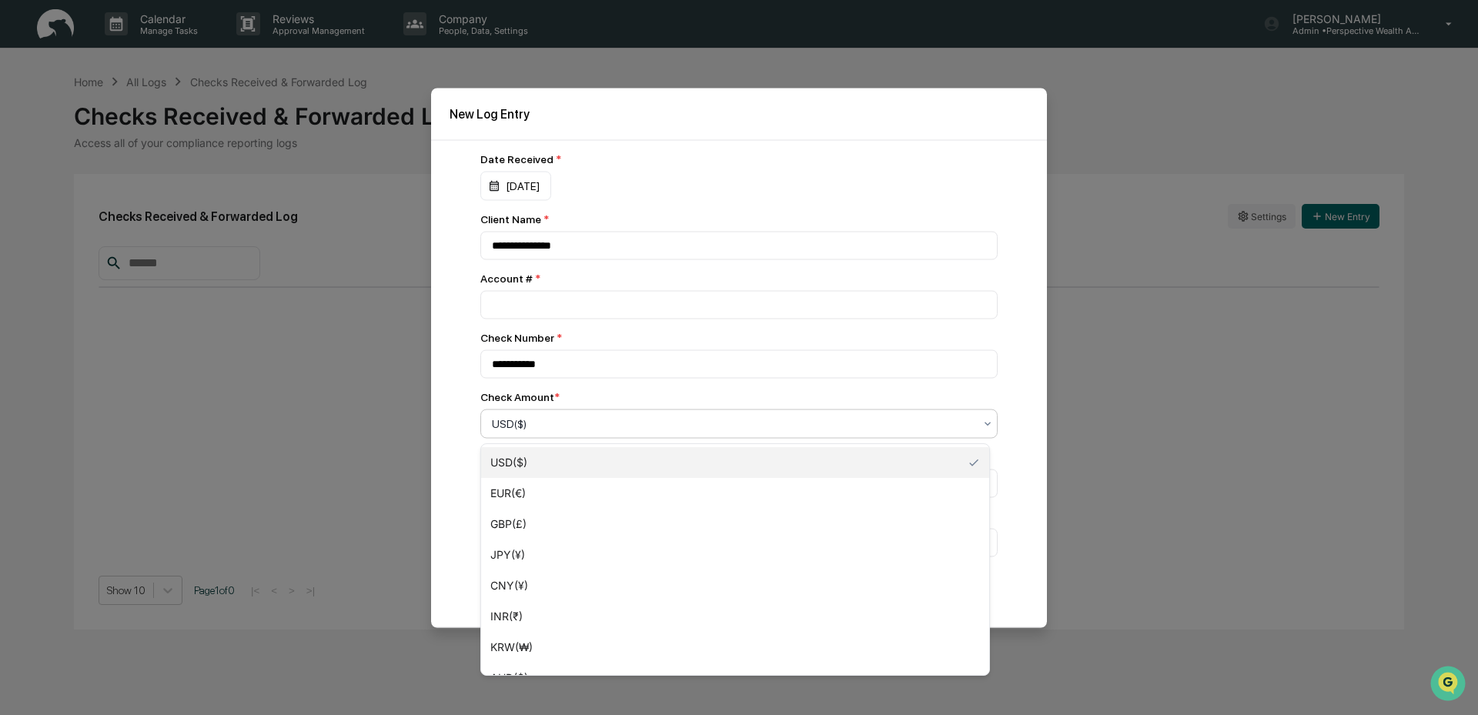
click at [571, 461] on div "USD($)" at bounding box center [735, 462] width 508 height 31
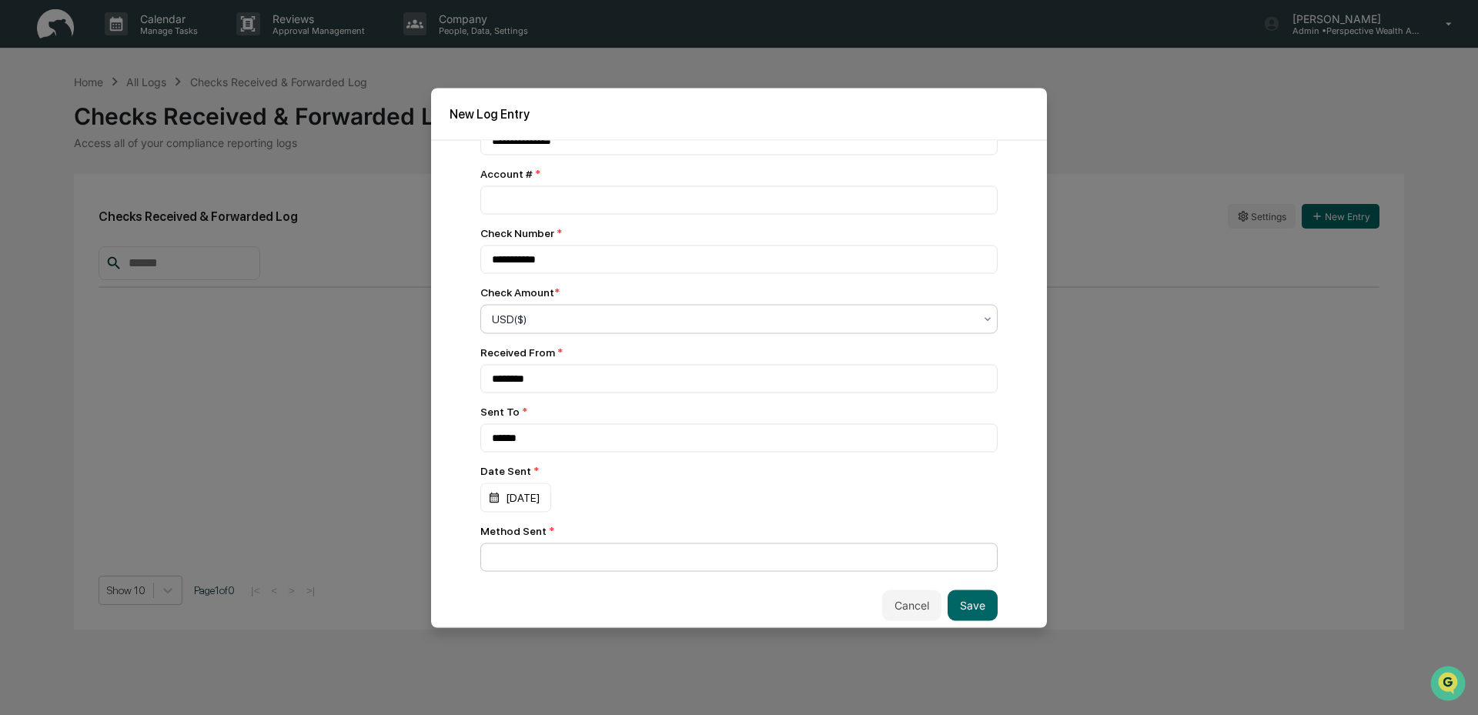
scroll to position [116, 0]
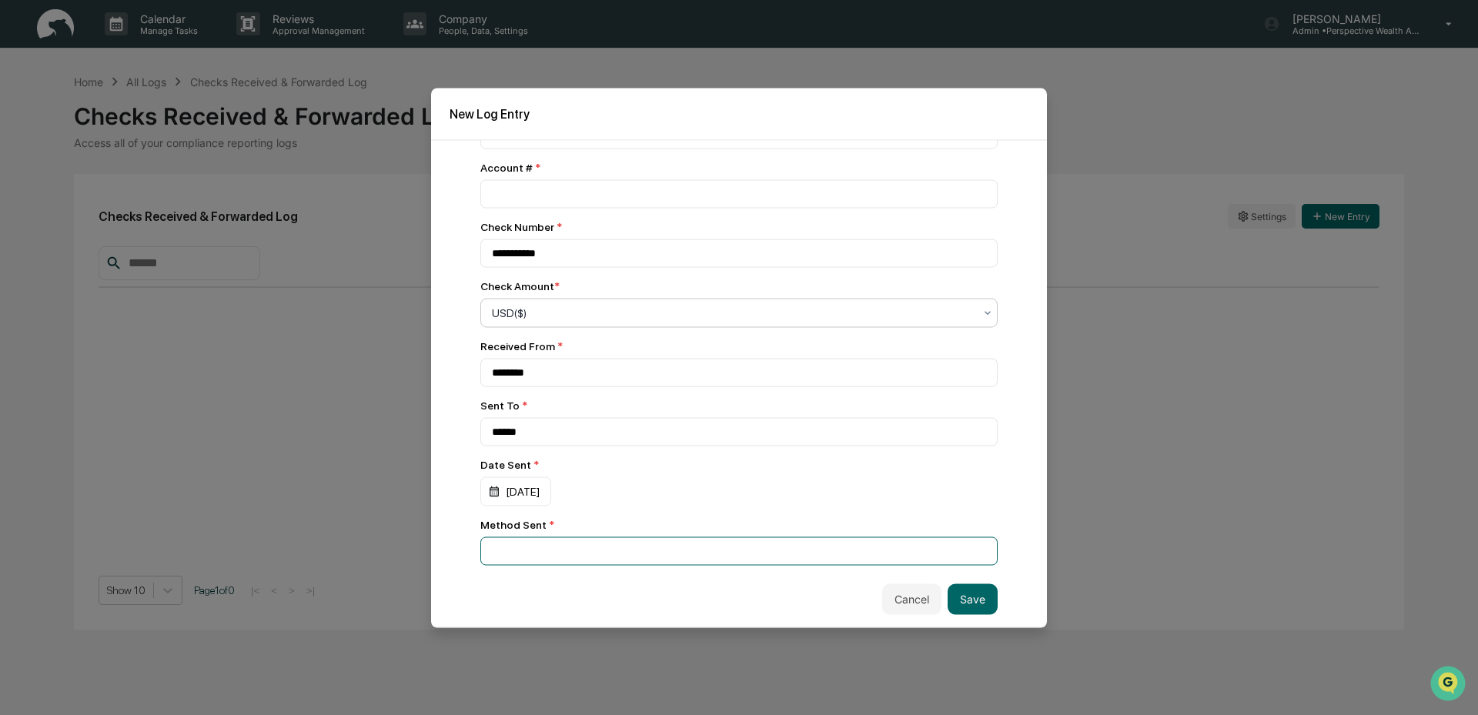
click at [519, 149] on input at bounding box center [738, 134] width 517 height 28
type input "**********"
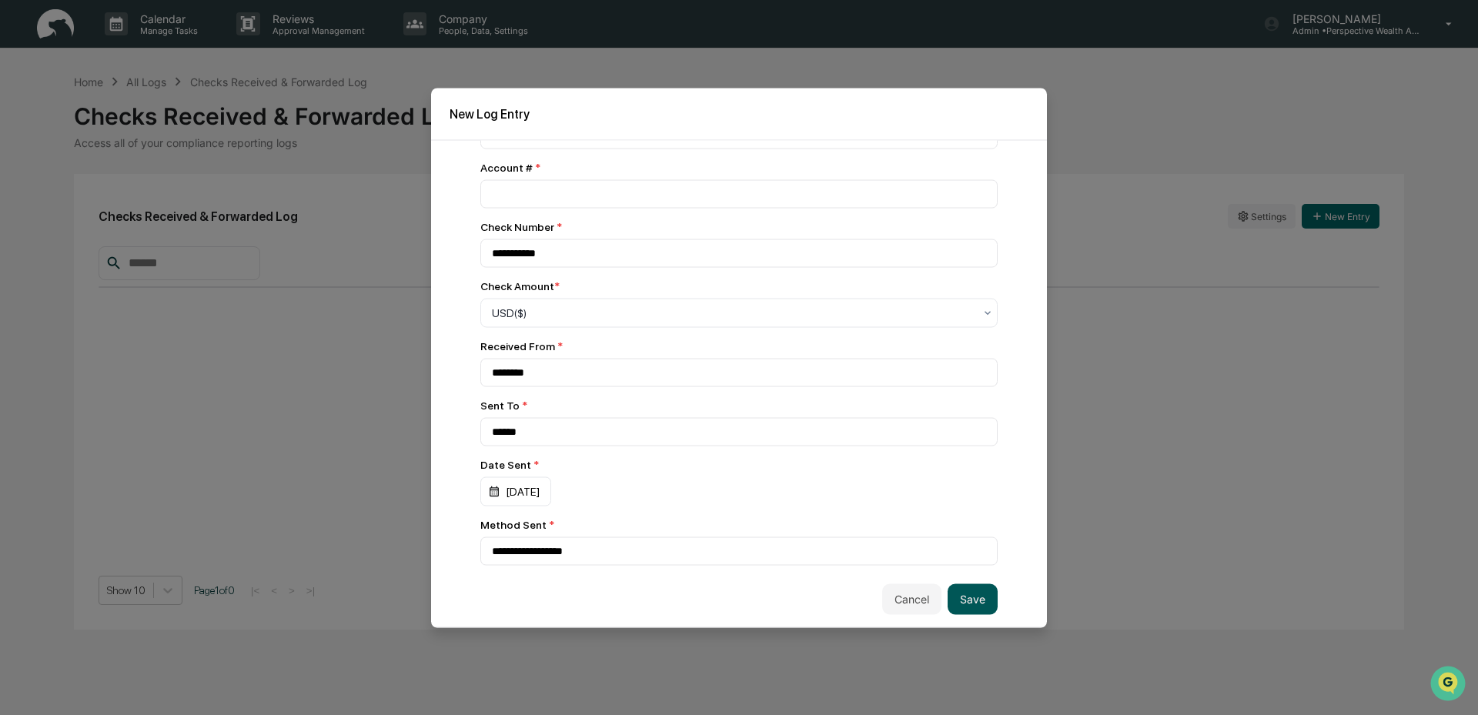
click at [980, 606] on button "Save" at bounding box center [973, 599] width 50 height 31
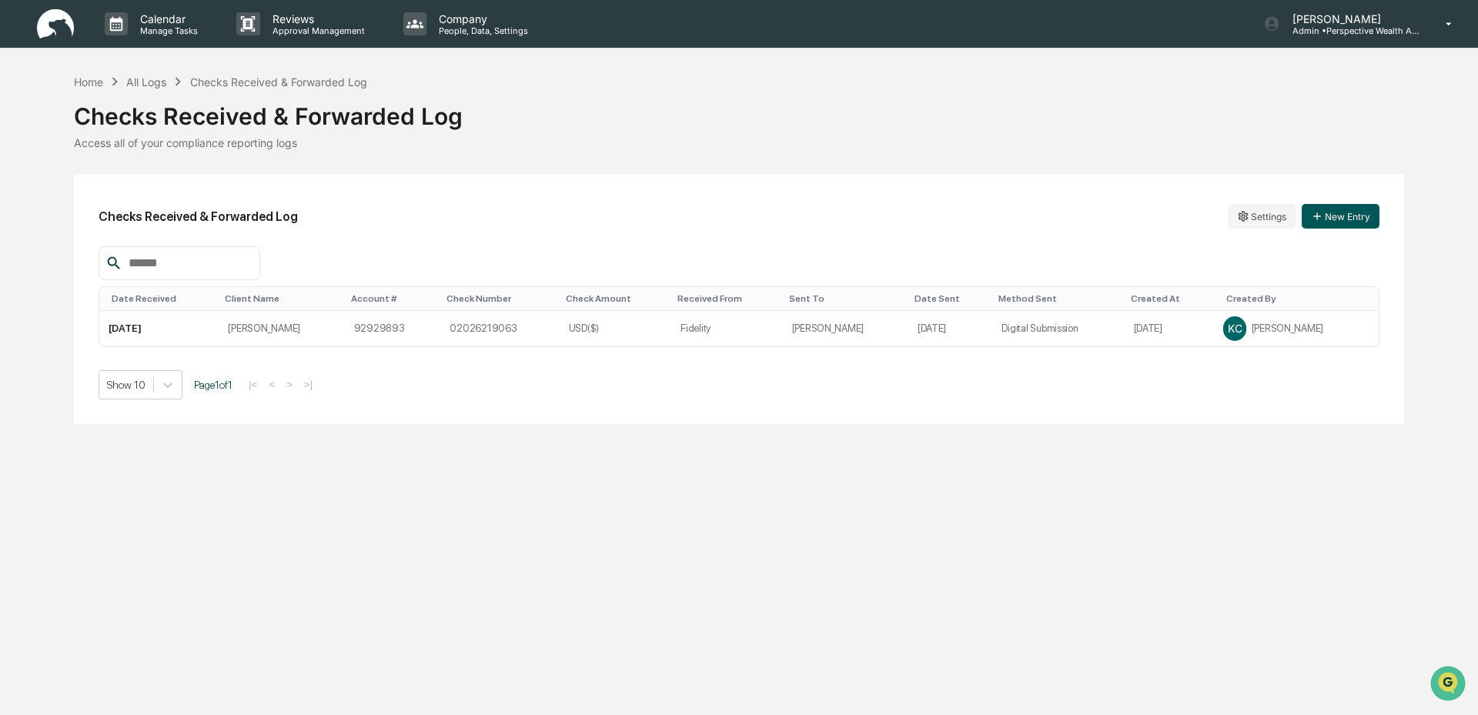
click at [1329, 219] on button "New Entry" at bounding box center [1341, 216] width 78 height 25
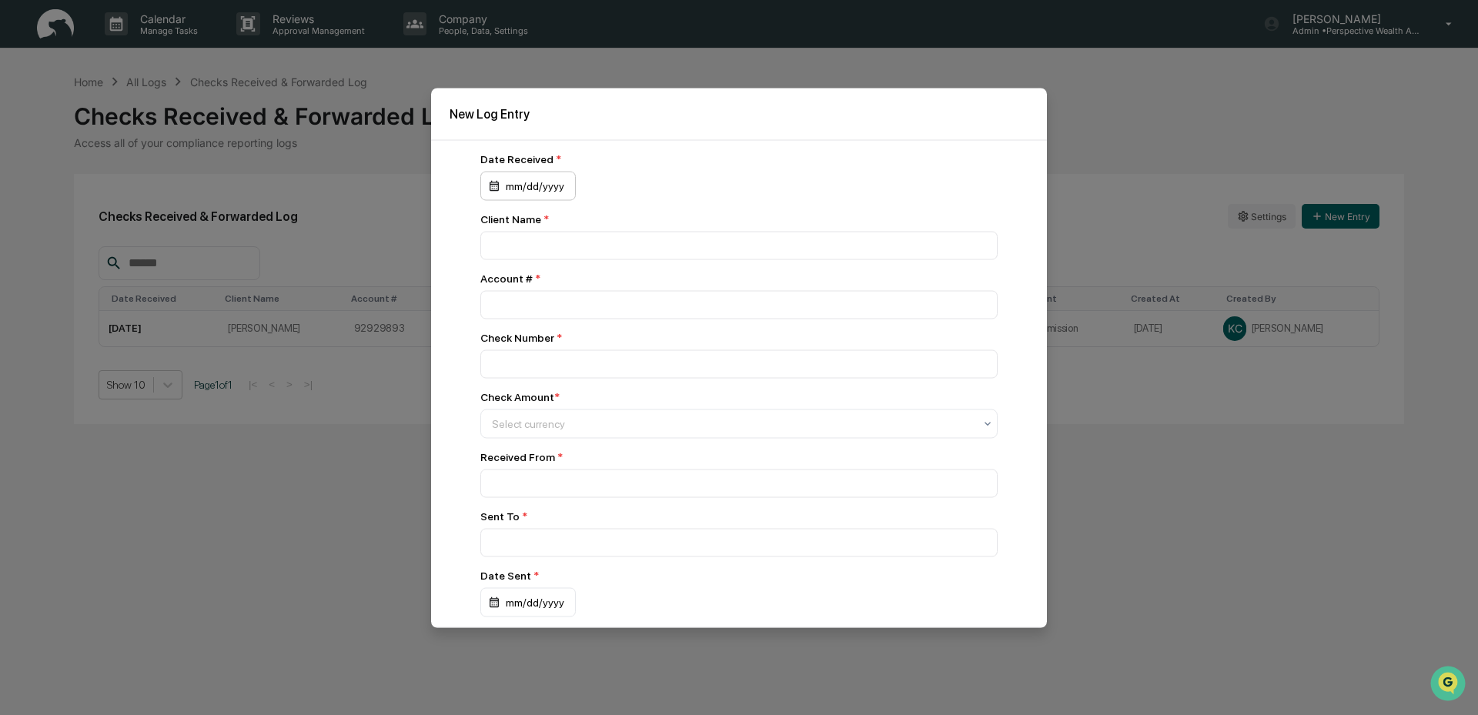
click at [523, 187] on div "mm/dd/yyyy" at bounding box center [527, 185] width 95 height 29
click at [665, 343] on button "15" at bounding box center [665, 347] width 28 height 28
click at [504, 252] on input at bounding box center [738, 245] width 517 height 28
type input "**********"
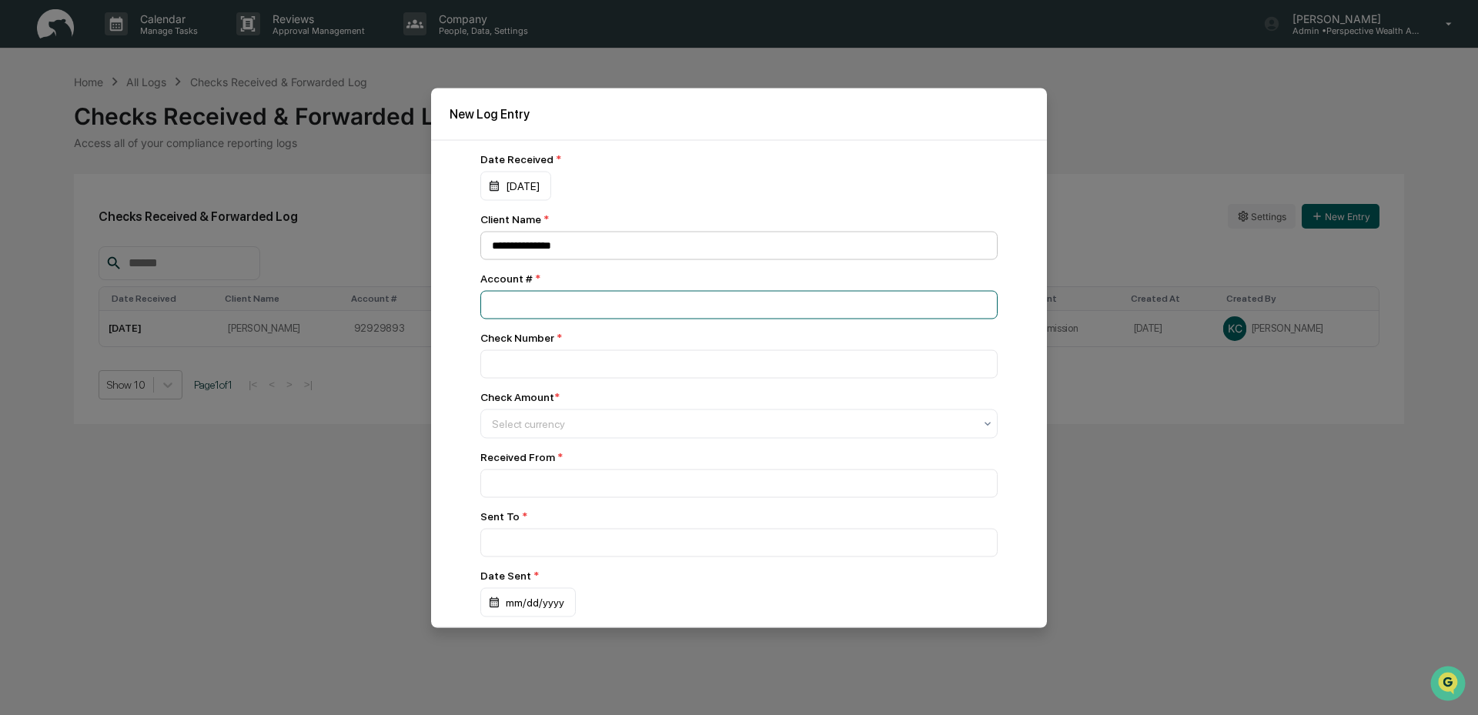
type input "********"
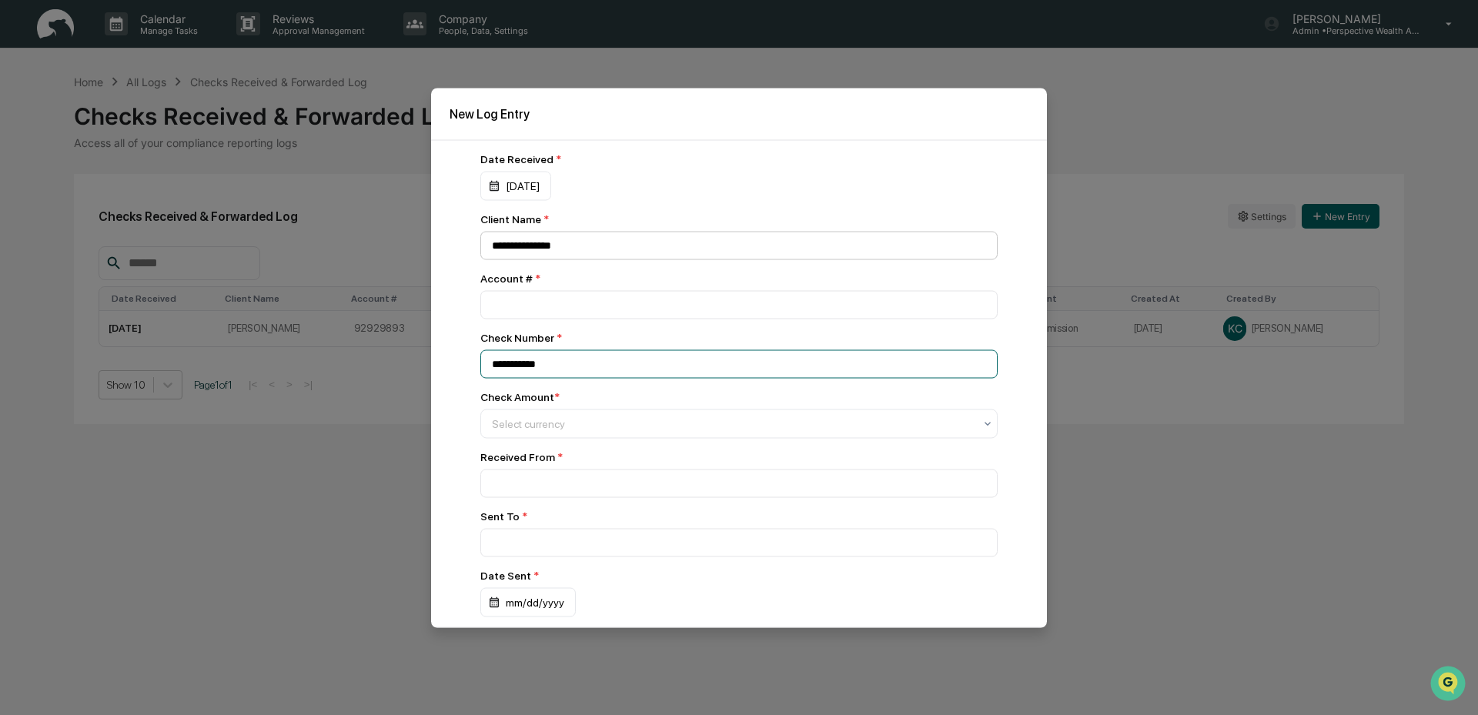
type input "**********"
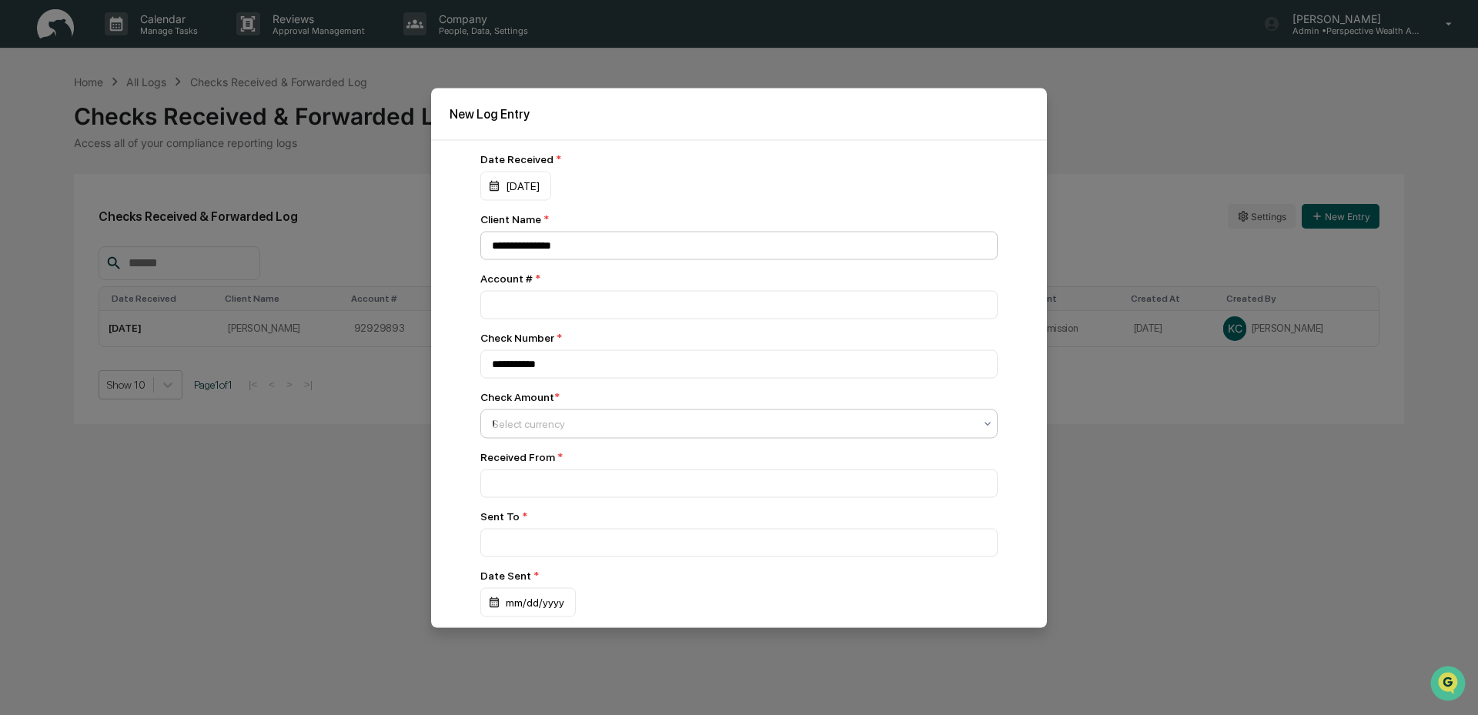
type input "**"
click at [583, 460] on div "USD($)" at bounding box center [735, 462] width 508 height 31
click at [532, 259] on input at bounding box center [738, 245] width 517 height 28
type input "********"
type input "******"
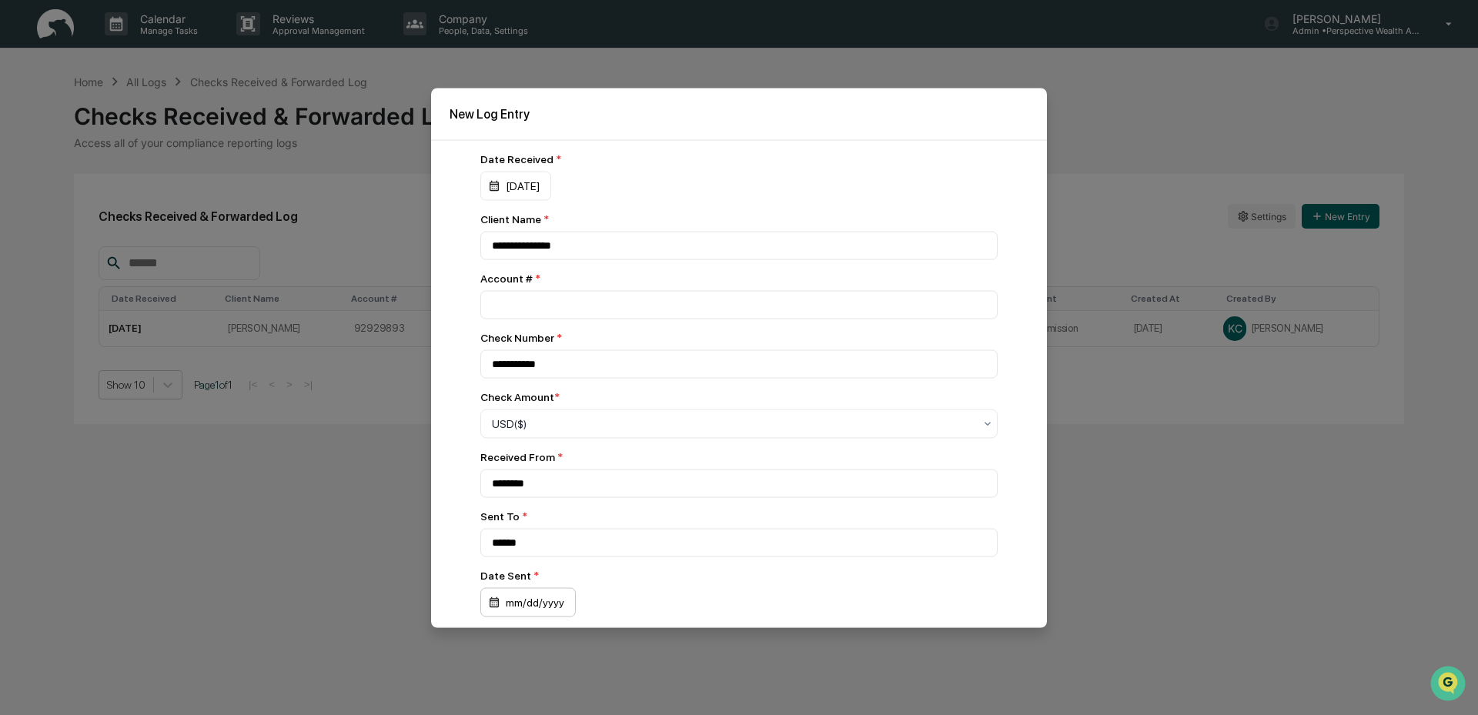
click at [537, 200] on div "mm/dd/yyyy" at bounding box center [515, 185] width 71 height 29
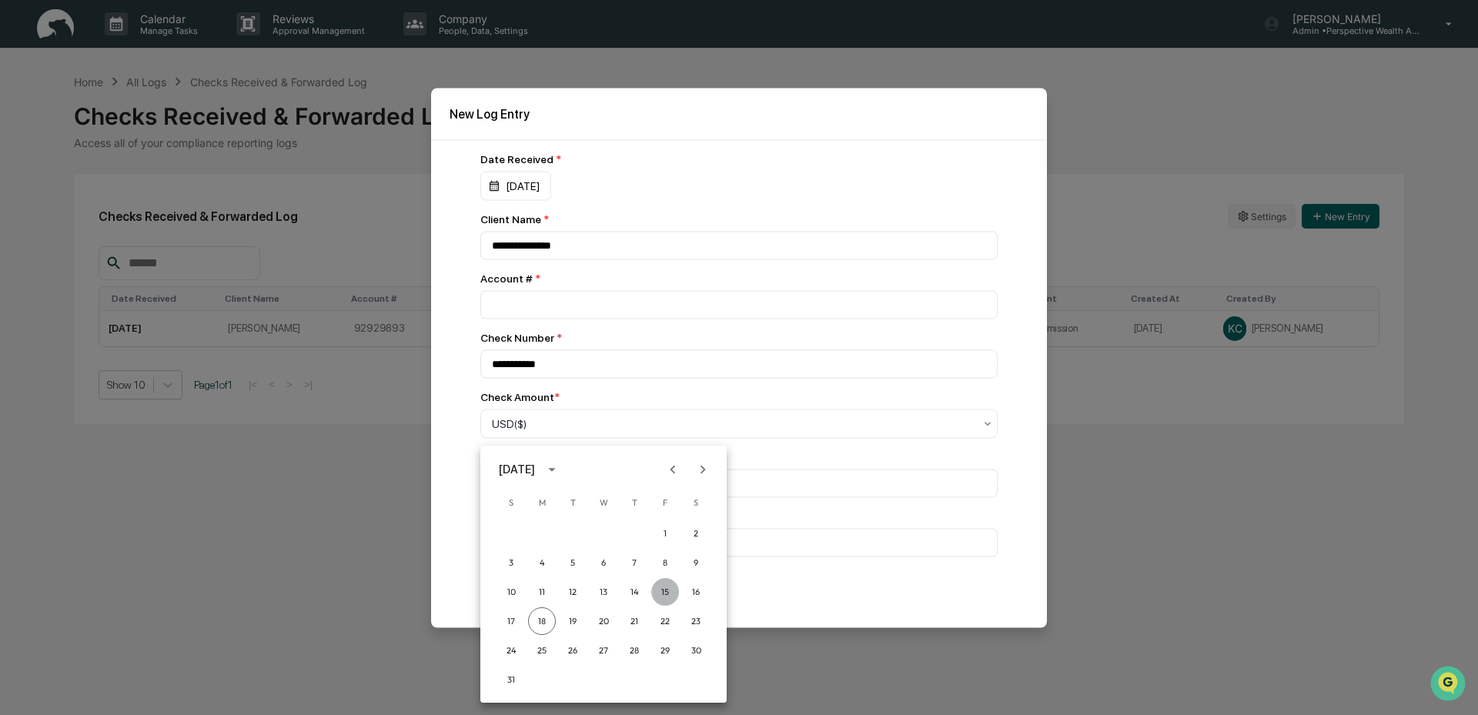
click at [667, 591] on button "15" at bounding box center [665, 592] width 28 height 28
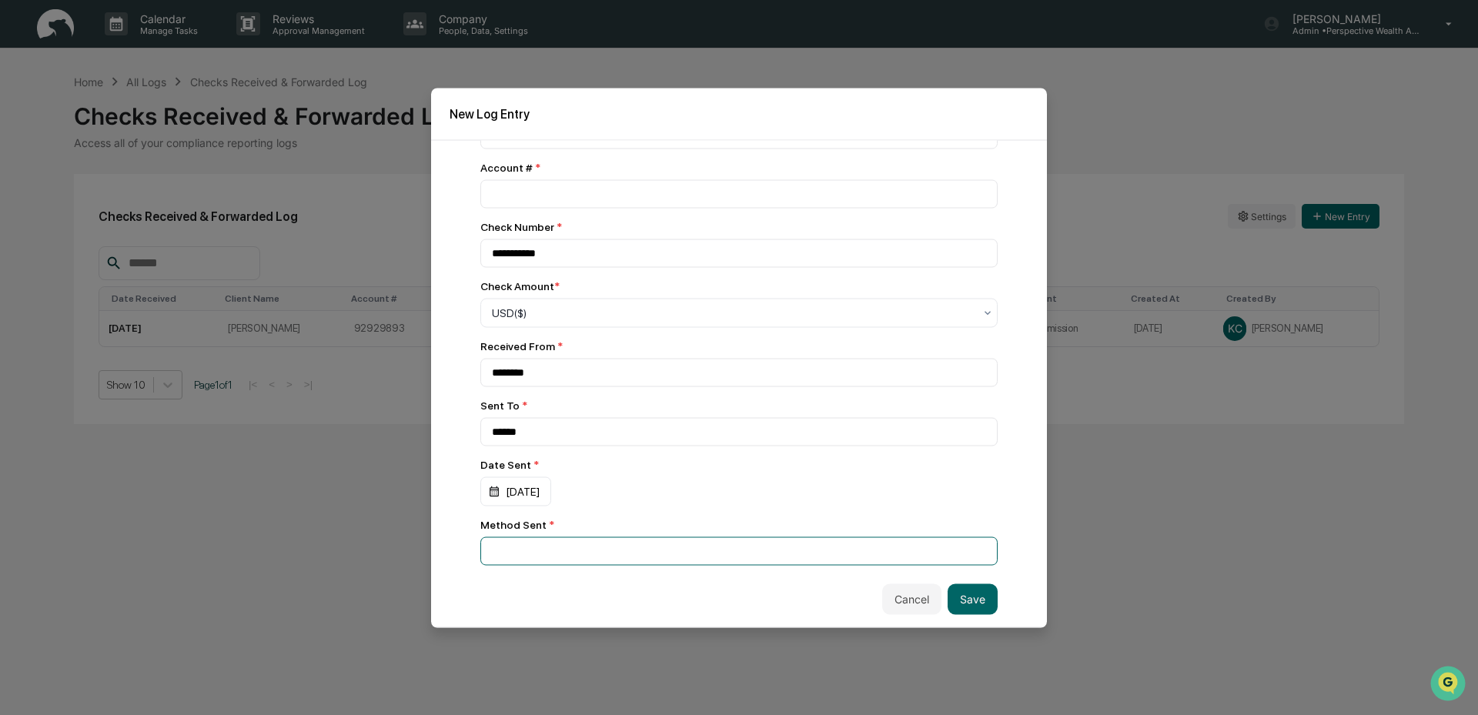
click at [645, 149] on input at bounding box center [738, 134] width 517 height 28
type input "**********"
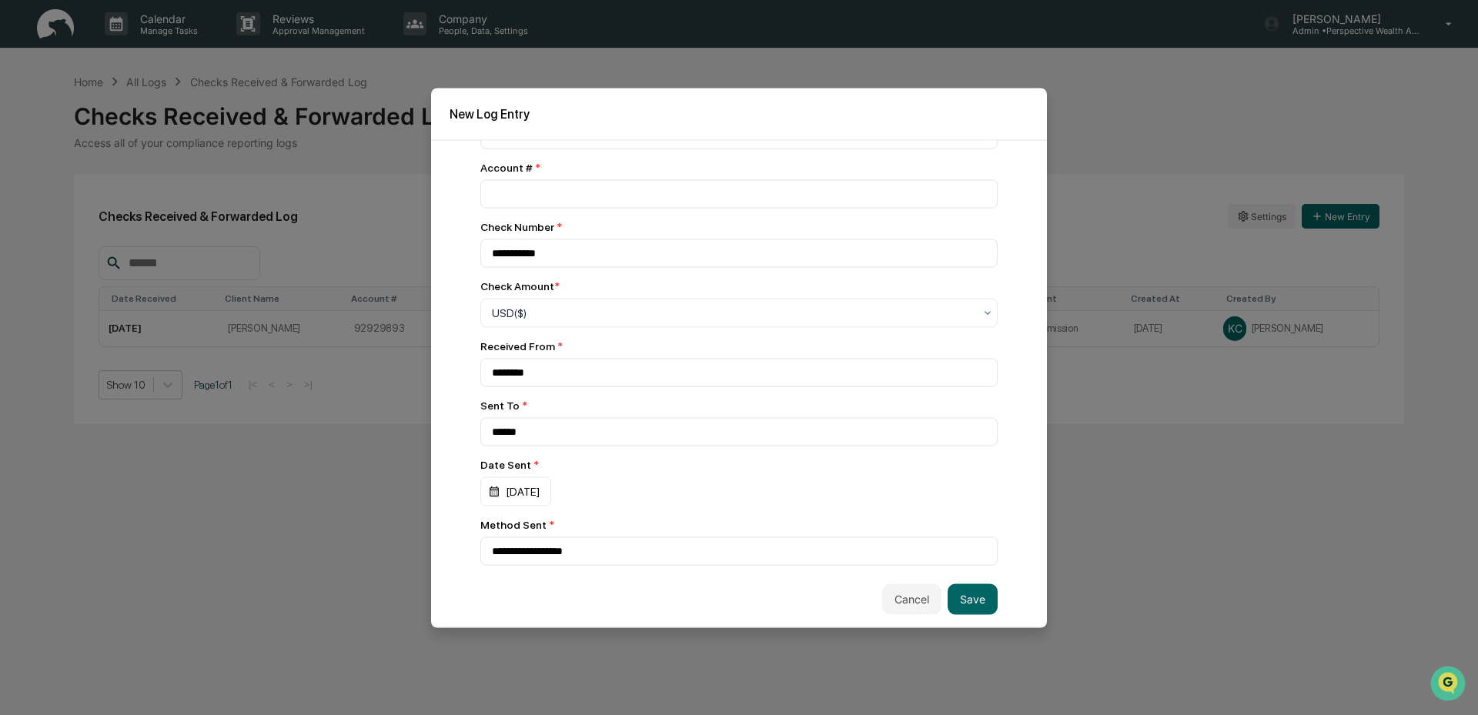
click at [970, 583] on div "**********" at bounding box center [739, 383] width 616 height 488
click at [968, 598] on button "Save" at bounding box center [973, 599] width 50 height 31
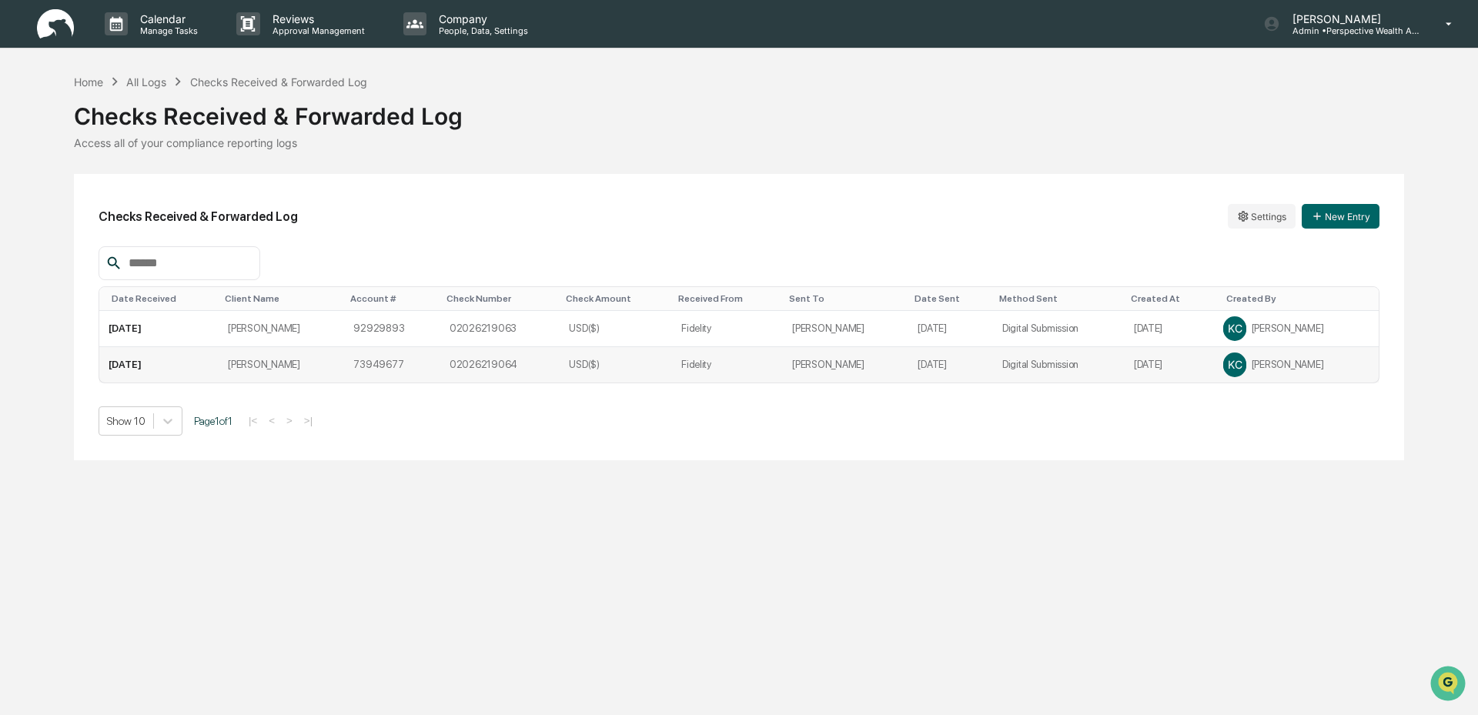
click at [993, 369] on td "Digital Submission" at bounding box center [1059, 364] width 132 height 35
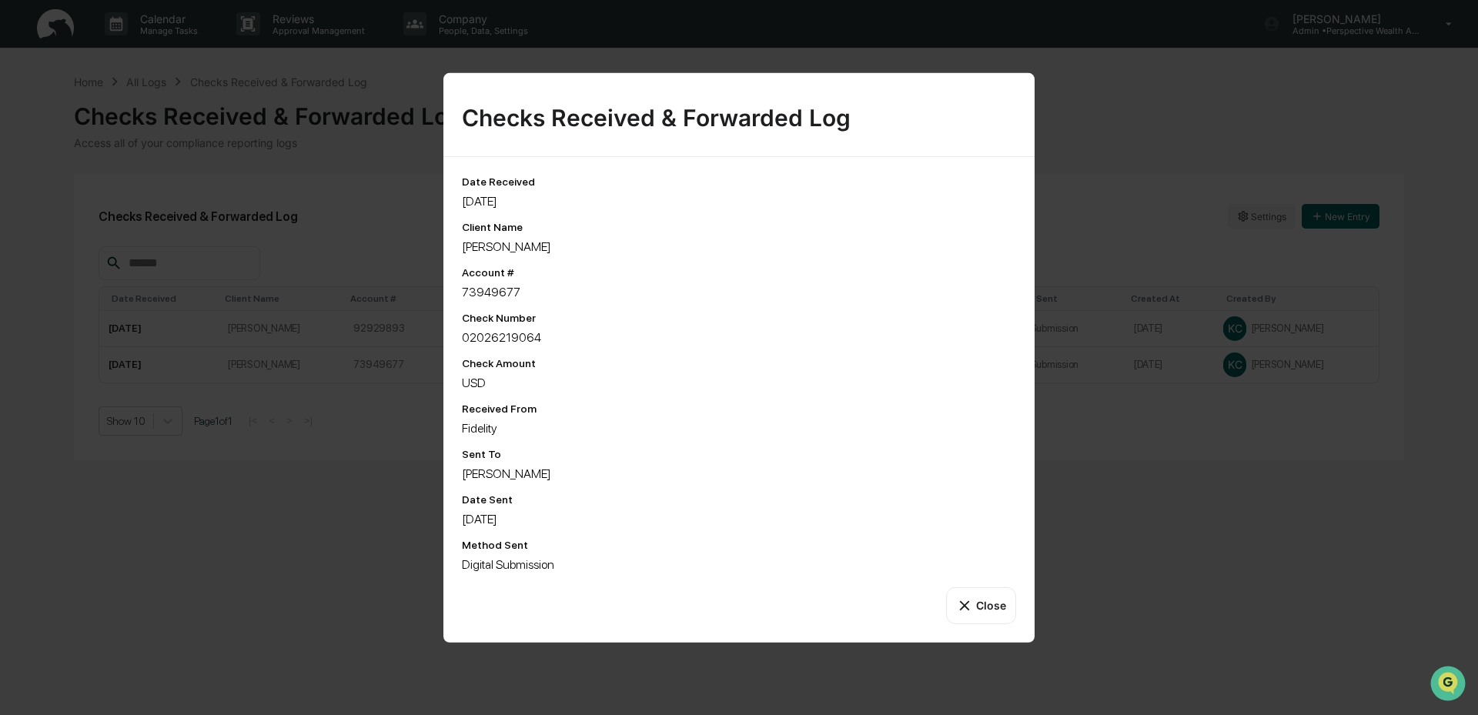
click at [966, 601] on icon at bounding box center [964, 605] width 17 height 17
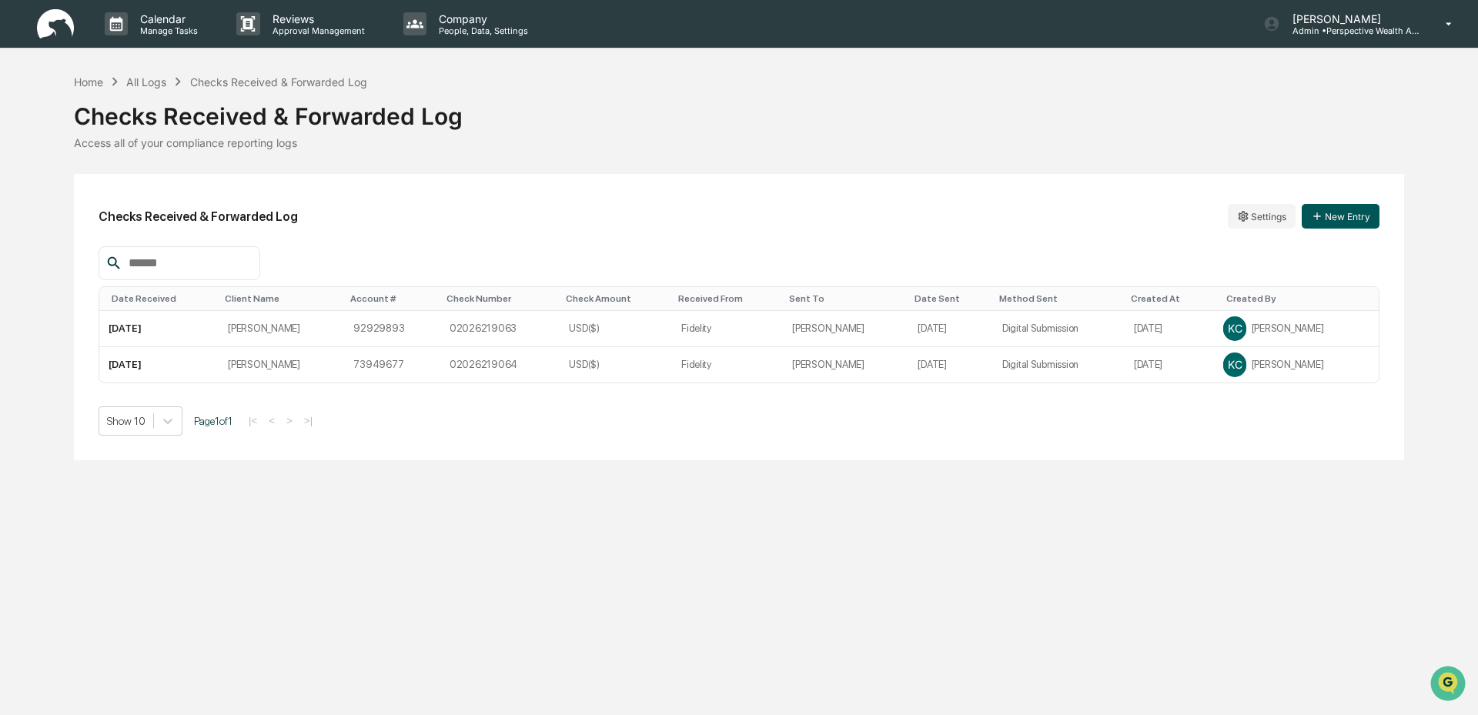
click at [1358, 216] on button "New Entry" at bounding box center [1341, 216] width 78 height 25
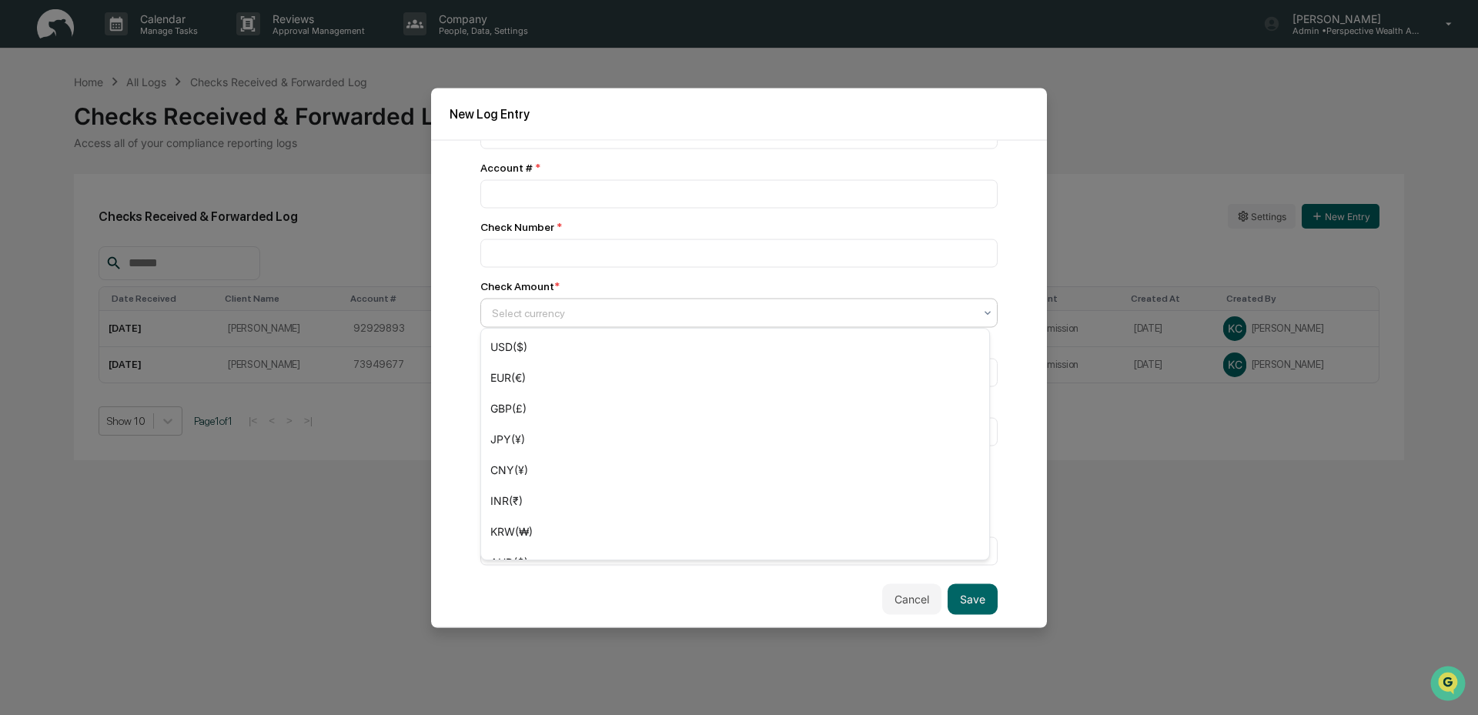
click at [570, 314] on div at bounding box center [733, 312] width 482 height 15
type input "*"
type input "****"
click at [570, 317] on div at bounding box center [733, 312] width 482 height 15
click at [568, 350] on div "USD($)" at bounding box center [735, 347] width 508 height 31
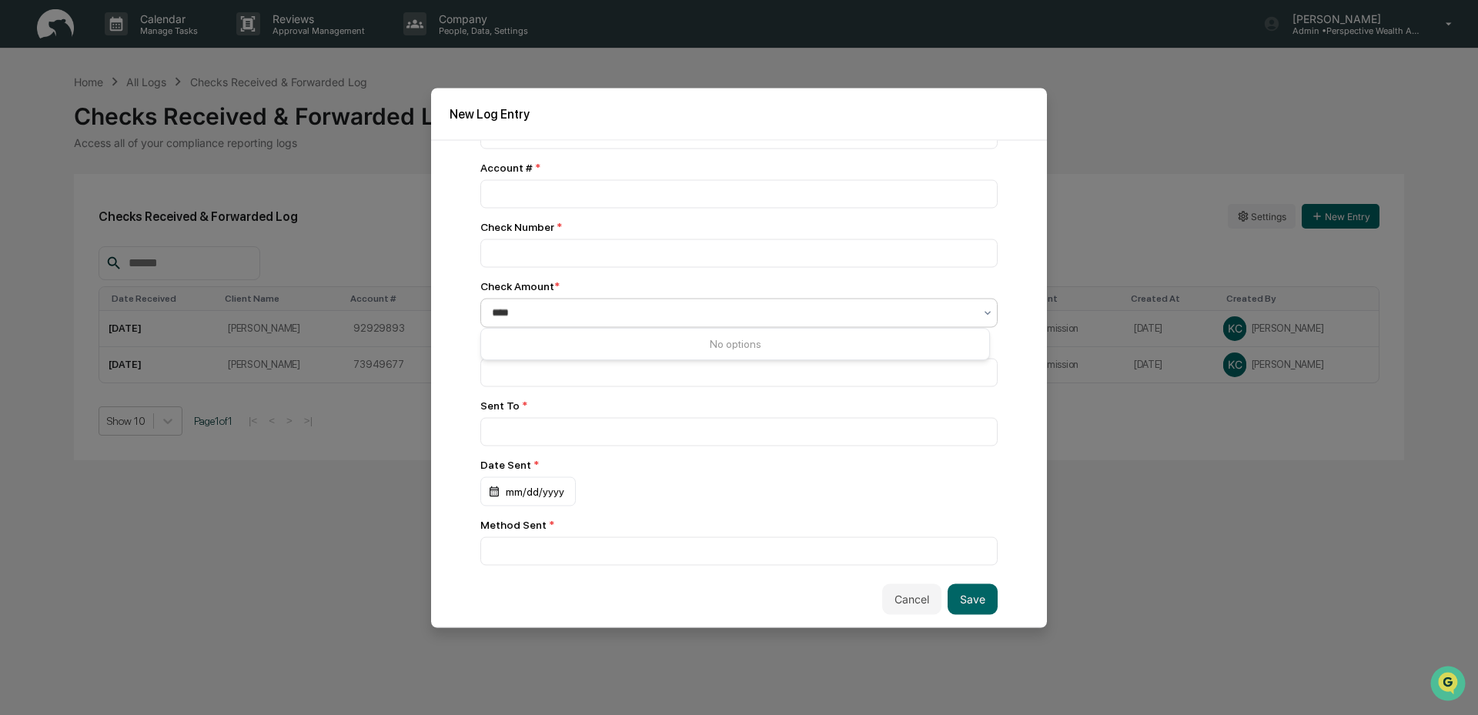
type input "****"
click at [568, 350] on div "No options" at bounding box center [735, 344] width 508 height 25
click at [747, 349] on div "No options" at bounding box center [735, 344] width 508 height 25
drag, startPoint x: 760, startPoint y: 318, endPoint x: 394, endPoint y: 315, distance: 365.8
click at [393, 315] on body "Calendar Manage Tasks Reviews Approval Management Company People, Data, Setting…" at bounding box center [739, 357] width 1478 height 715
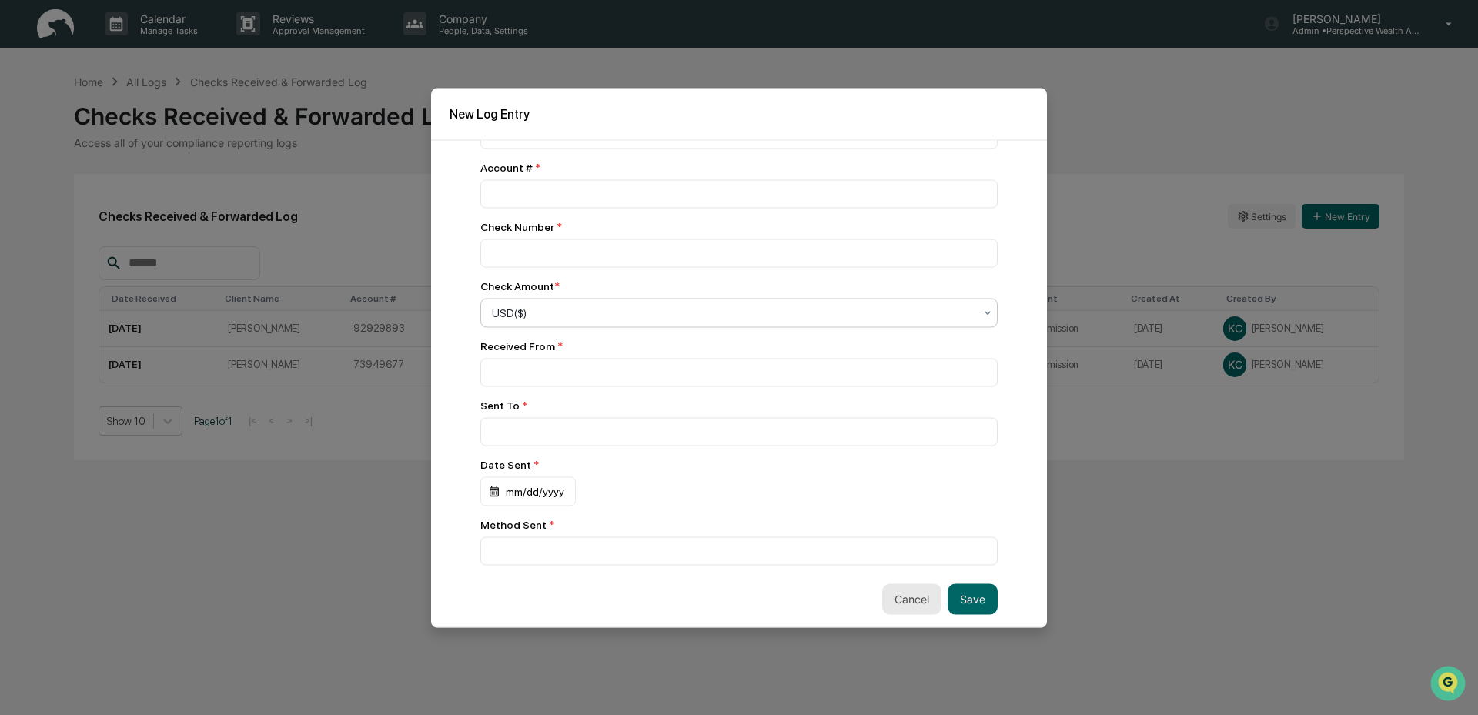
click at [910, 589] on button "Cancel" at bounding box center [911, 599] width 59 height 31
